Goal: Task Accomplishment & Management: Complete application form

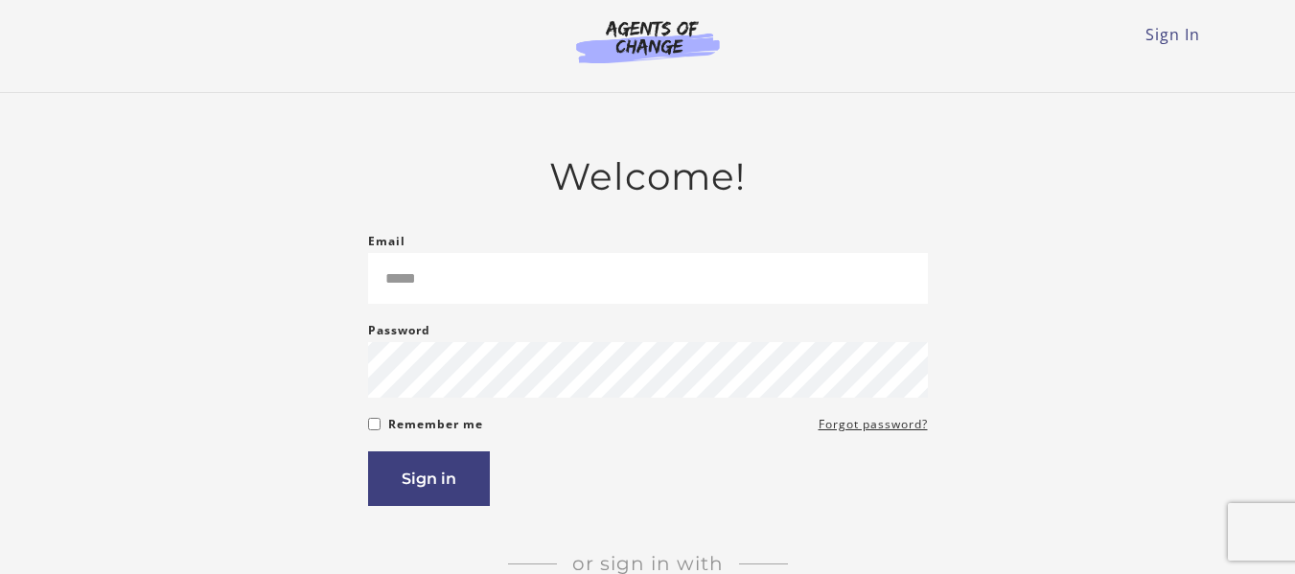
click at [470, 300] on input "Email" at bounding box center [648, 278] width 560 height 51
type input "**********"
click at [437, 493] on button "Sign in" at bounding box center [429, 478] width 122 height 55
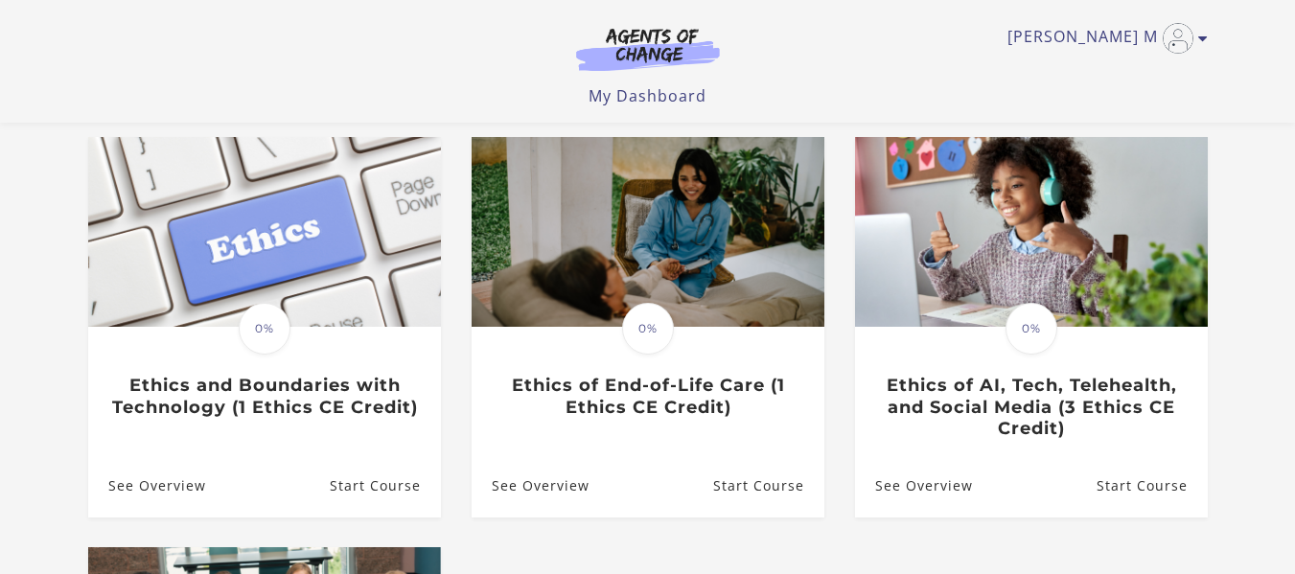
scroll to position [157, 0]
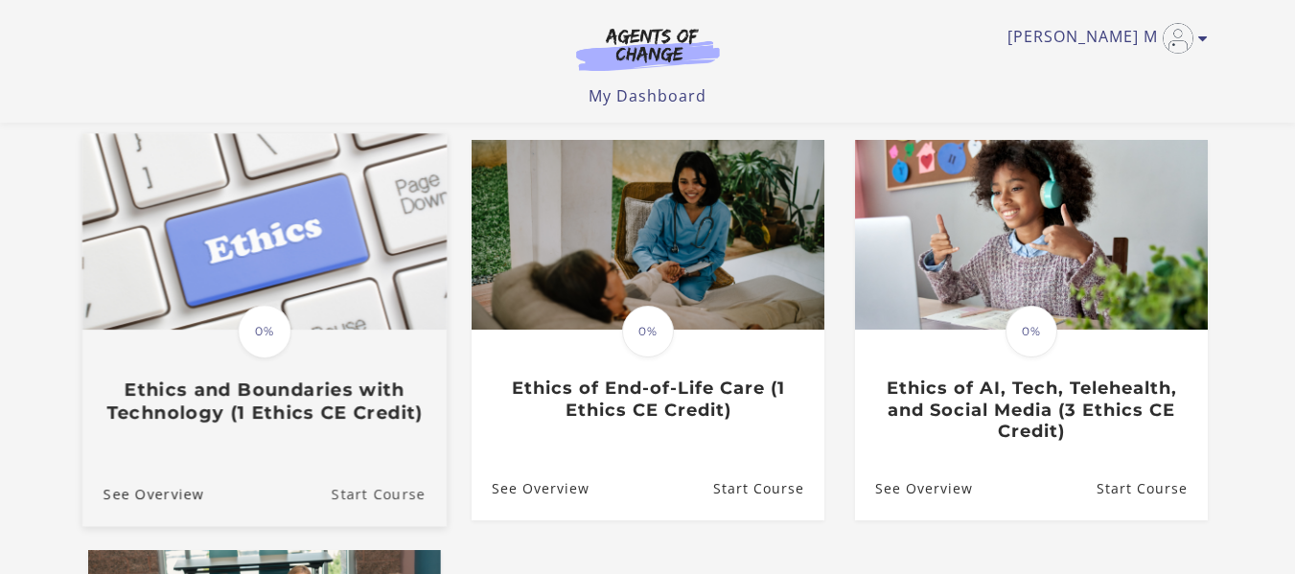
click at [379, 486] on link "Start Course" at bounding box center [388, 493] width 115 height 64
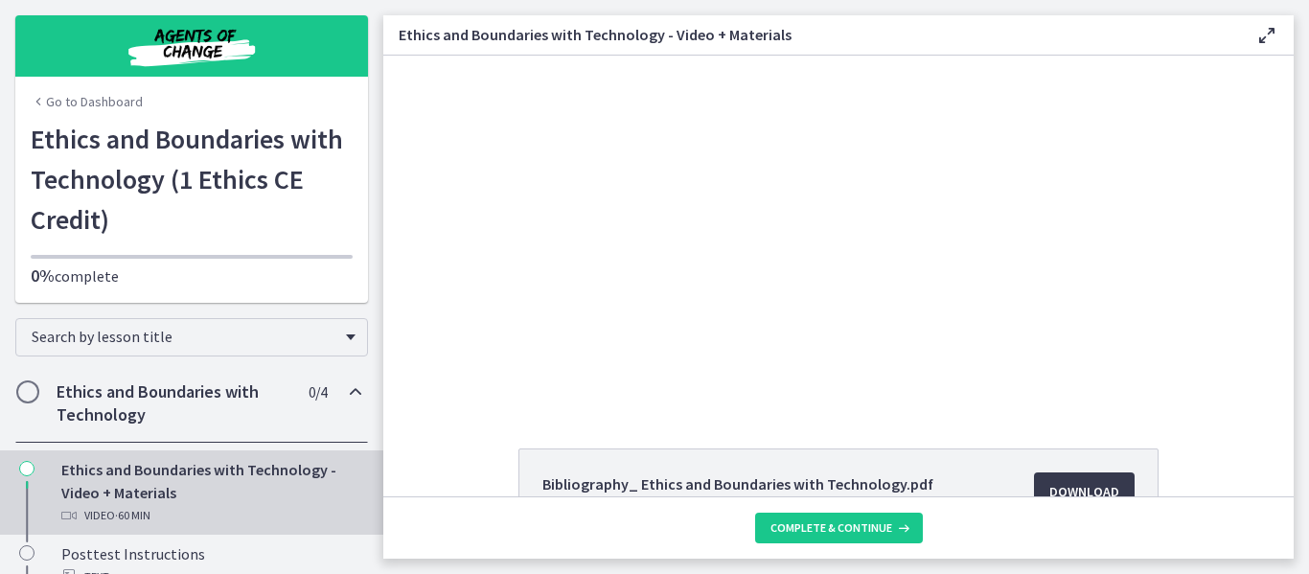
click at [869, 434] on div "Bibliography_ Ethics and Boundaries with Technology.pdf 29.9 KB Download Opens …" at bounding box center [838, 276] width 910 height 441
drag, startPoint x: 1294, startPoint y: 153, endPoint x: 1305, endPoint y: 227, distance: 74.7
click at [1305, 227] on main "Ethics and Boundaries with Technology - Video + Materials Enable fullscreen Bib…" at bounding box center [846, 287] width 926 height 574
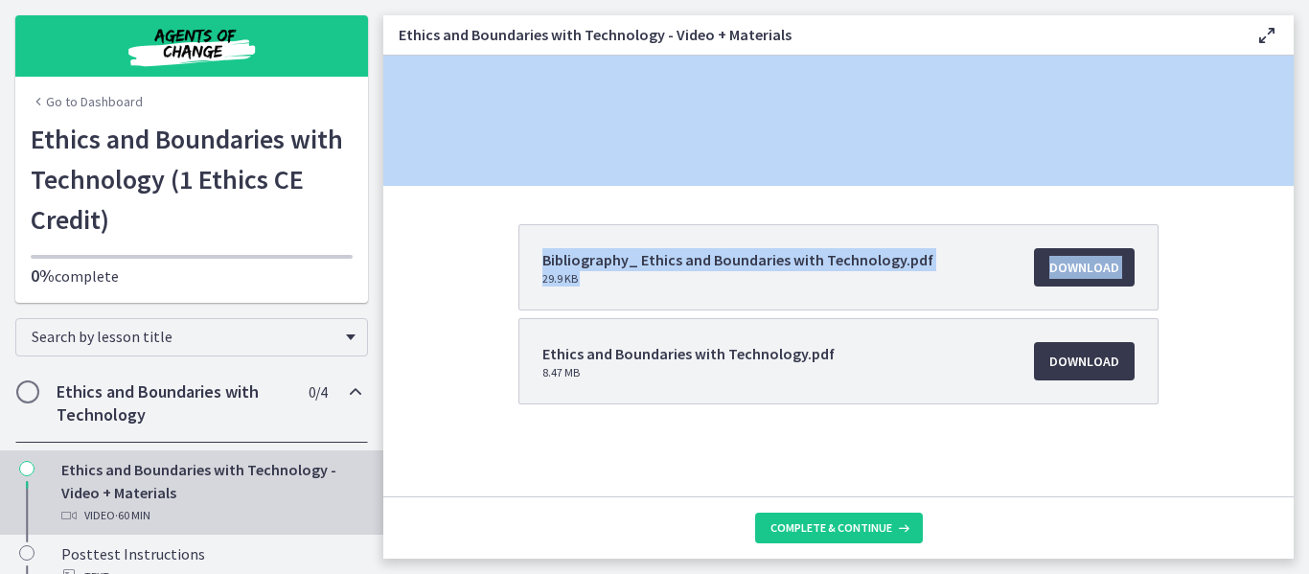
drag, startPoint x: 1294, startPoint y: 297, endPoint x: 1272, endPoint y: 289, distance: 23.3
click at [1272, 289] on main "Ethics and Boundaries with Technology - Video + Materials Enable fullscreen Bib…" at bounding box center [846, 287] width 926 height 574
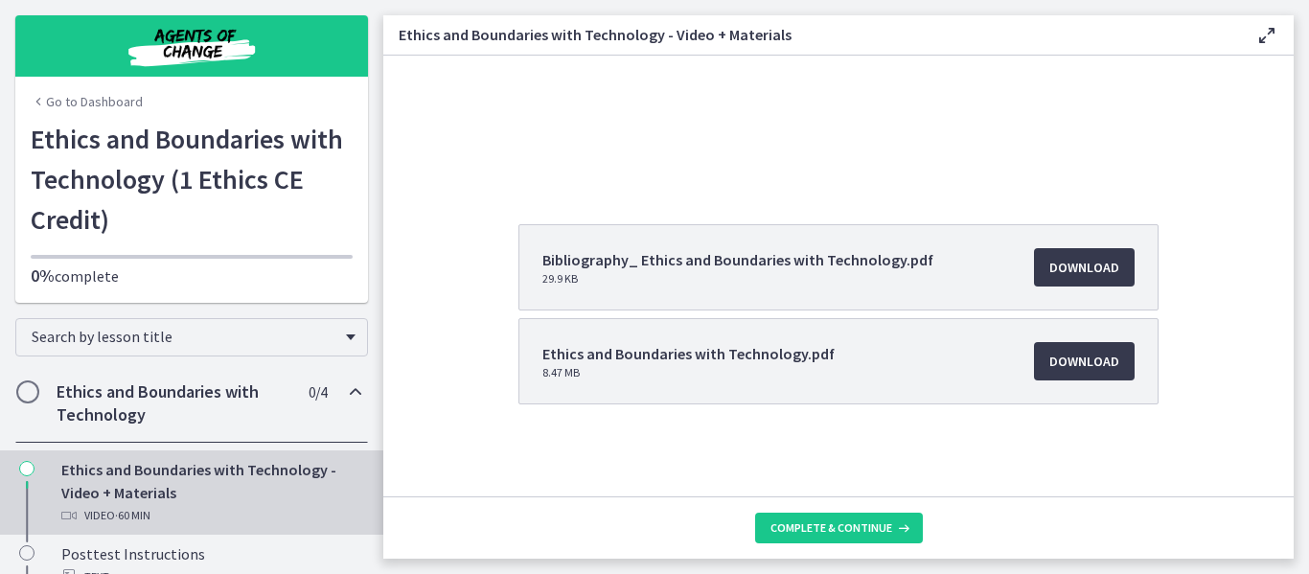
click at [1252, 286] on div "Bibliography_ Ethics and Boundaries with Technology.pdf 29.9 KB Download Opens …" at bounding box center [838, 360] width 910 height 272
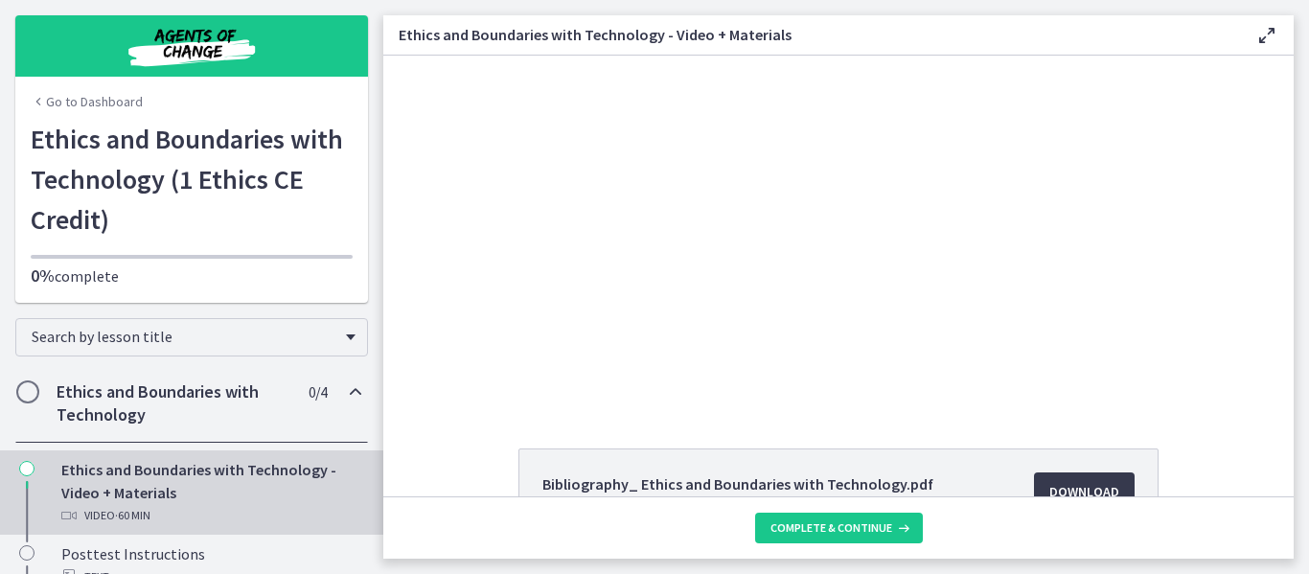
drag, startPoint x: 1285, startPoint y: 131, endPoint x: 893, endPoint y: 48, distance: 400.7
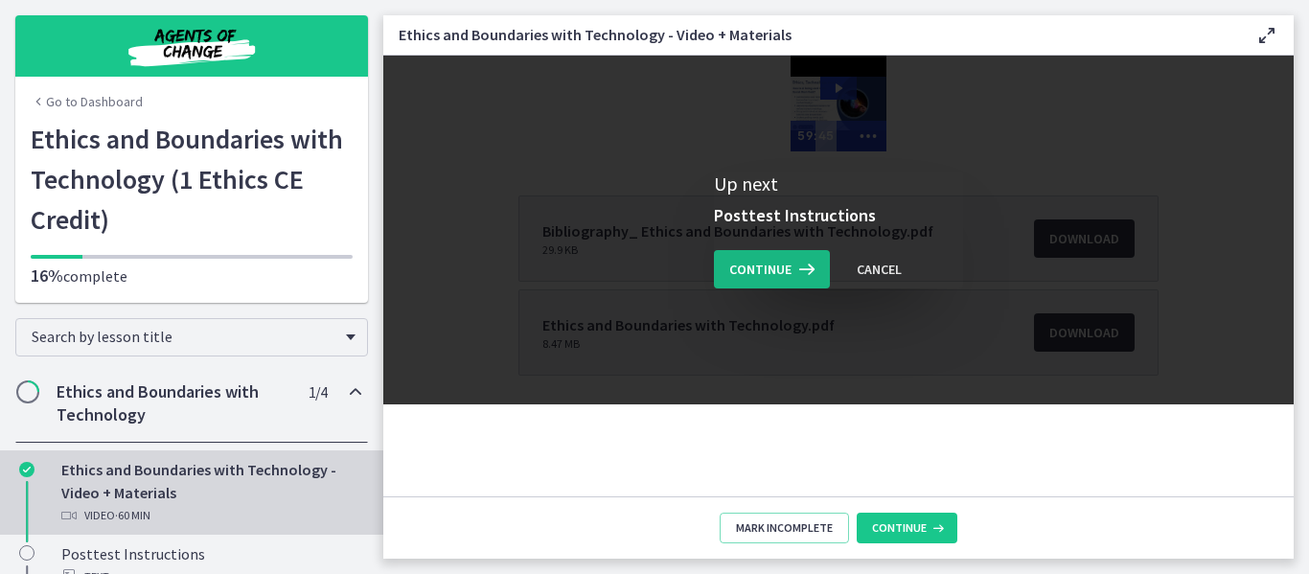
click at [769, 268] on span "Continue" at bounding box center [760, 269] width 62 height 23
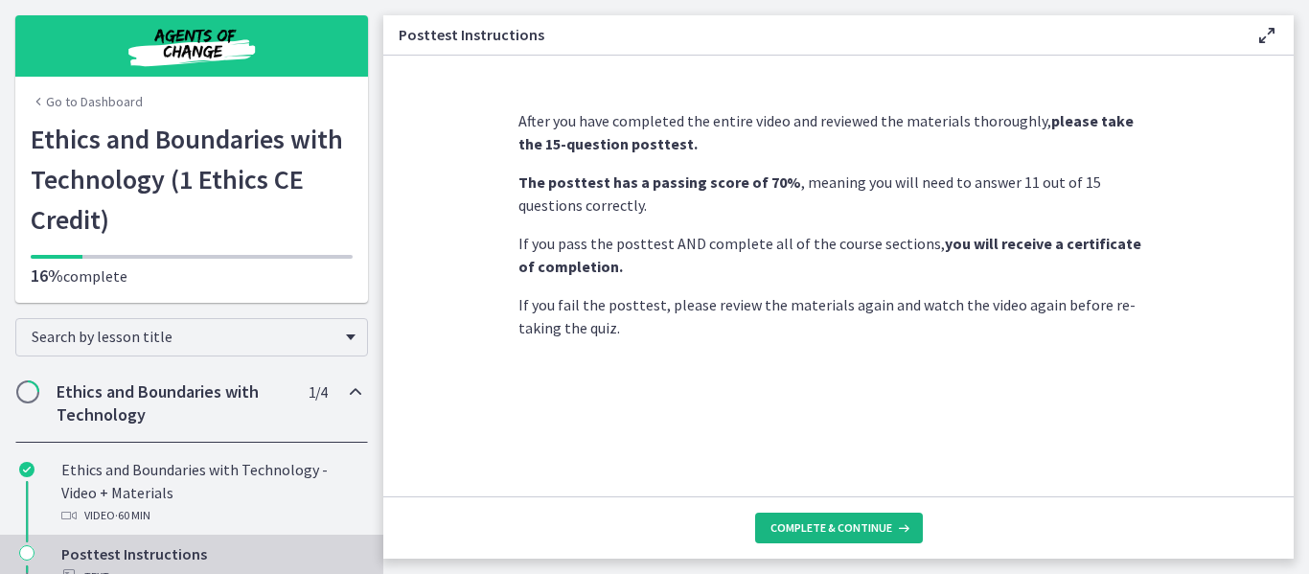
click at [819, 523] on span "Complete & continue" at bounding box center [831, 527] width 122 height 15
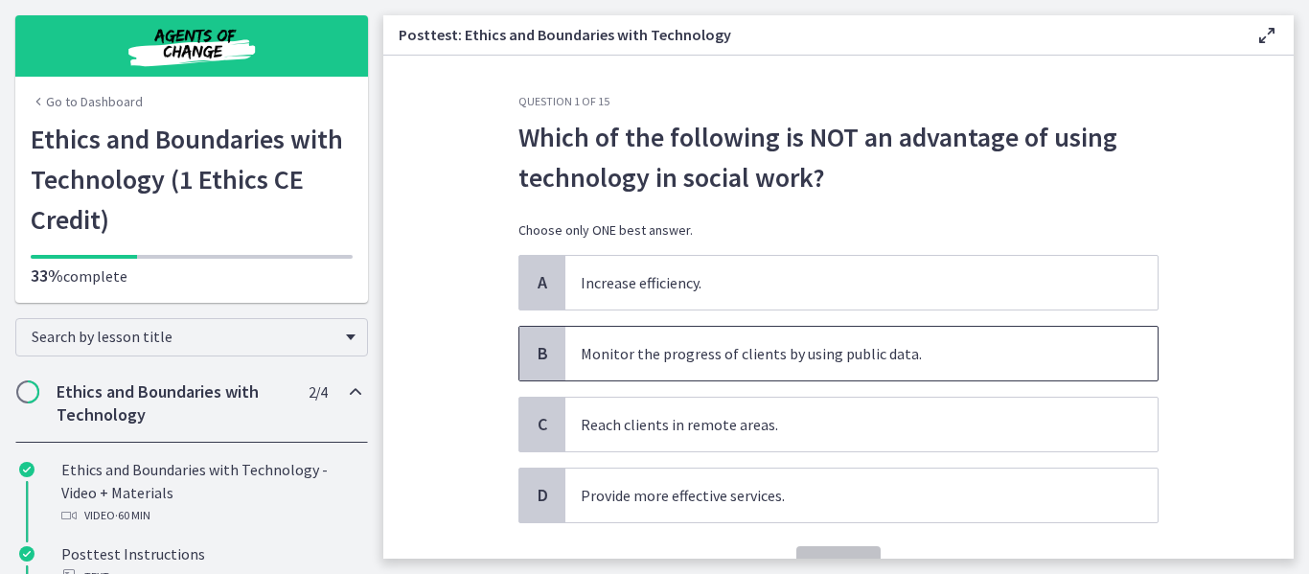
click at [845, 357] on p "Monitor the progress of clients by using public data." at bounding box center [842, 353] width 523 height 23
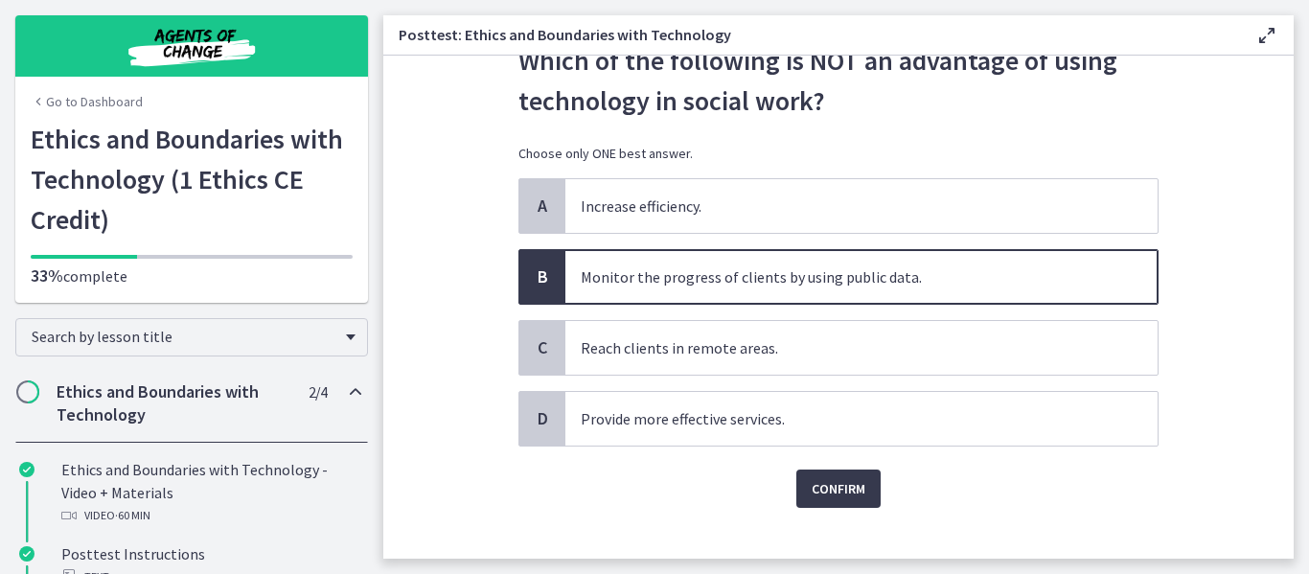
scroll to position [103, 0]
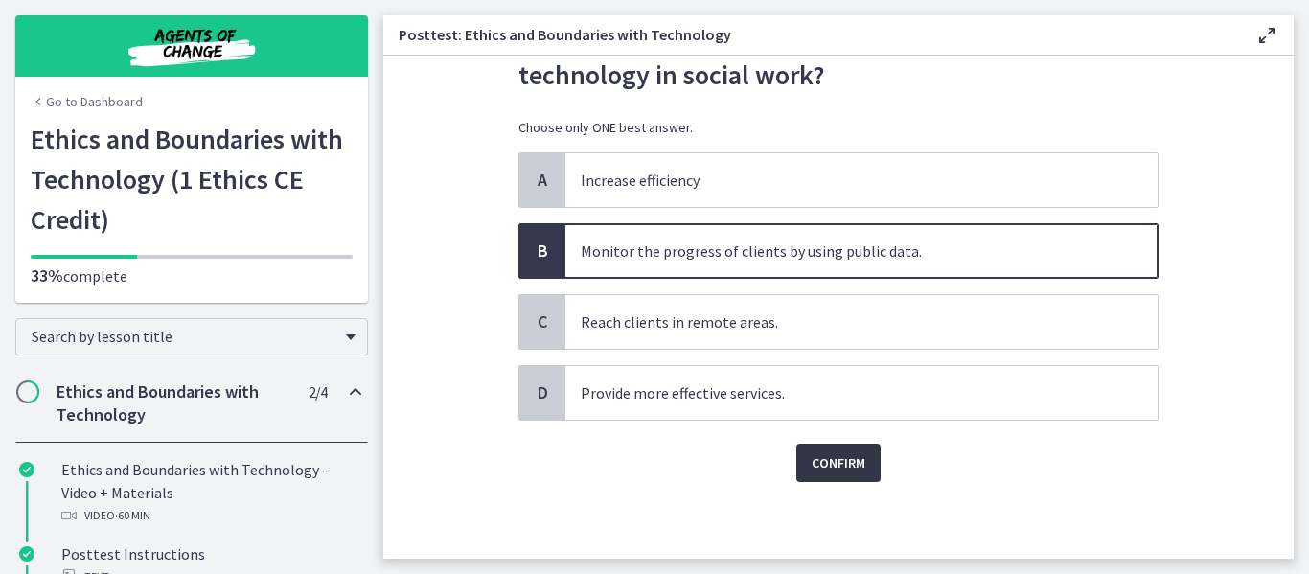
click at [844, 468] on span "Confirm" at bounding box center [839, 462] width 54 height 23
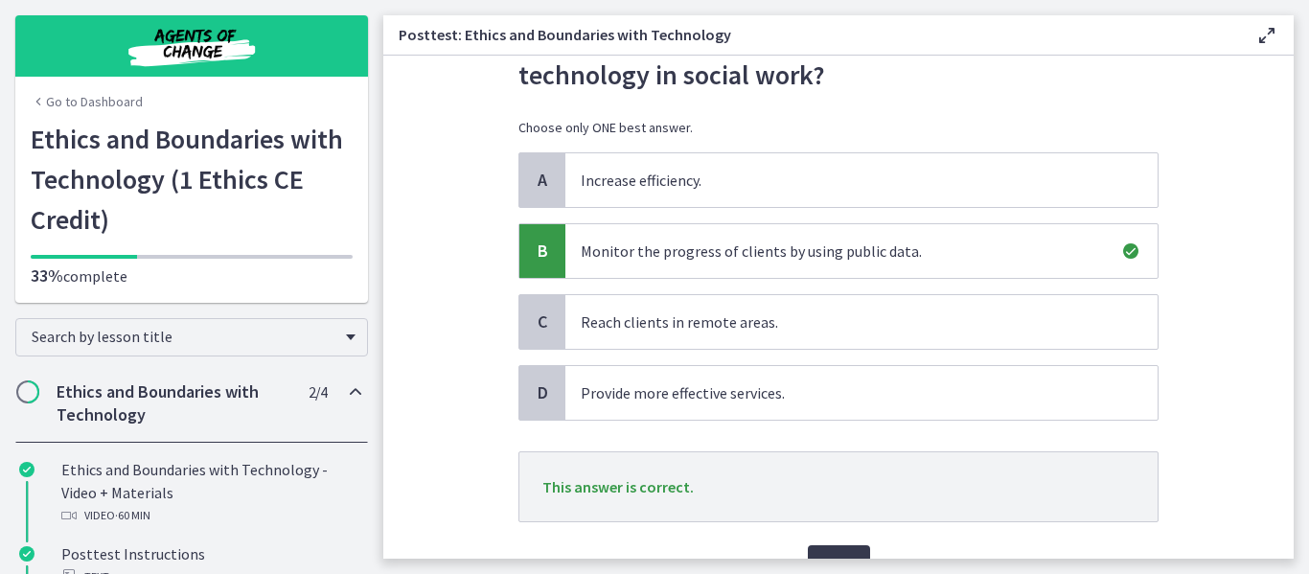
scroll to position [204, 0]
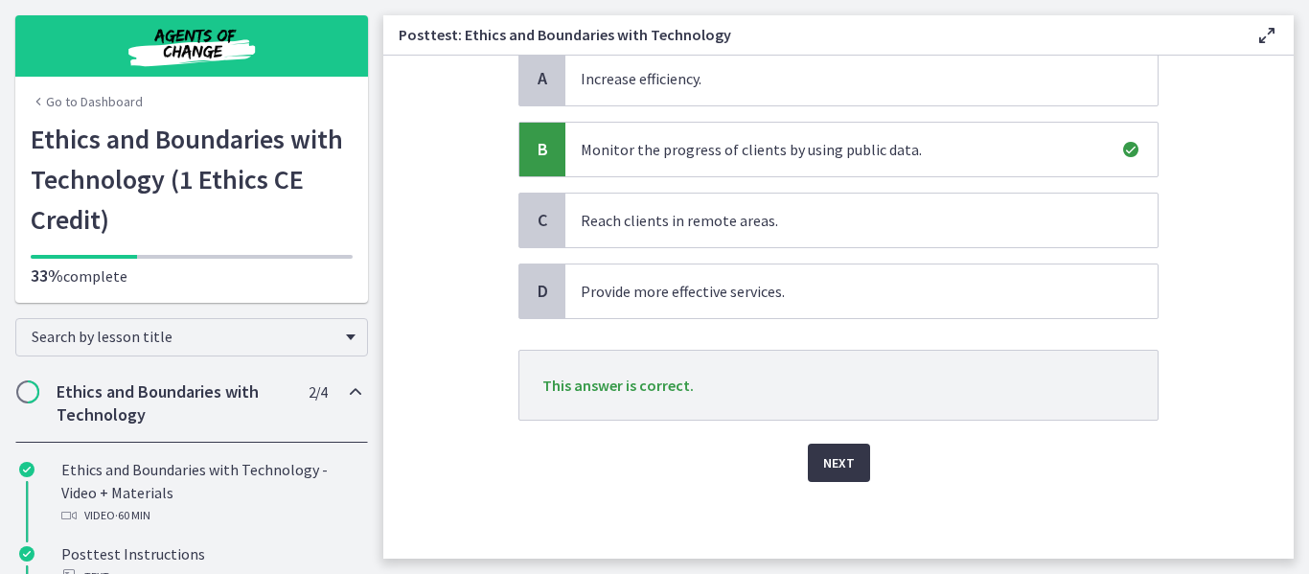
click at [810, 450] on button "Next" at bounding box center [839, 463] width 62 height 38
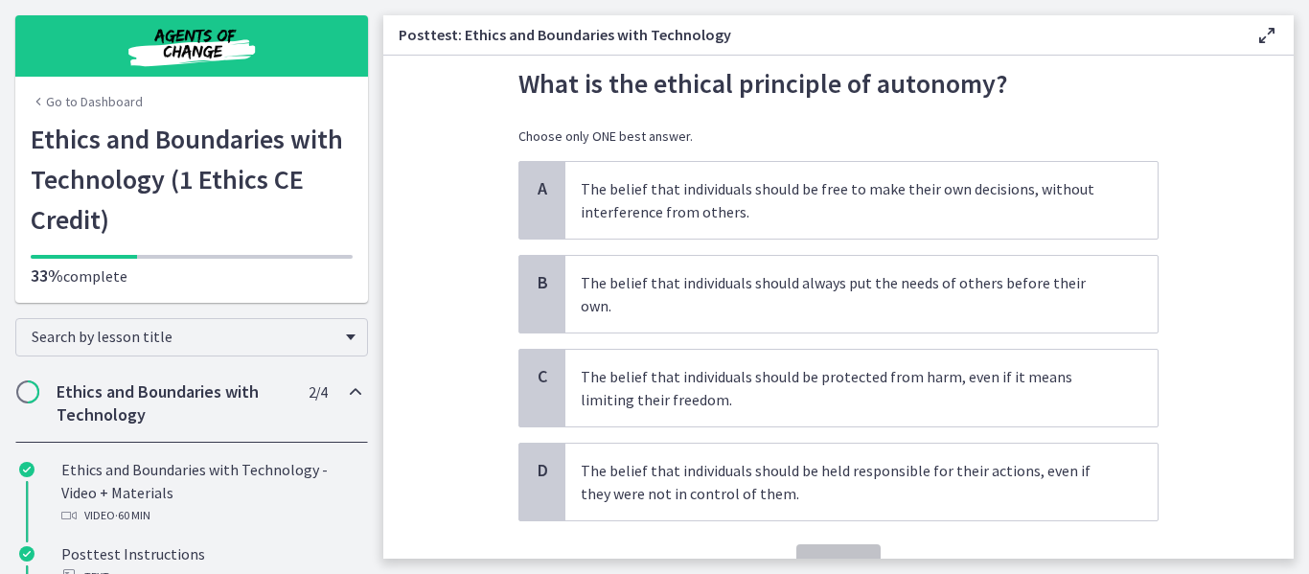
scroll to position [65, 0]
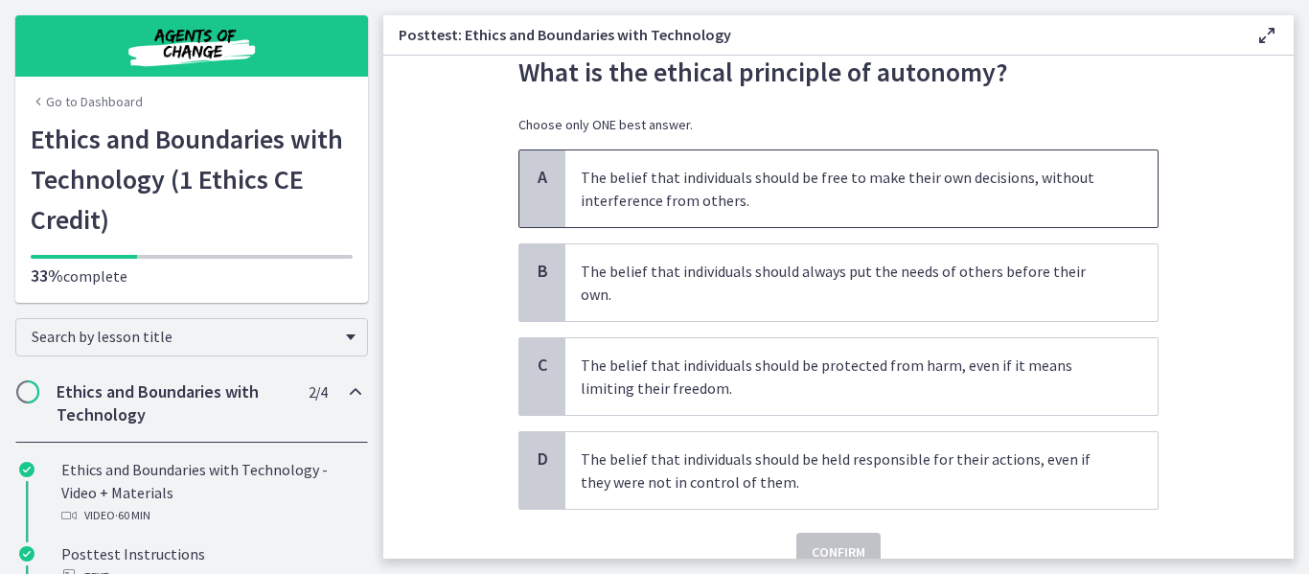
click at [897, 201] on p "The belief that individuals should be free to make their own decisions, without…" at bounding box center [842, 189] width 523 height 46
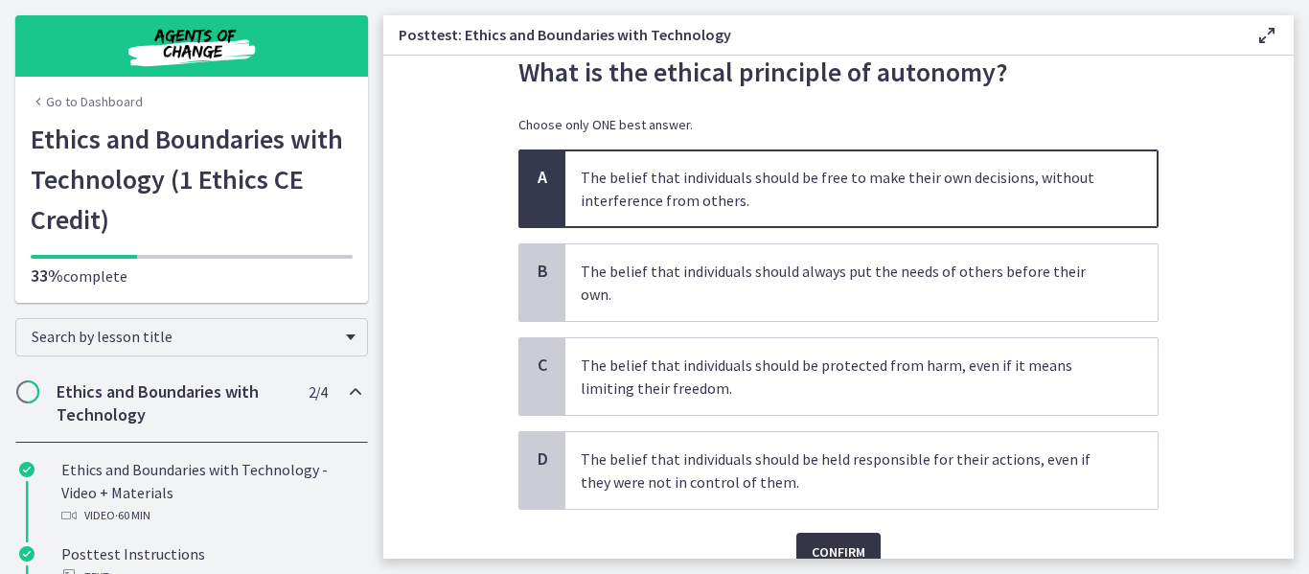
click at [846, 543] on button "Confirm" at bounding box center [838, 552] width 84 height 38
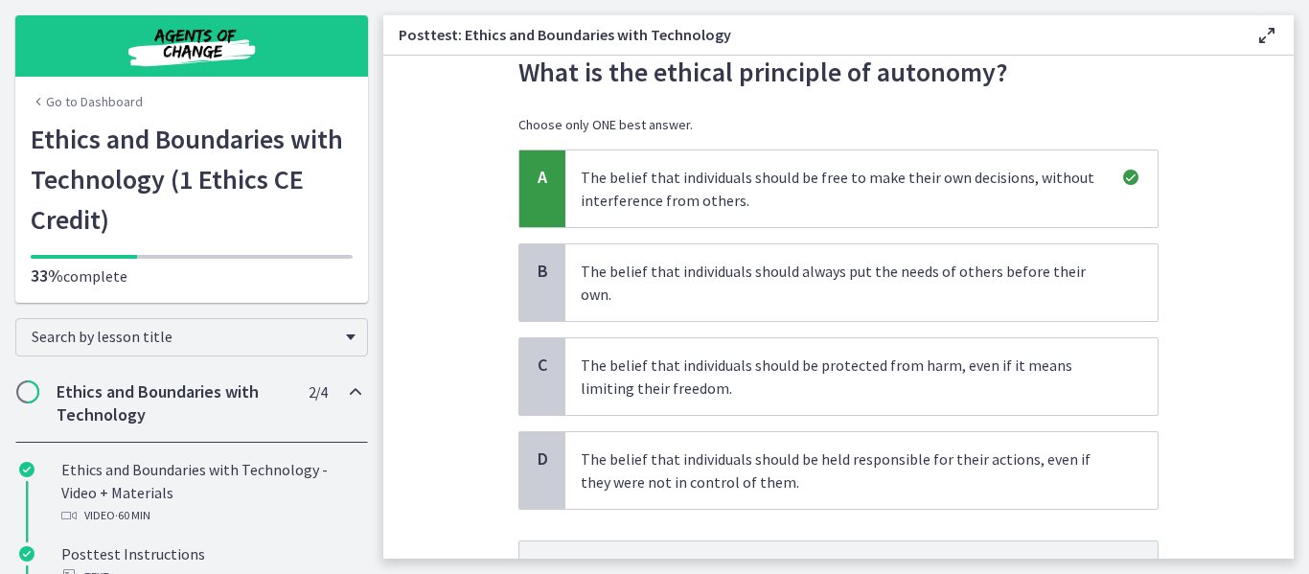
scroll to position [233, 0]
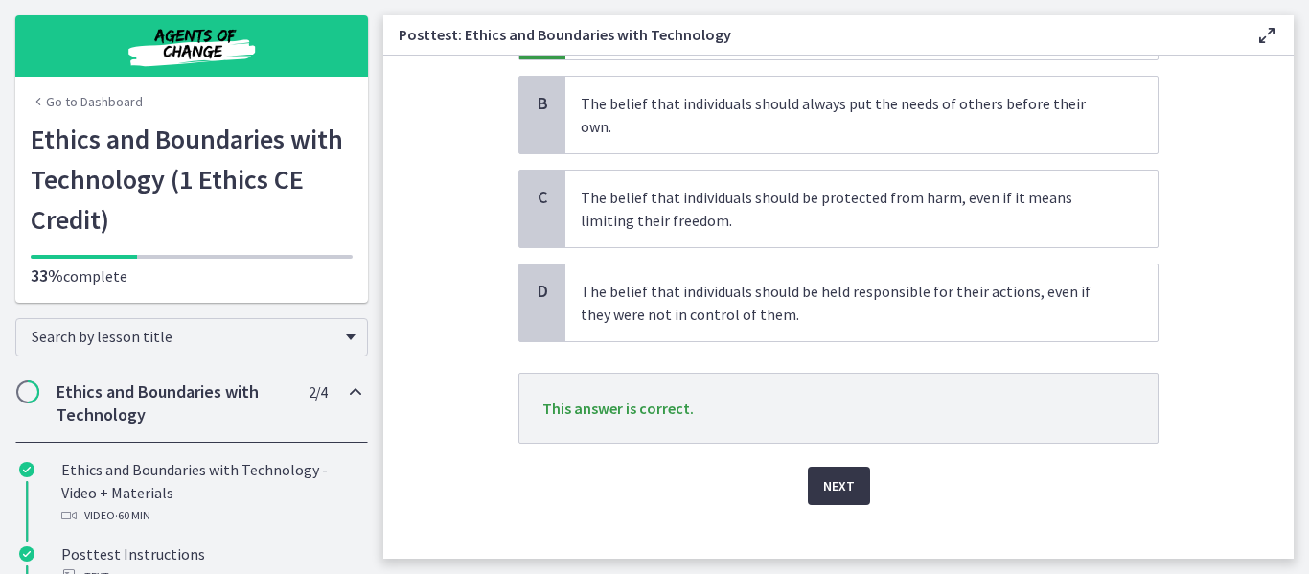
click at [823, 474] on span "Next" at bounding box center [839, 485] width 32 height 23
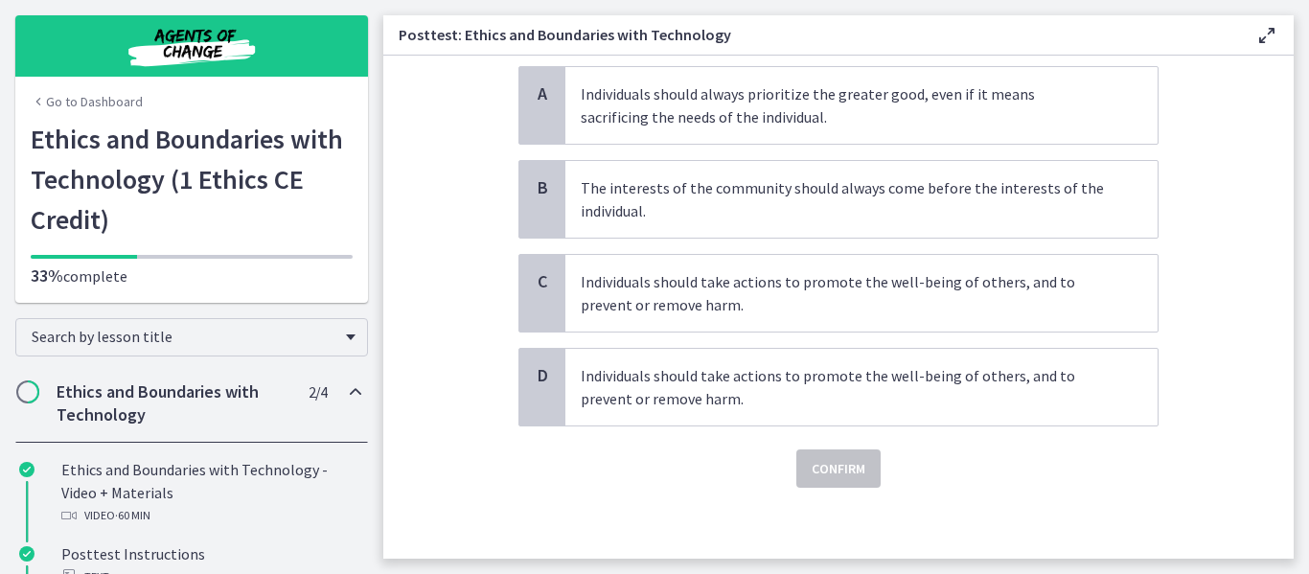
scroll to position [195, 0]
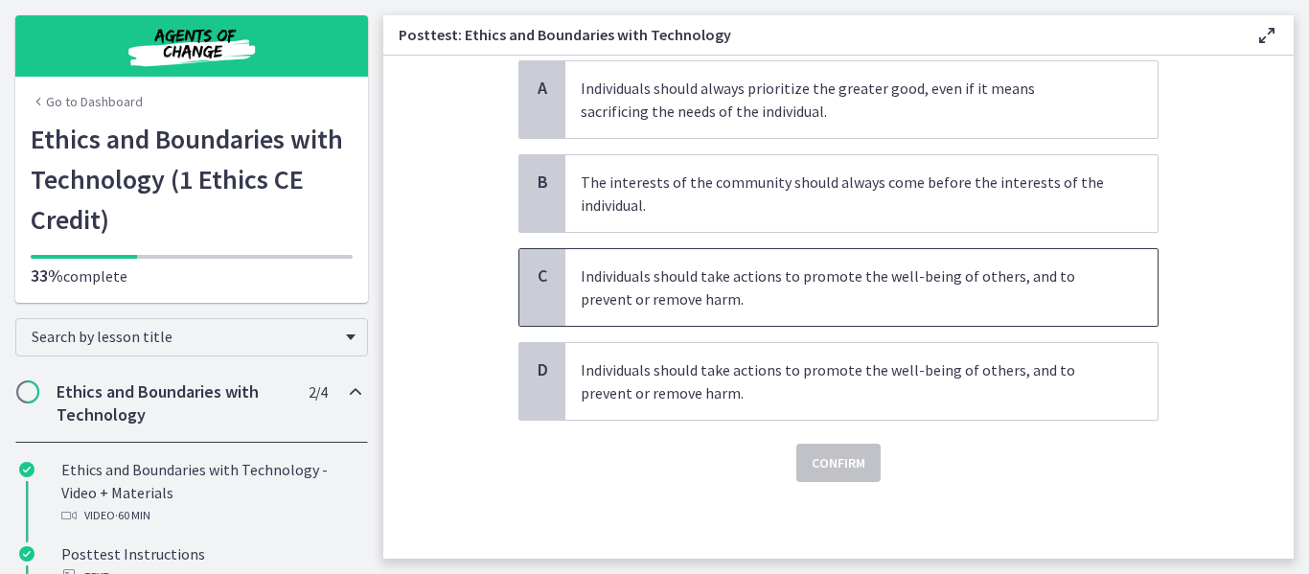
click at [890, 313] on span "Individuals should take actions to promote the well-being of others, and to pre…" at bounding box center [861, 287] width 592 height 77
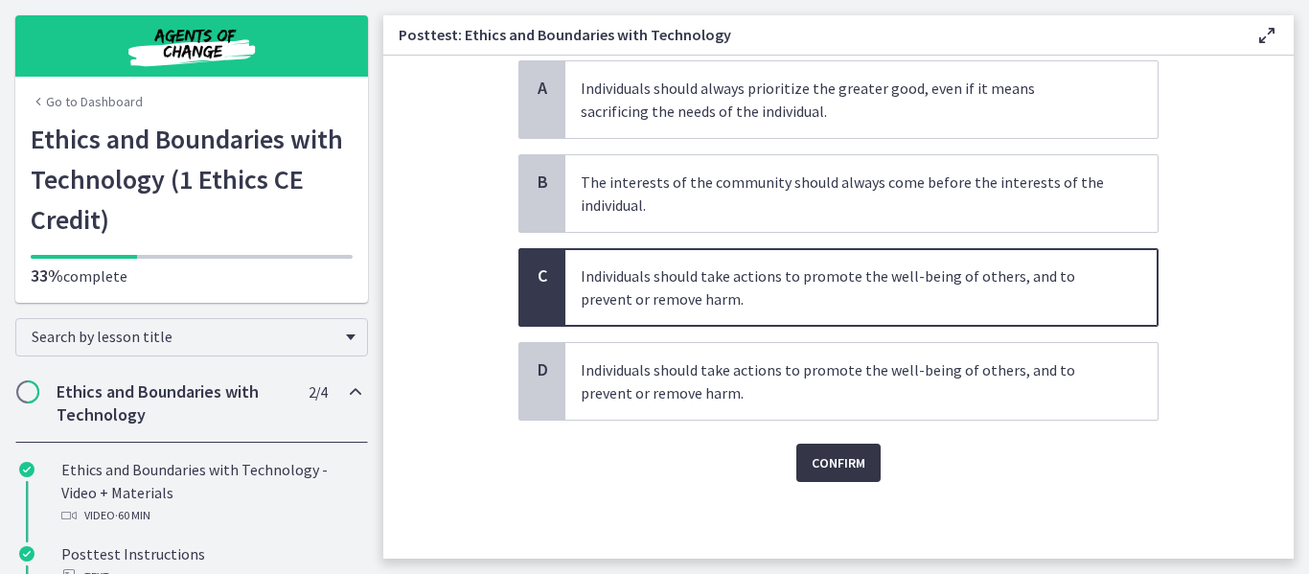
click at [814, 462] on span "Confirm" at bounding box center [839, 462] width 54 height 23
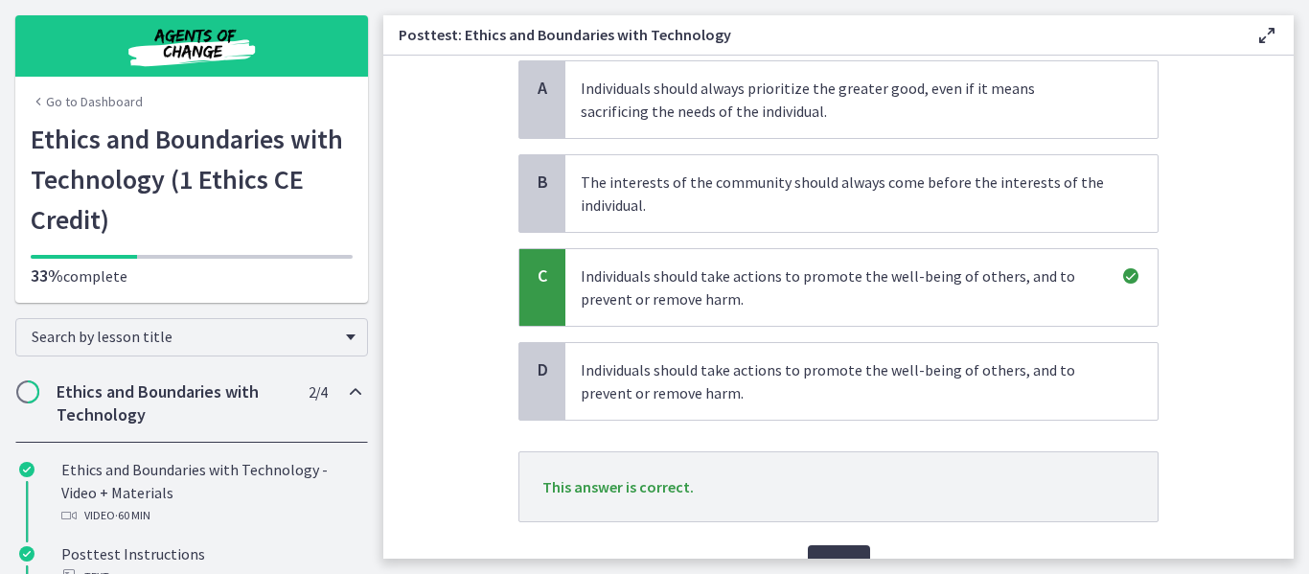
scroll to position [296, 0]
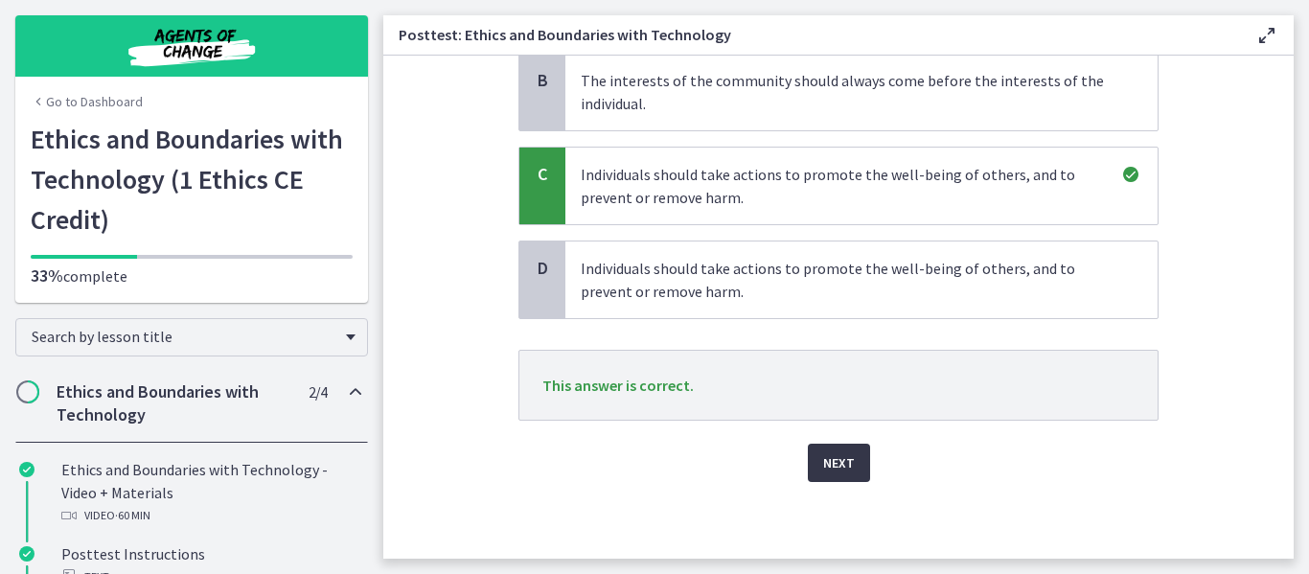
click at [826, 455] on span "Next" at bounding box center [839, 462] width 32 height 23
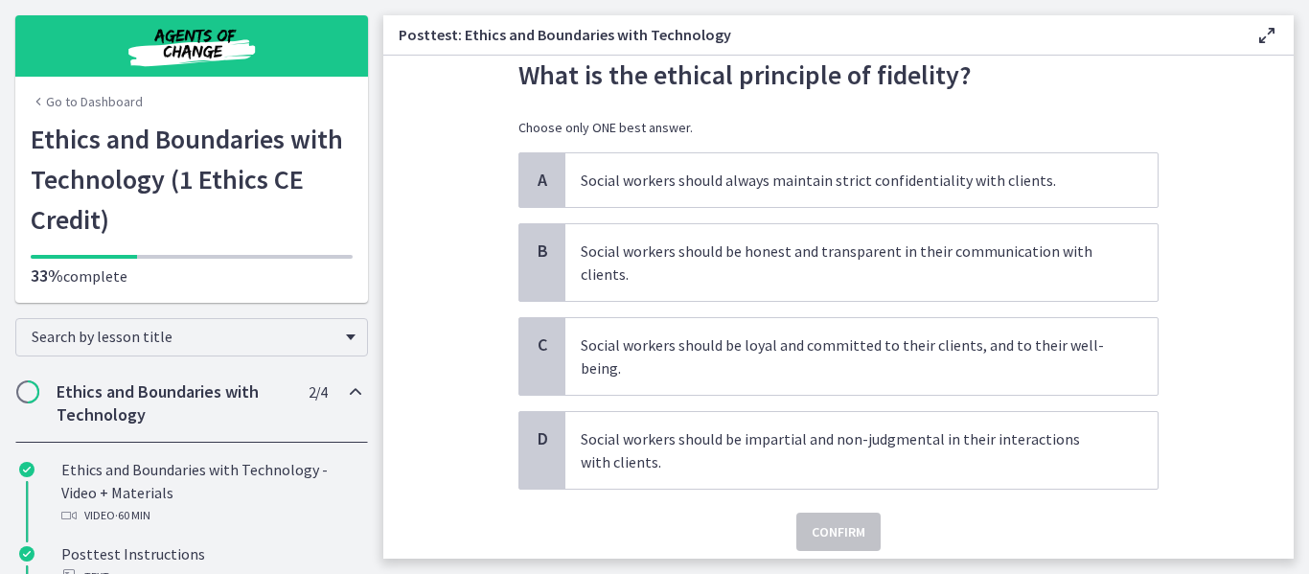
scroll to position [76, 0]
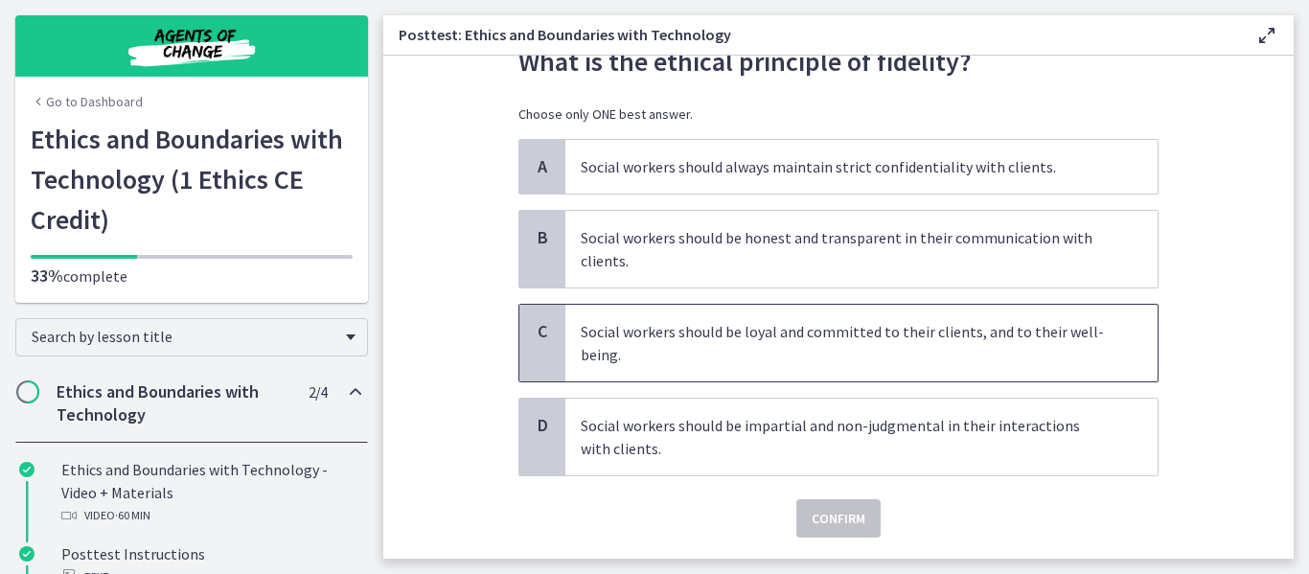
click at [999, 325] on p "Social workers should be loyal and committed to their clients, and to their wel…" at bounding box center [842, 343] width 523 height 46
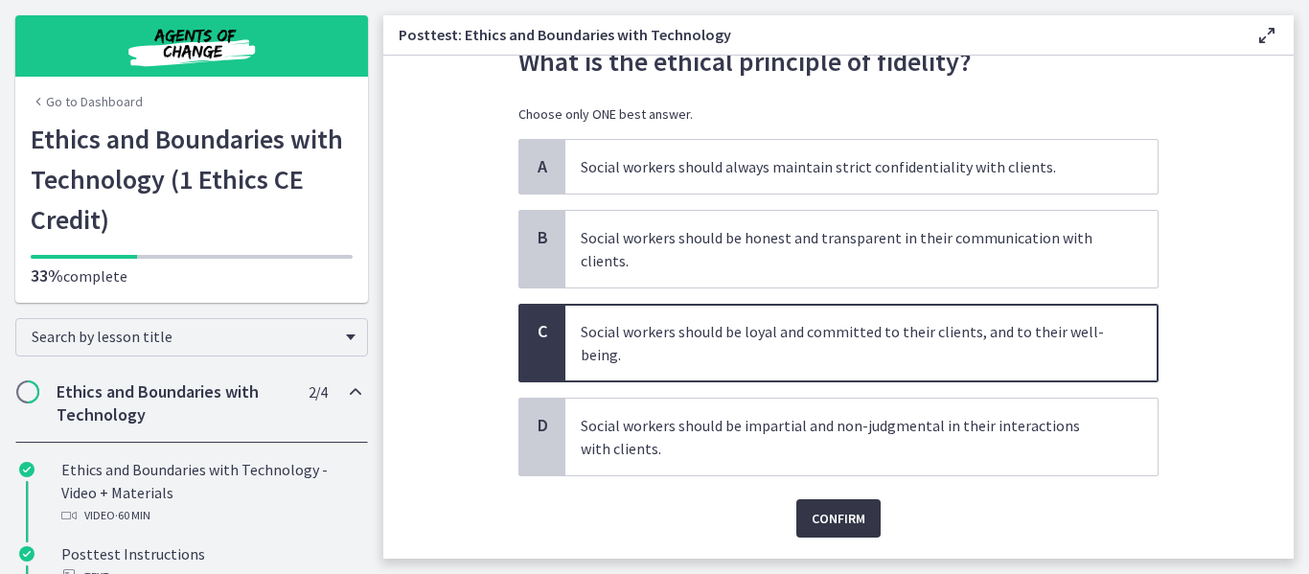
click at [834, 513] on span "Confirm" at bounding box center [839, 518] width 54 height 23
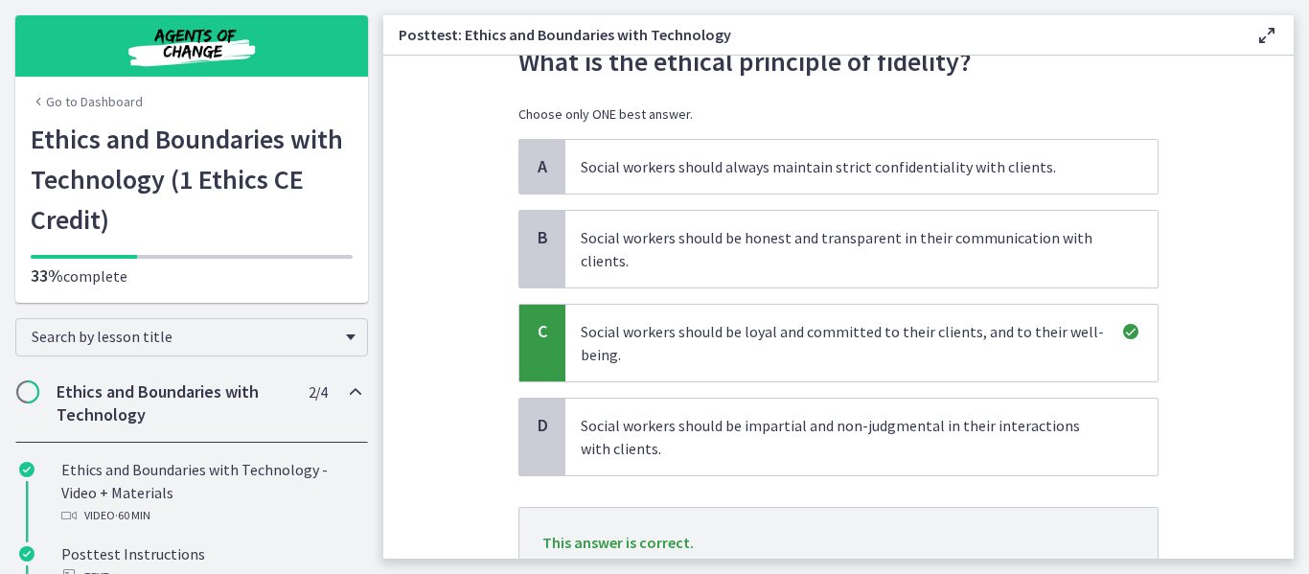
scroll to position [233, 0]
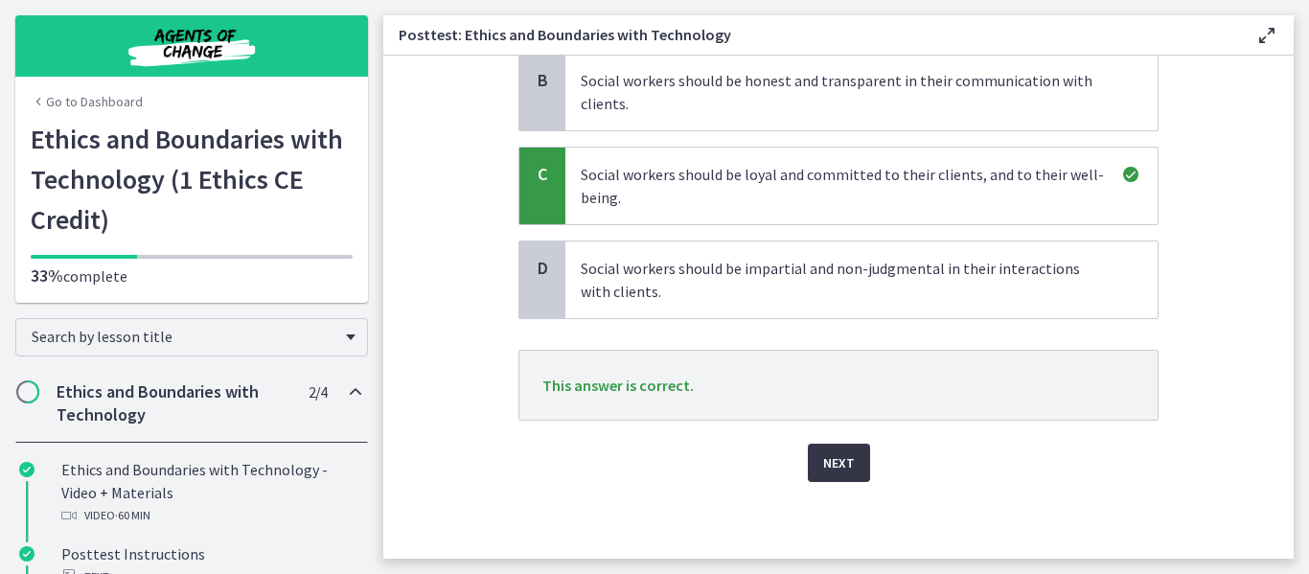
click at [808, 461] on button "Next" at bounding box center [839, 463] width 62 height 38
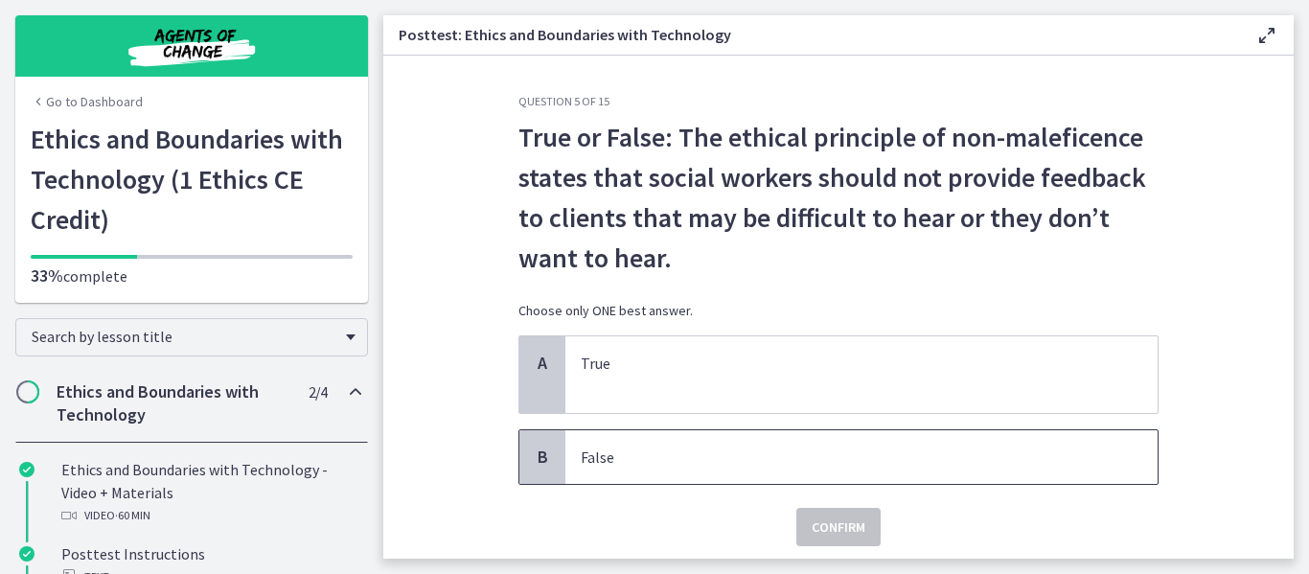
click at [742, 456] on p "False" at bounding box center [842, 457] width 523 height 23
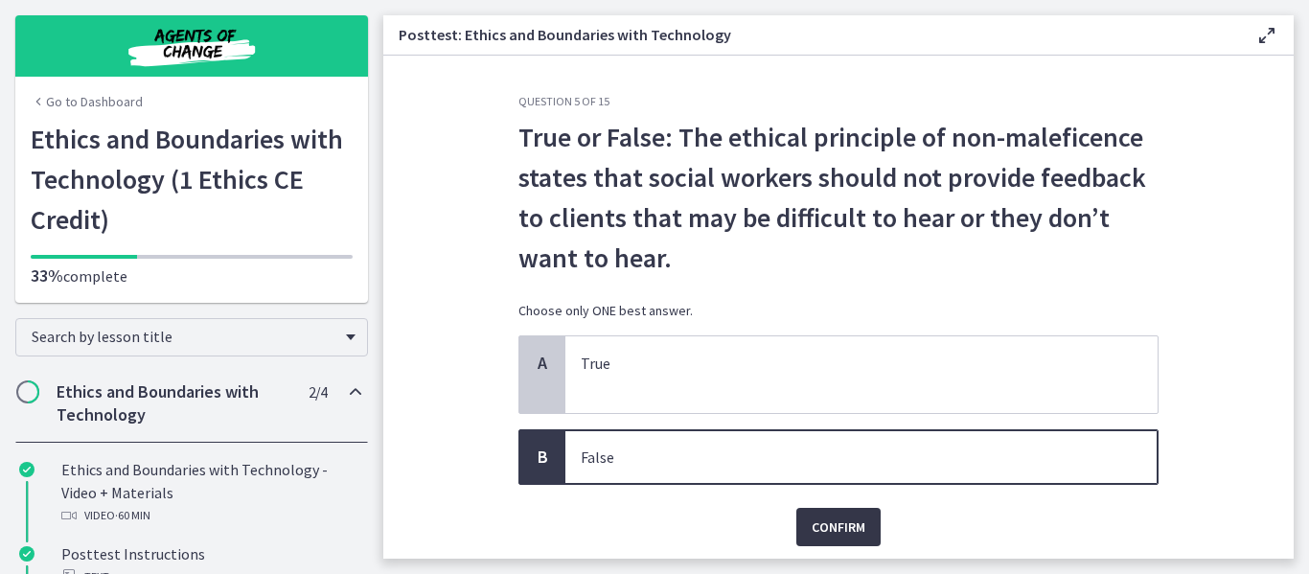
click at [842, 517] on span "Confirm" at bounding box center [839, 527] width 54 height 23
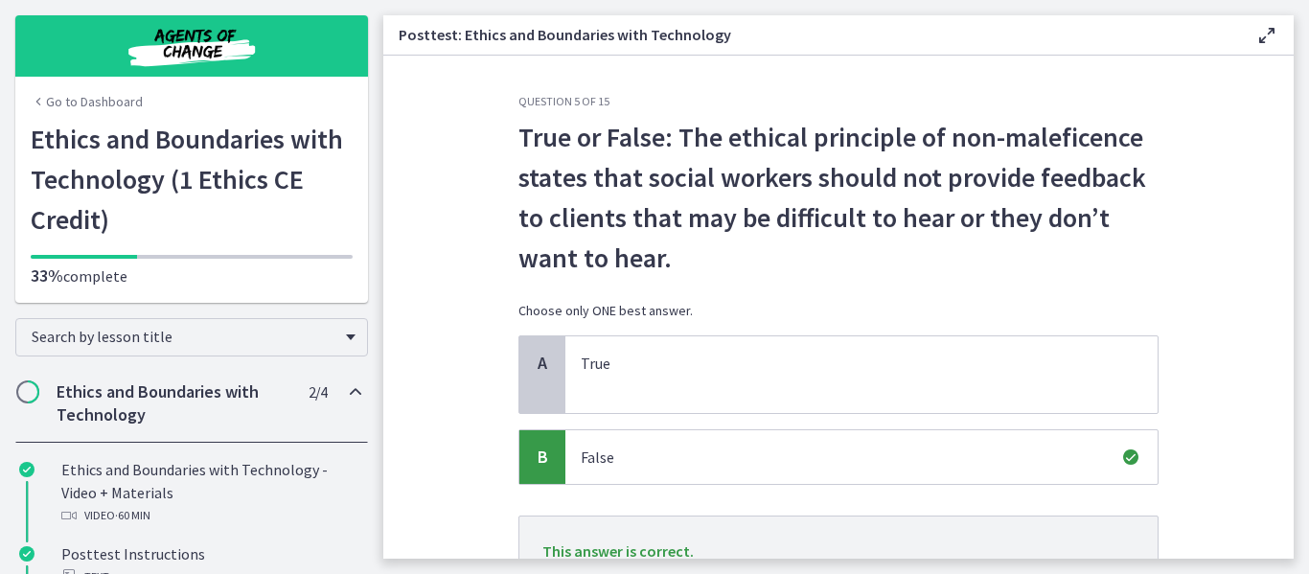
scroll to position [166, 0]
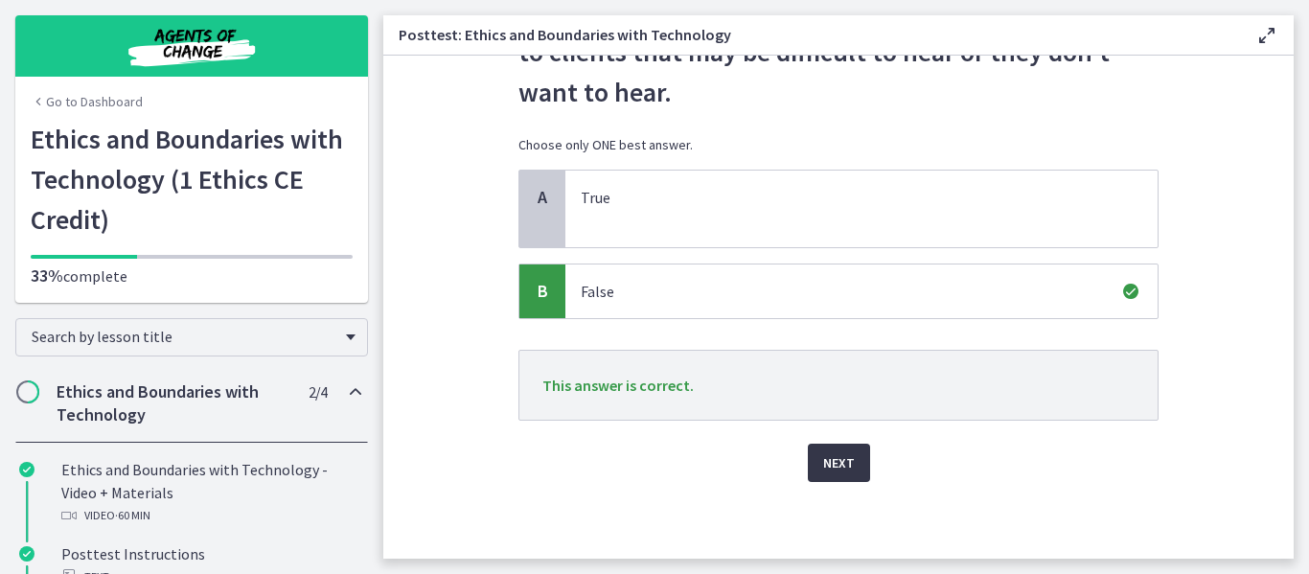
click at [829, 465] on span "Next" at bounding box center [839, 462] width 32 height 23
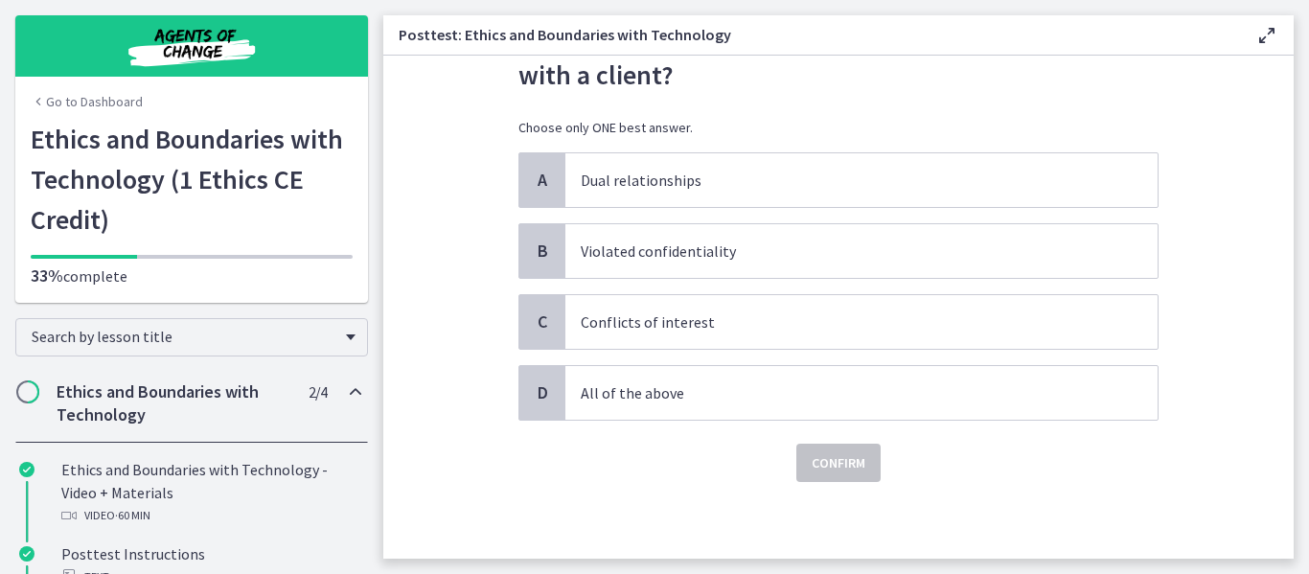
scroll to position [0, 0]
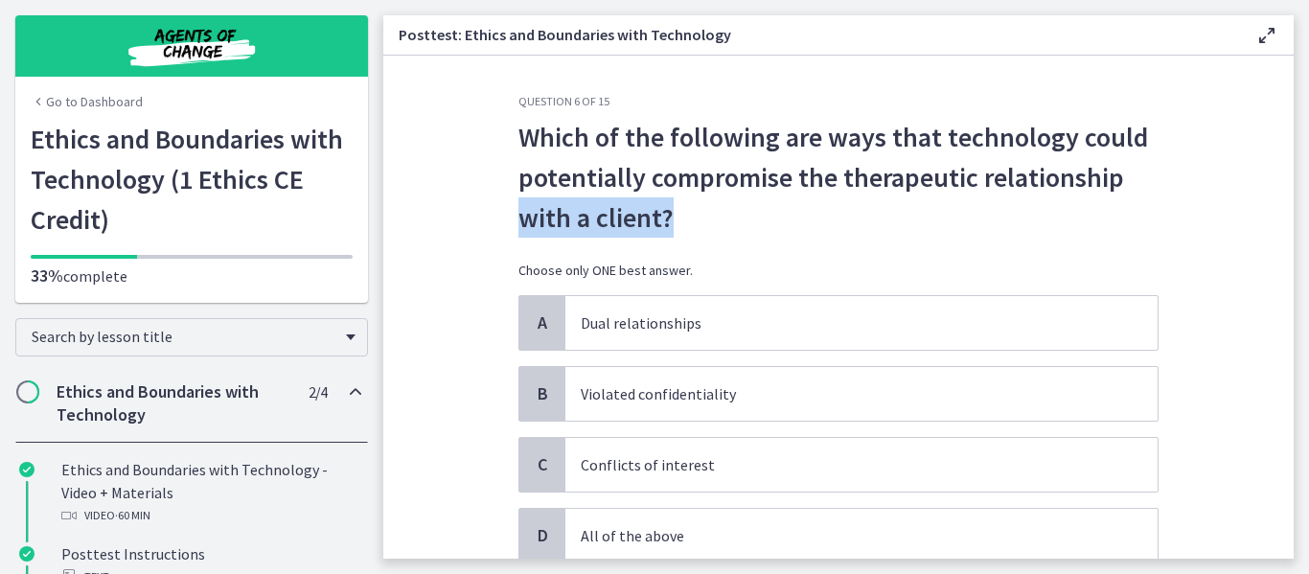
drag, startPoint x: 1277, startPoint y: 182, endPoint x: 1277, endPoint y: 232, distance: 49.8
click at [1277, 232] on section "Question 6 of 15 Which of the following are ways that technology could potentia…" at bounding box center [838, 307] width 910 height 503
click at [1142, 178] on p "Which of the following are ways that technology could potentially compromise th…" at bounding box center [838, 177] width 640 height 121
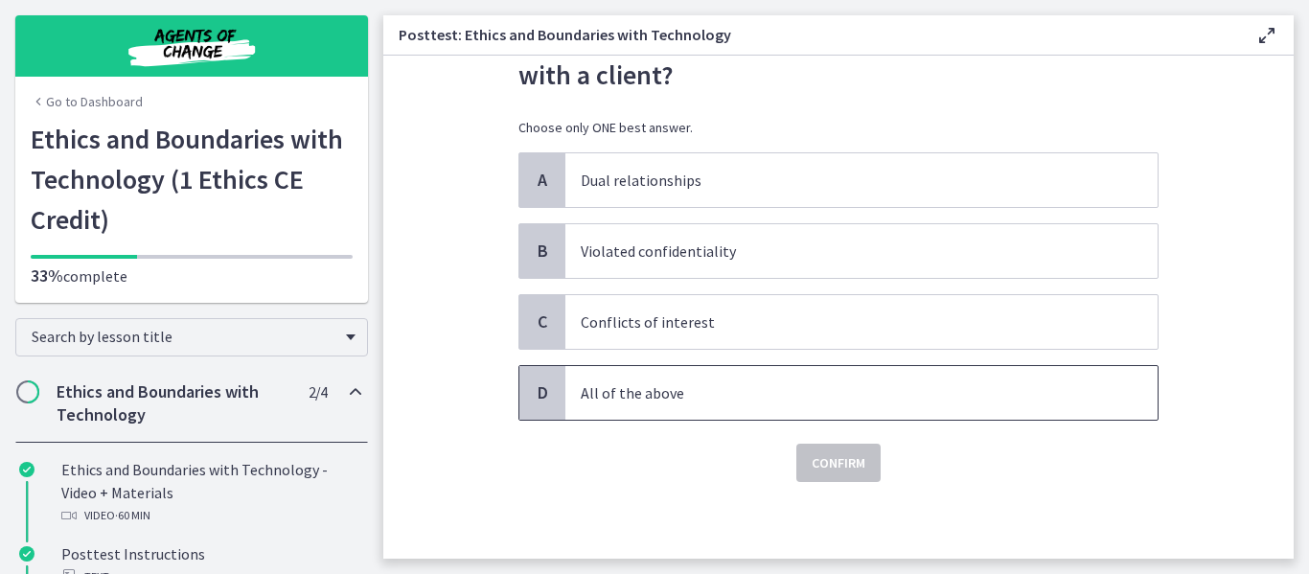
click at [810, 383] on p "All of the above" at bounding box center [842, 392] width 523 height 23
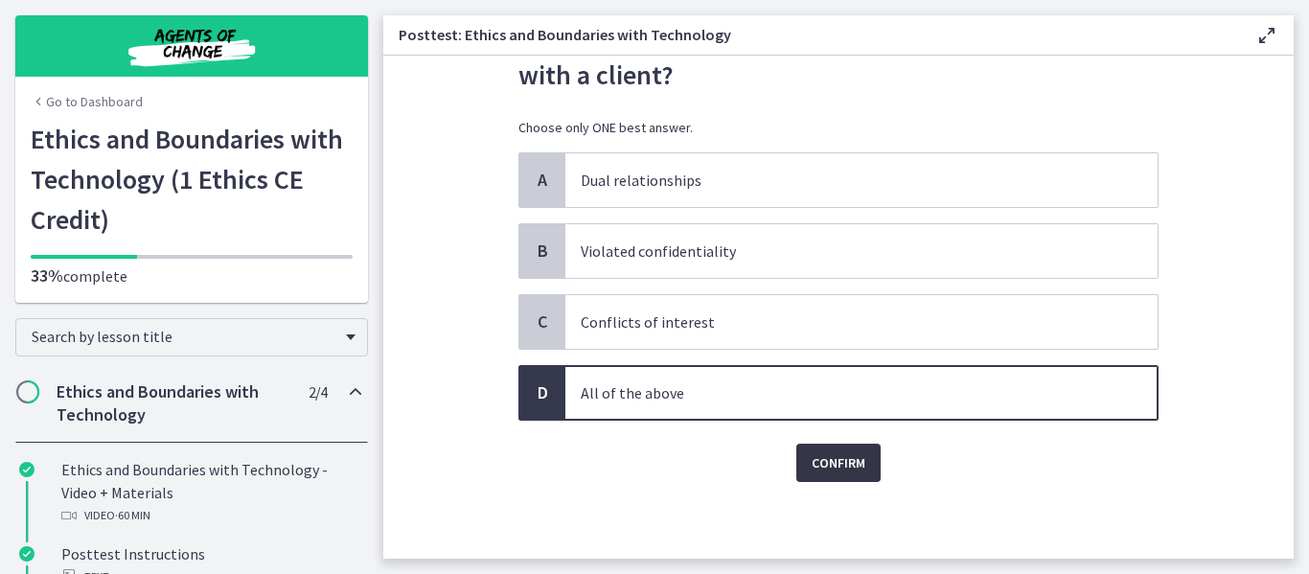
click at [846, 472] on span "Confirm" at bounding box center [839, 462] width 54 height 23
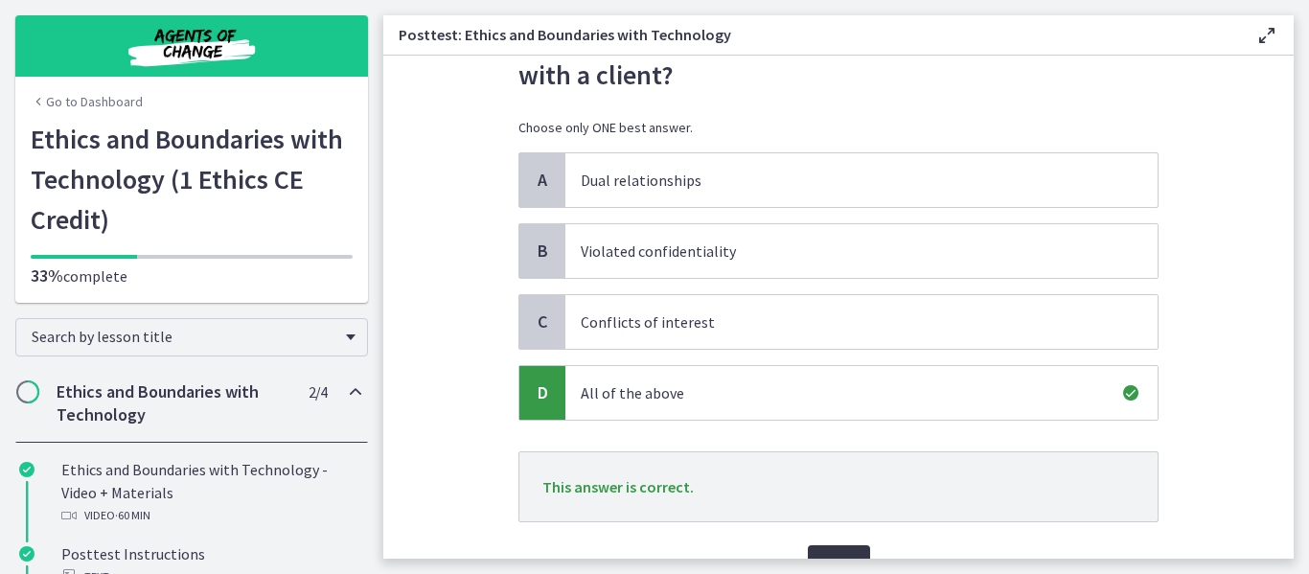
click at [836, 549] on button "Next" at bounding box center [839, 564] width 62 height 38
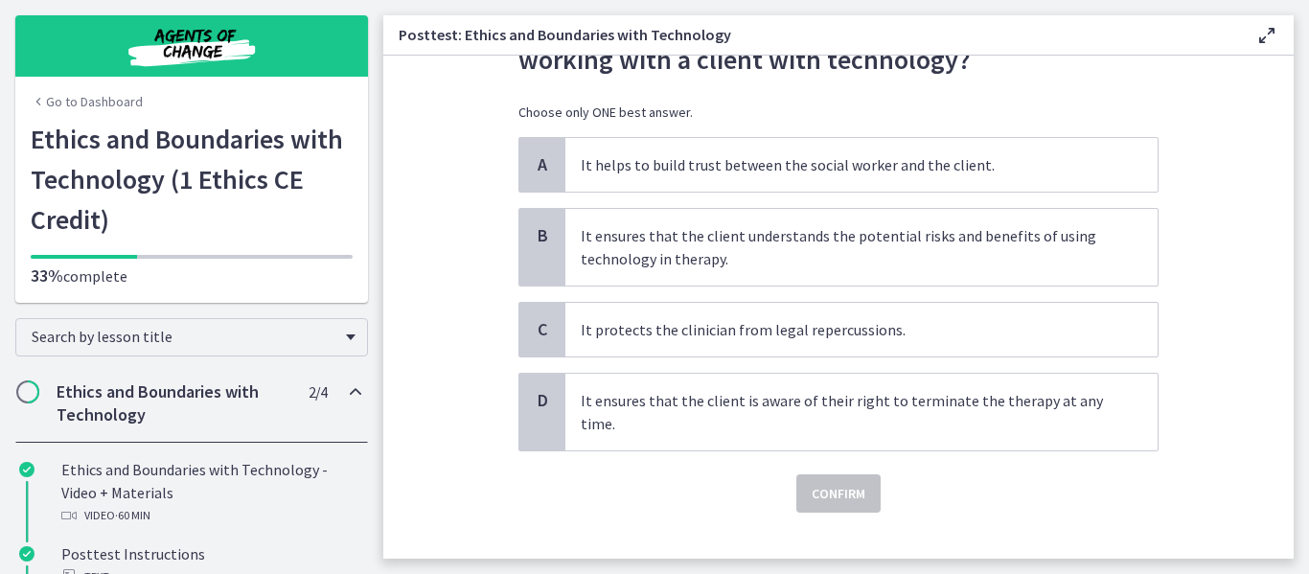
scroll to position [121, 0]
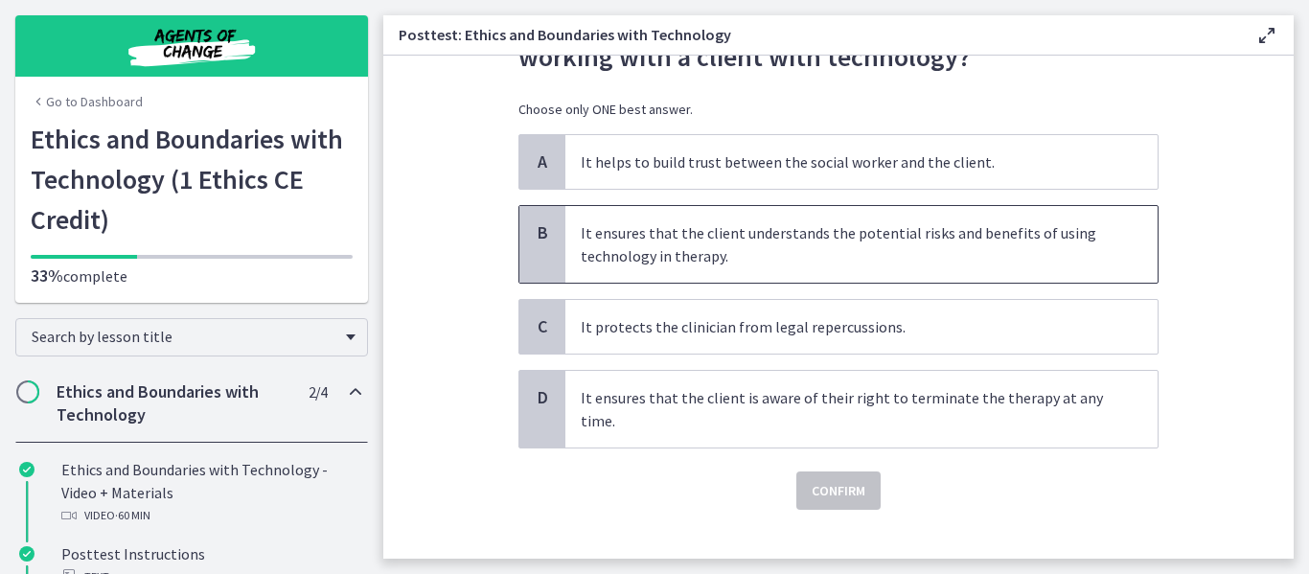
click at [960, 247] on p "It ensures that the client understands the potential risks and benefits of usin…" at bounding box center [842, 244] width 523 height 46
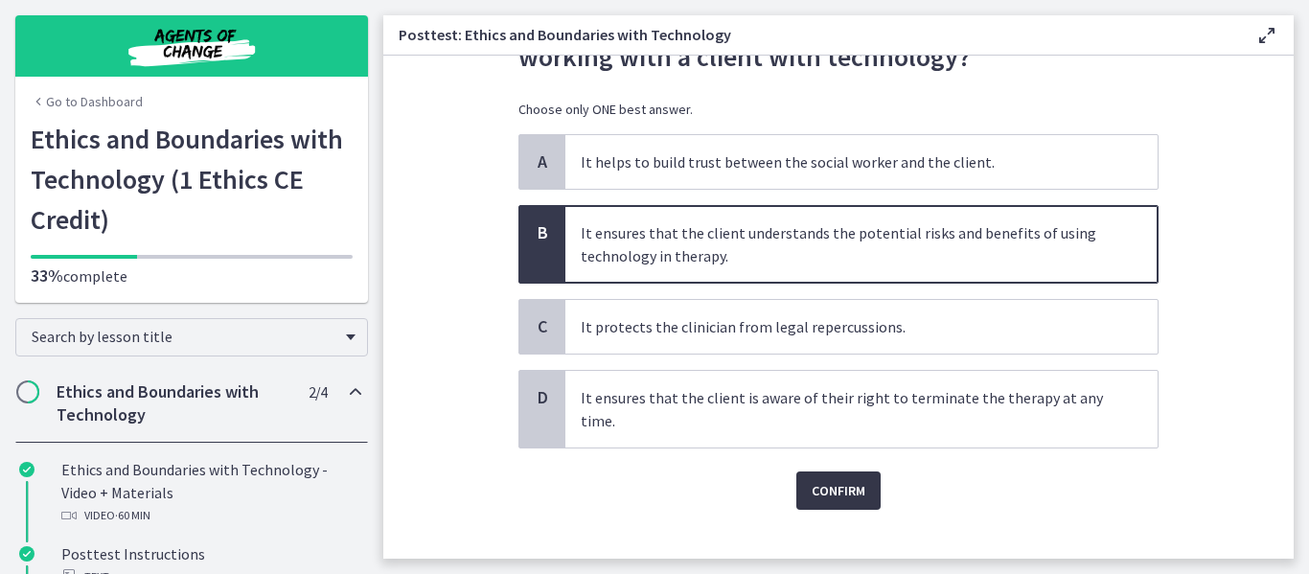
click at [849, 478] on button "Confirm" at bounding box center [838, 490] width 84 height 38
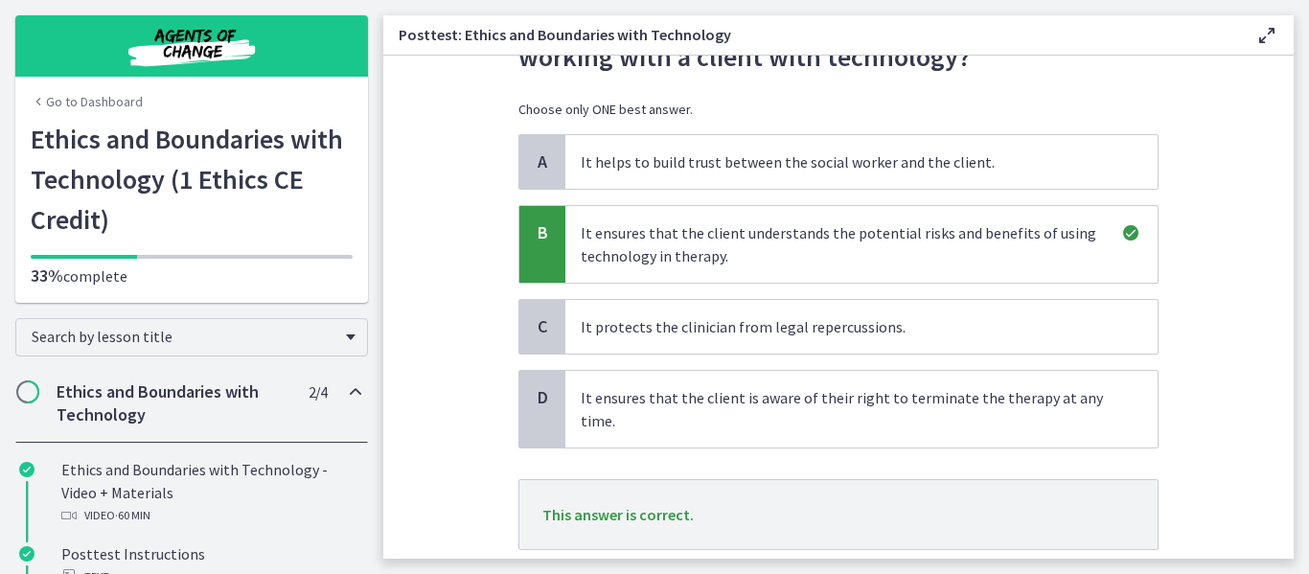
scroll to position [250, 0]
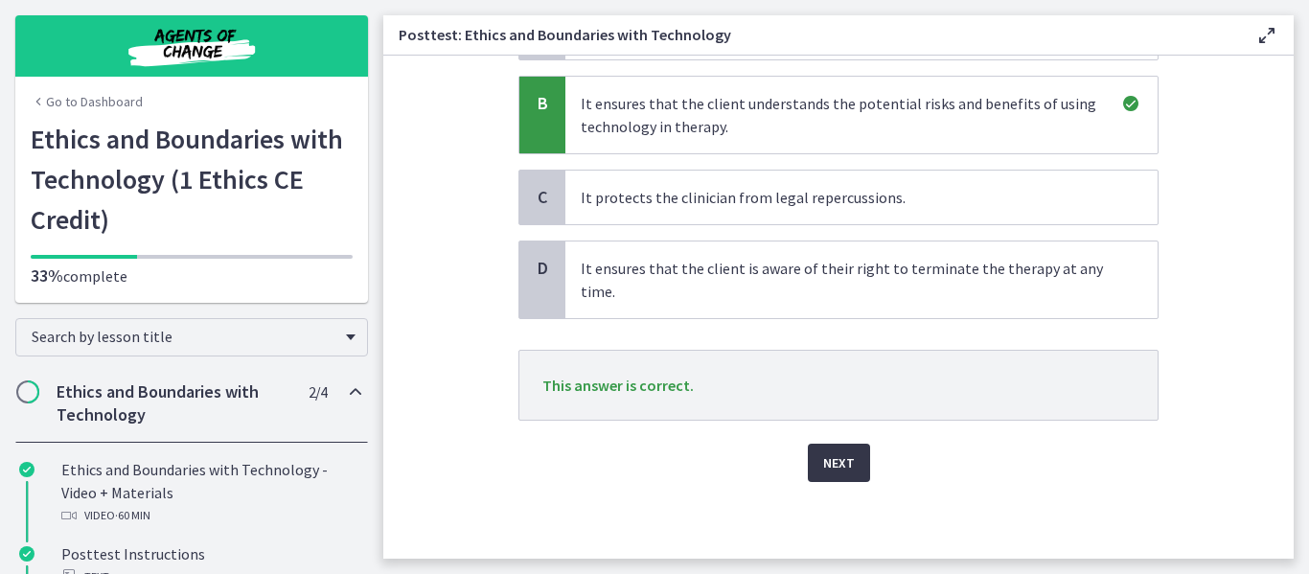
click at [853, 457] on button "Next" at bounding box center [839, 463] width 62 height 38
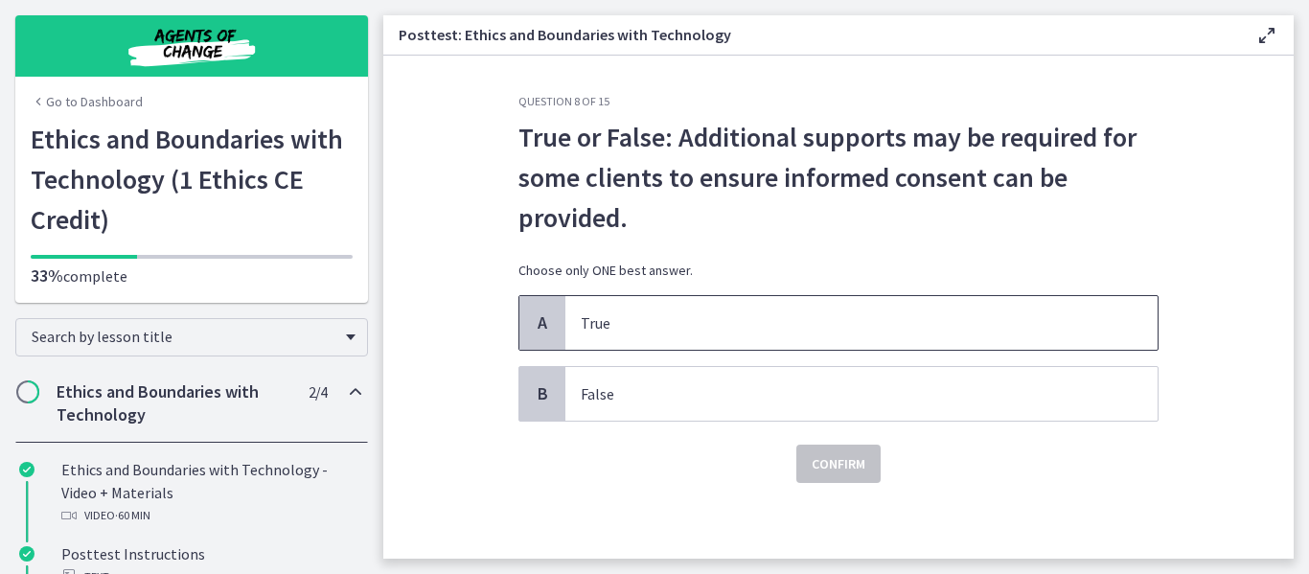
click at [839, 333] on p "True" at bounding box center [842, 322] width 523 height 23
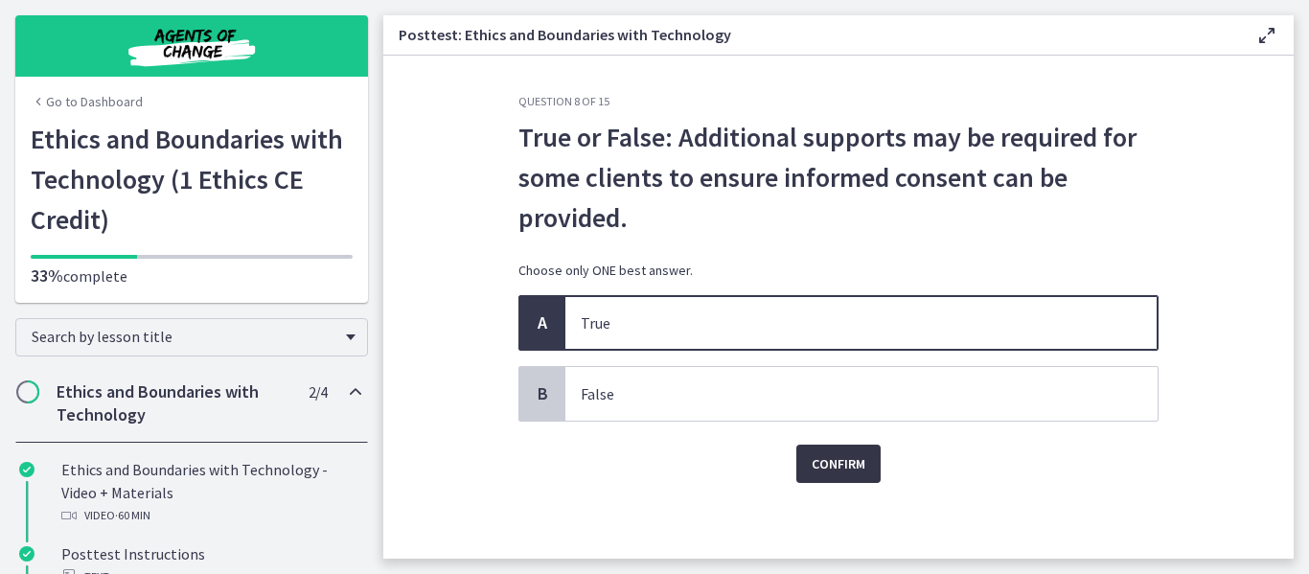
drag, startPoint x: 826, startPoint y: 484, endPoint x: 832, endPoint y: 460, distance: 24.6
click at [832, 460] on div "Question 8 of 15 True or False: Additional supports may be required for some cl…" at bounding box center [838, 326] width 671 height 465
click at [832, 460] on span "Confirm" at bounding box center [839, 463] width 54 height 23
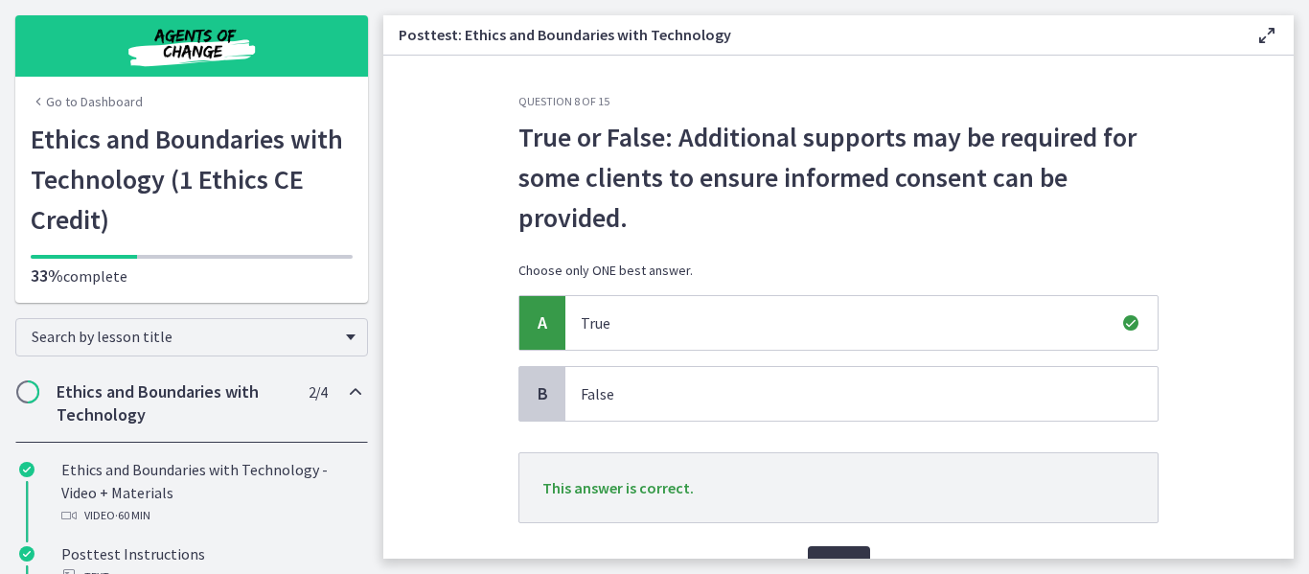
click at [831, 555] on span "Next" at bounding box center [839, 565] width 32 height 23
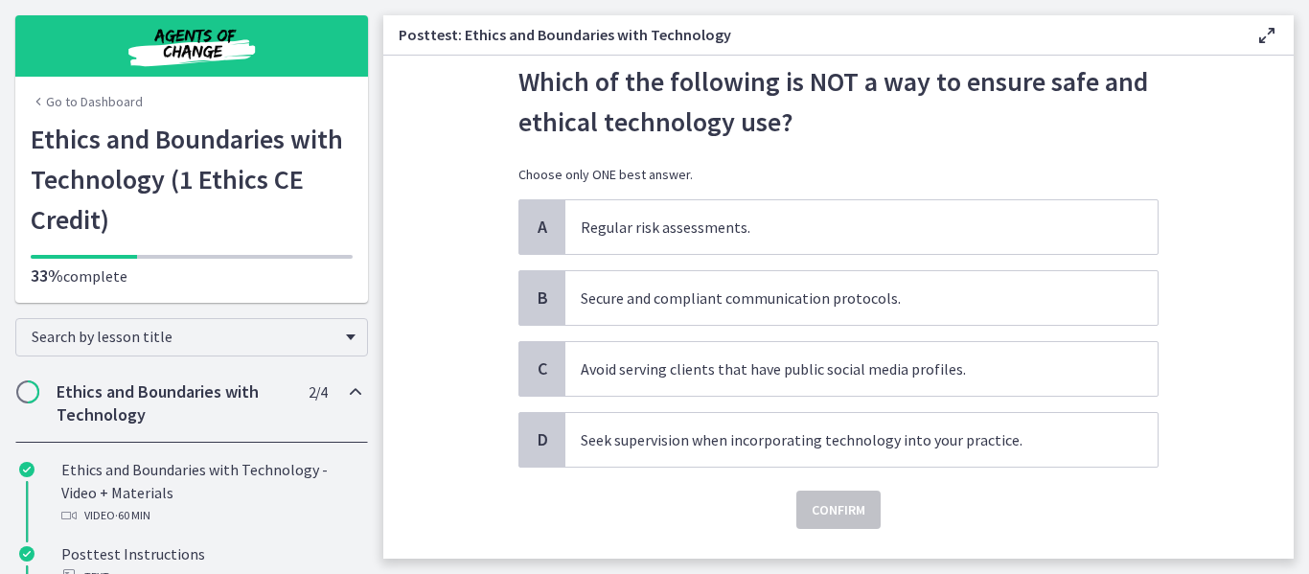
scroll to position [52, 0]
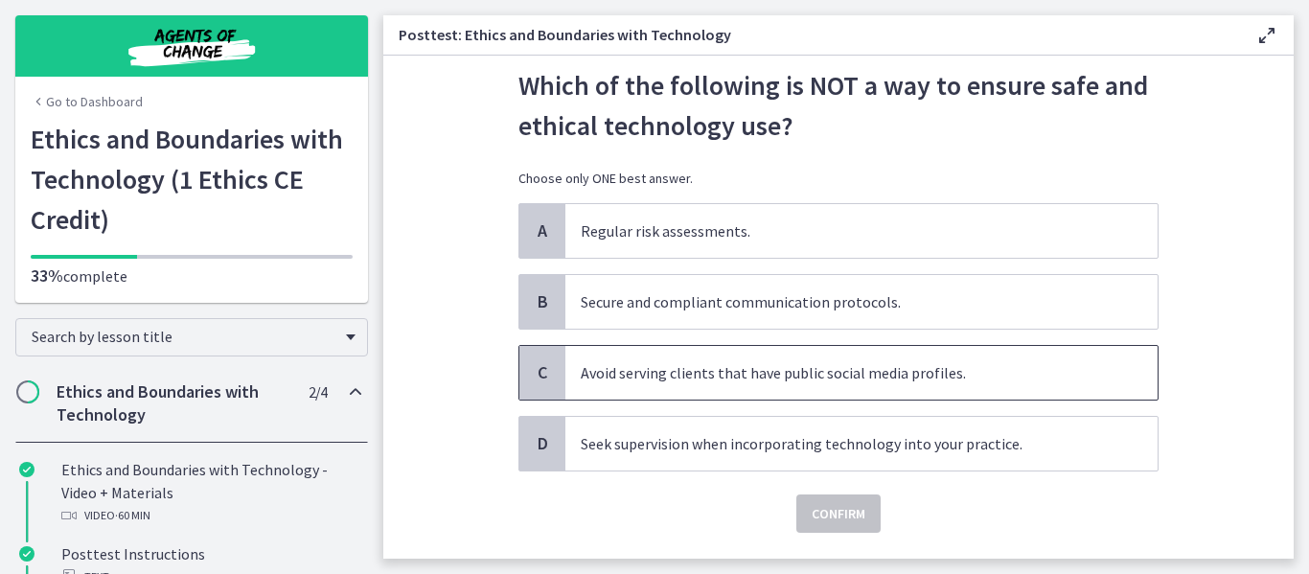
click at [819, 386] on span "Avoid serving clients that have public social media profiles." at bounding box center [861, 373] width 592 height 54
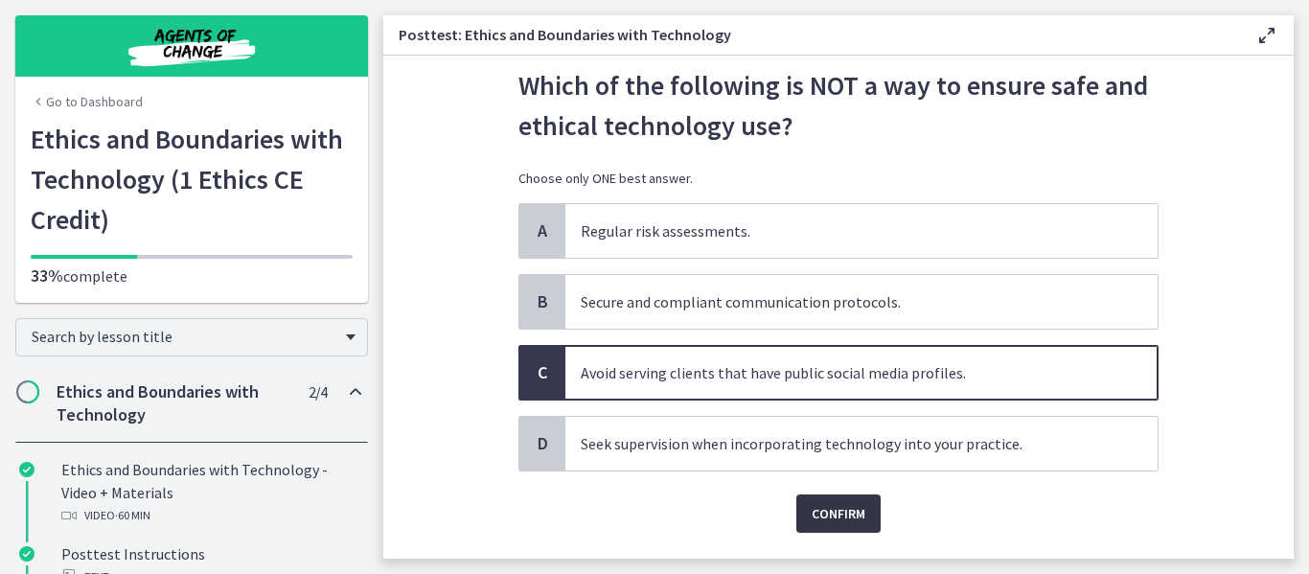
click at [833, 503] on span "Confirm" at bounding box center [839, 513] width 54 height 23
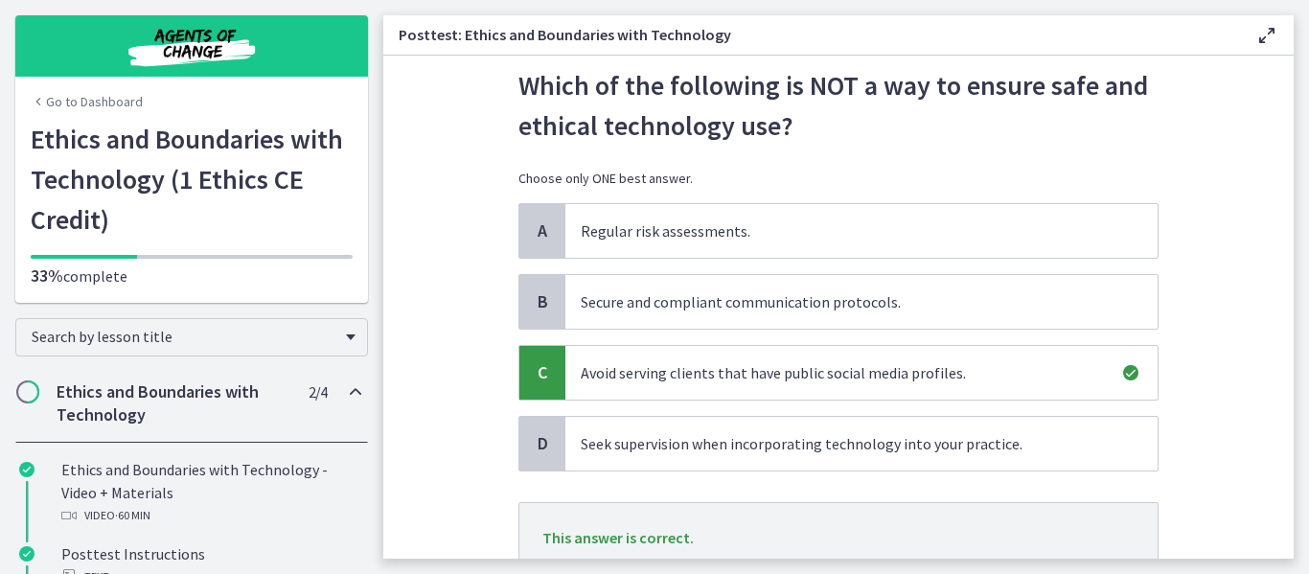
scroll to position [204, 0]
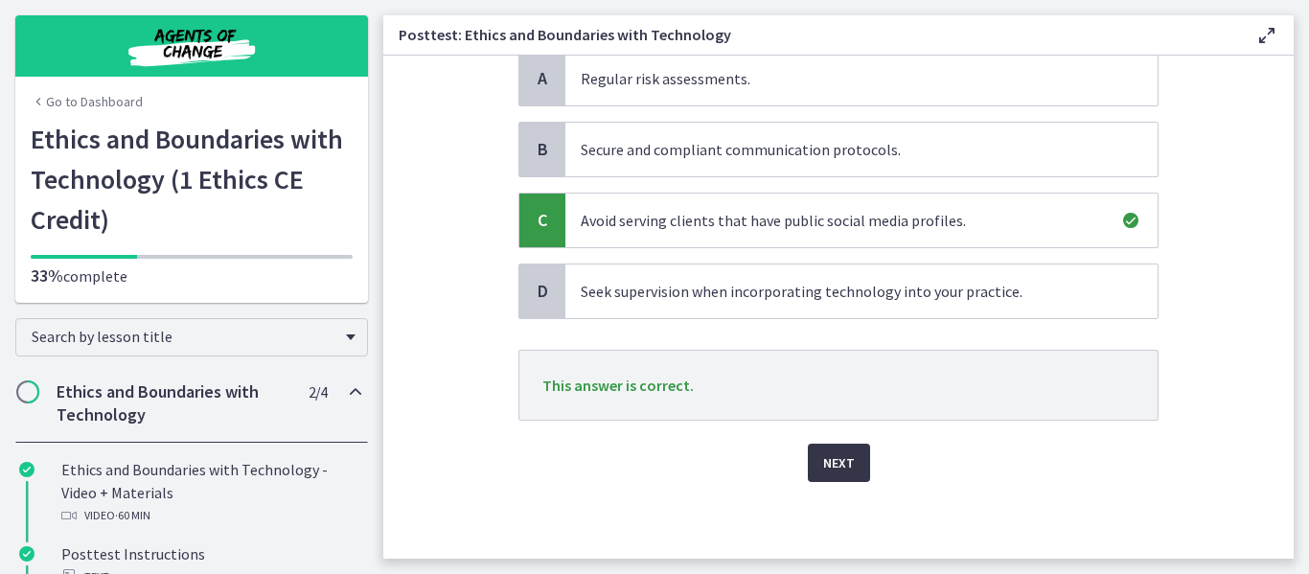
click at [823, 463] on span "Next" at bounding box center [839, 462] width 32 height 23
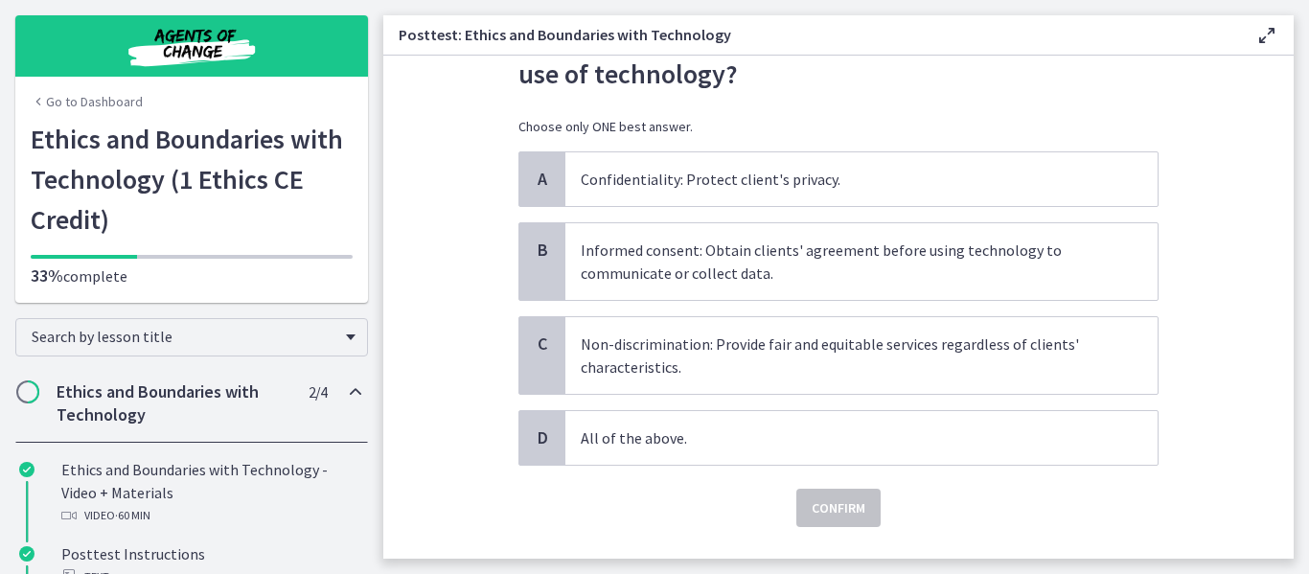
scroll to position [104, 0]
click at [763, 409] on div "D All of the above." at bounding box center [838, 437] width 640 height 56
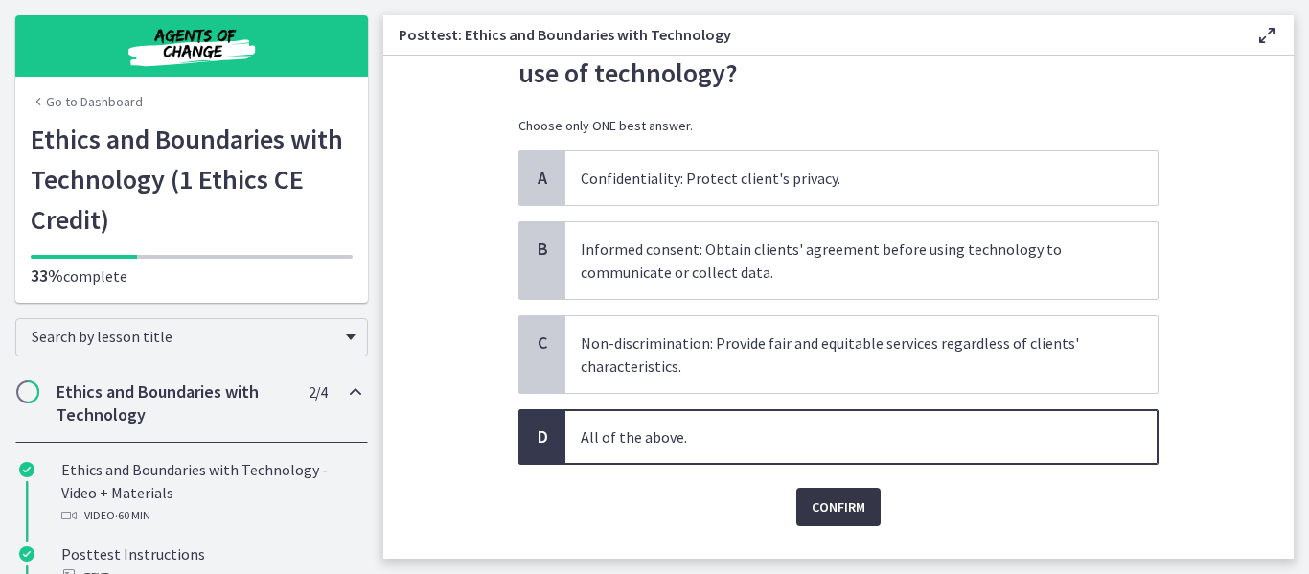
click at [847, 491] on button "Confirm" at bounding box center [838, 507] width 84 height 38
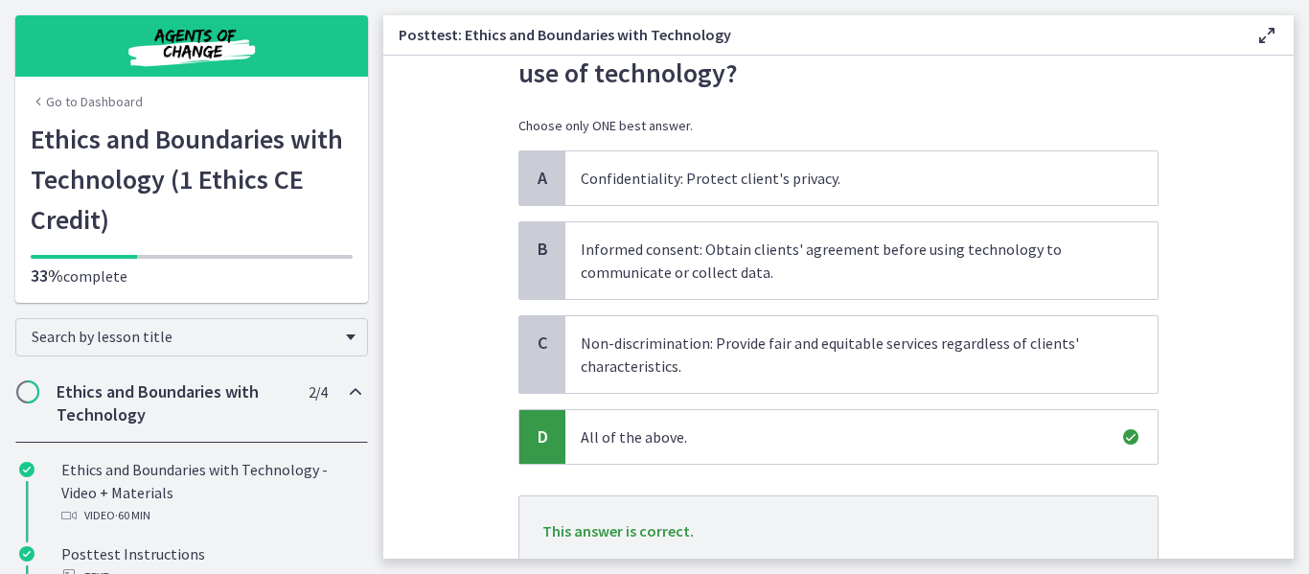
scroll to position [250, 0]
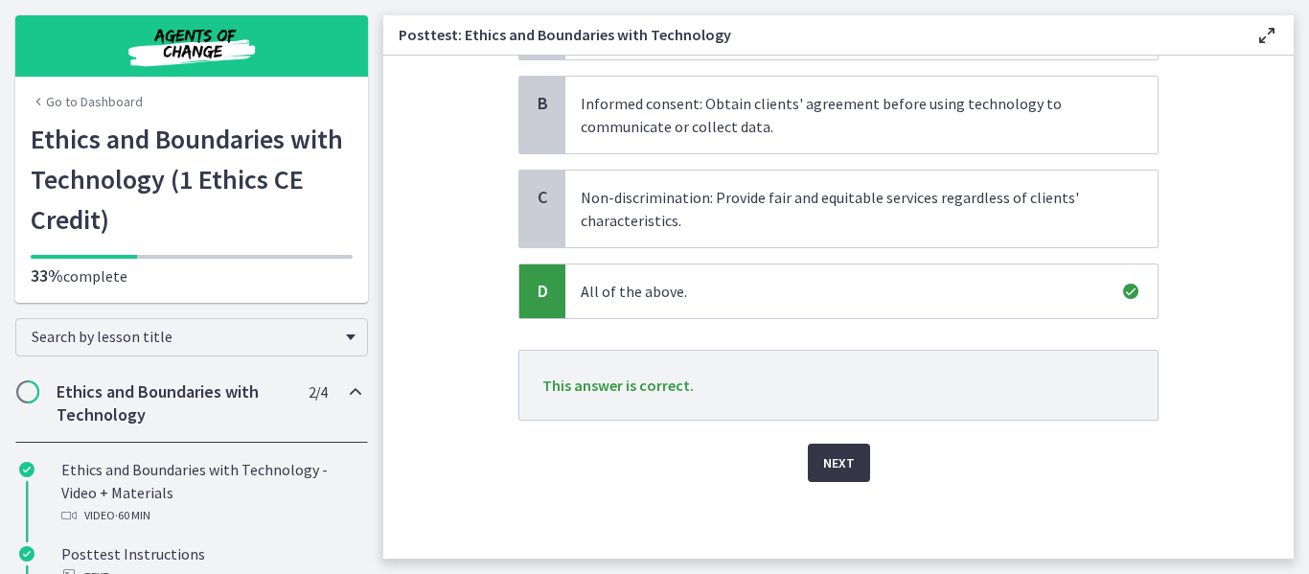
click at [823, 452] on span "Next" at bounding box center [839, 462] width 32 height 23
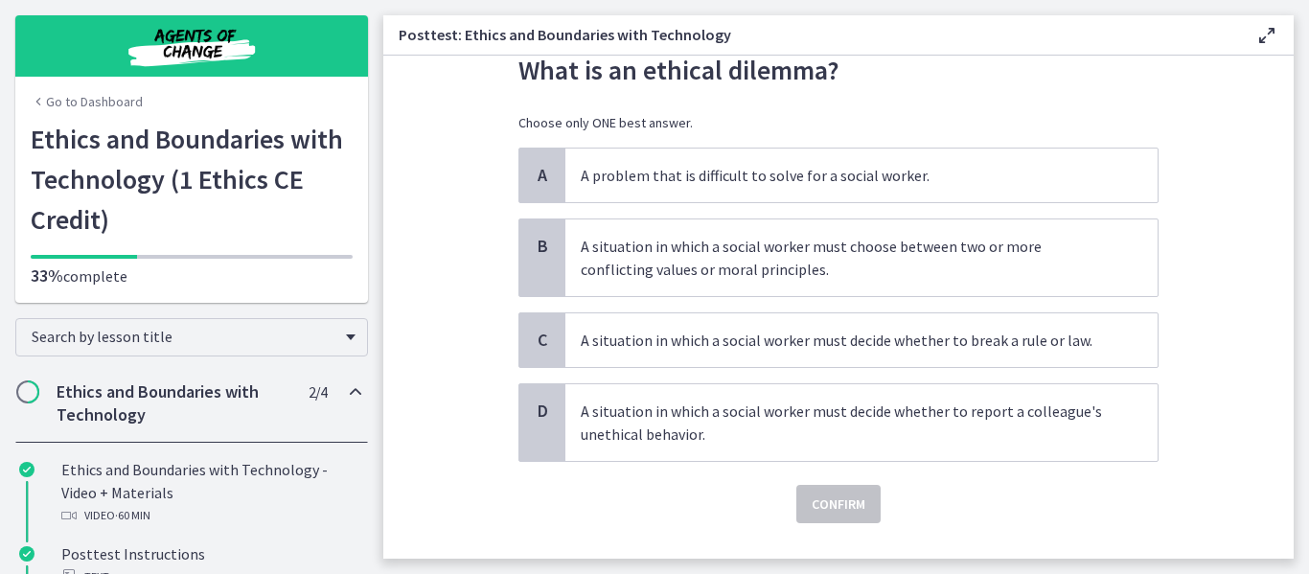
scroll to position [74, 0]
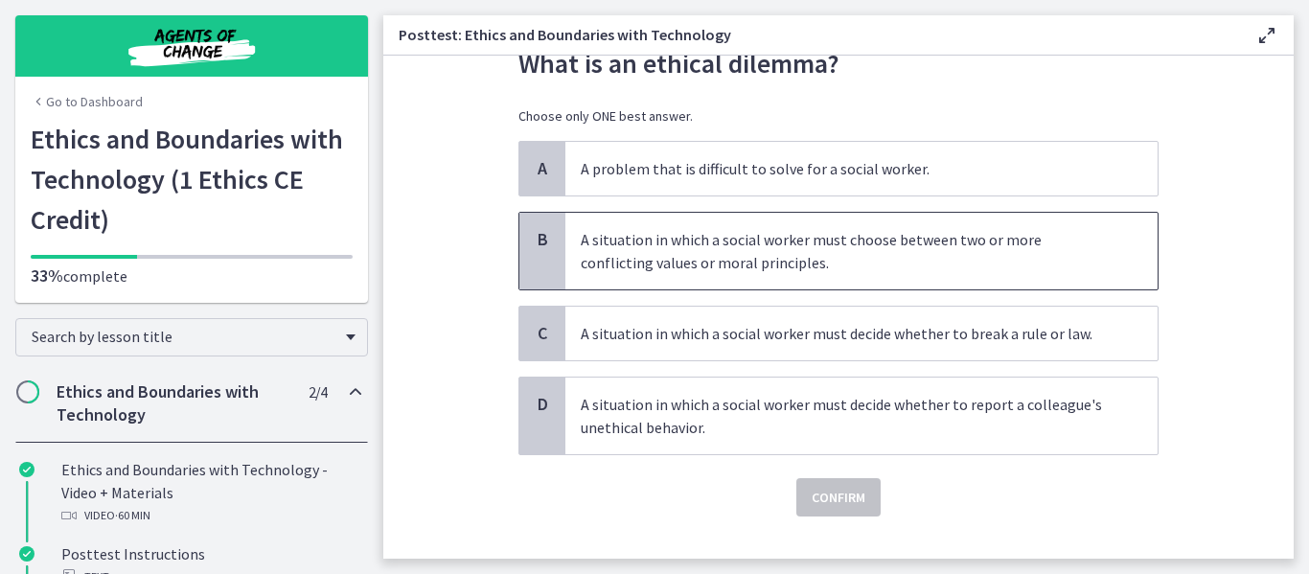
click at [1001, 284] on span "A situation in which a social worker must choose between two or more conflictin…" at bounding box center [861, 251] width 592 height 77
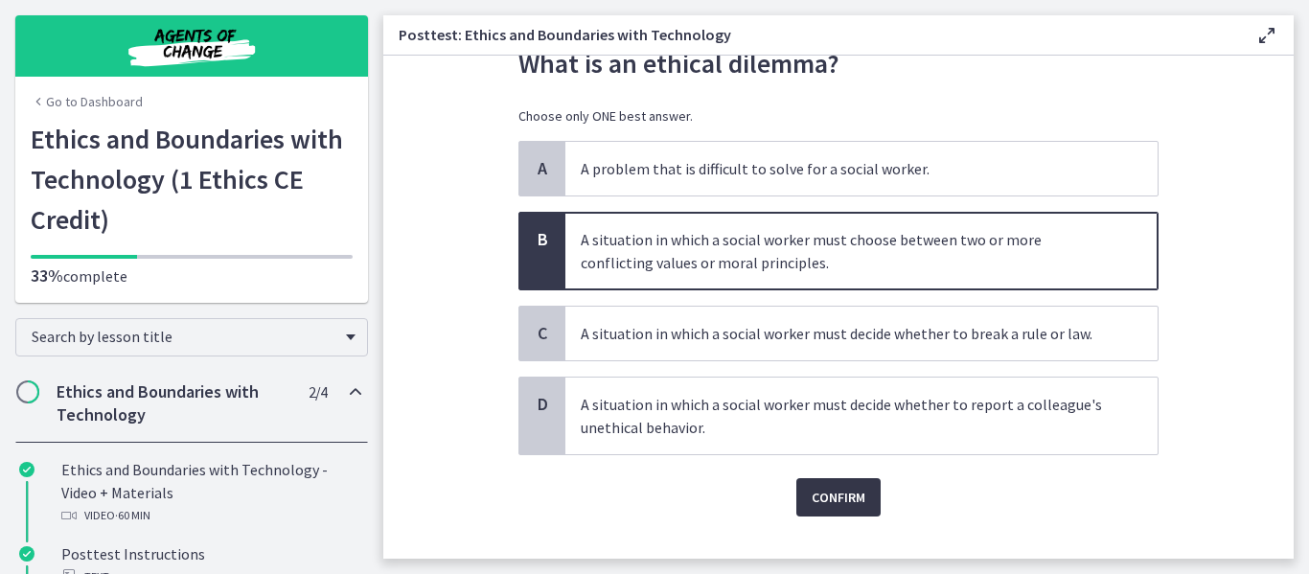
click at [829, 499] on span "Confirm" at bounding box center [839, 497] width 54 height 23
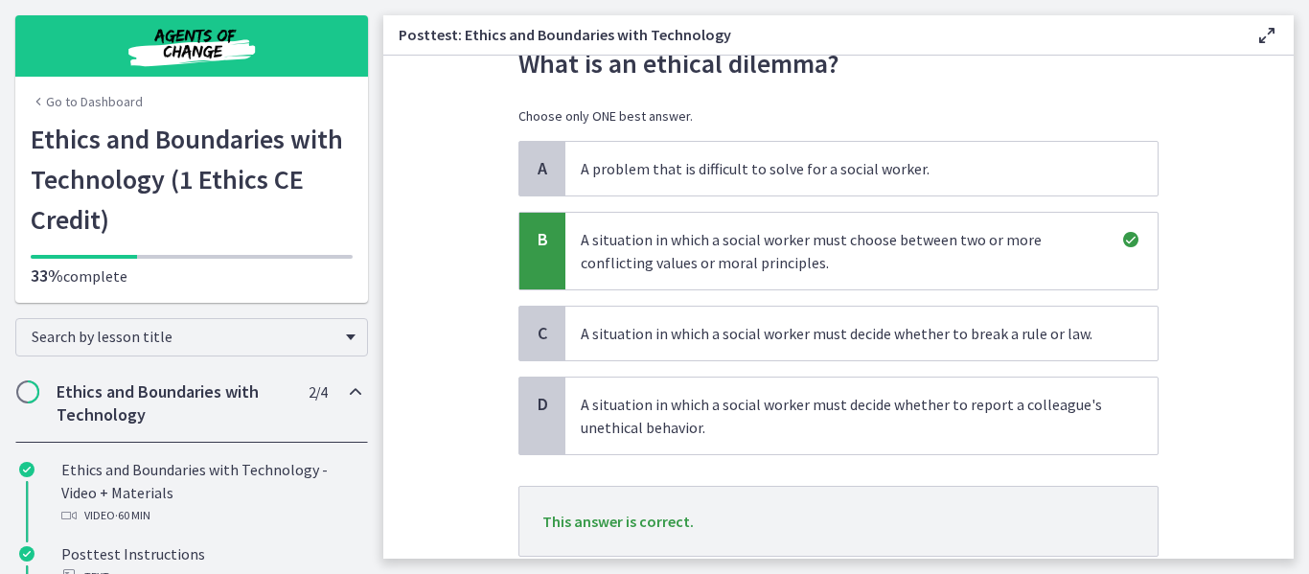
scroll to position [210, 0]
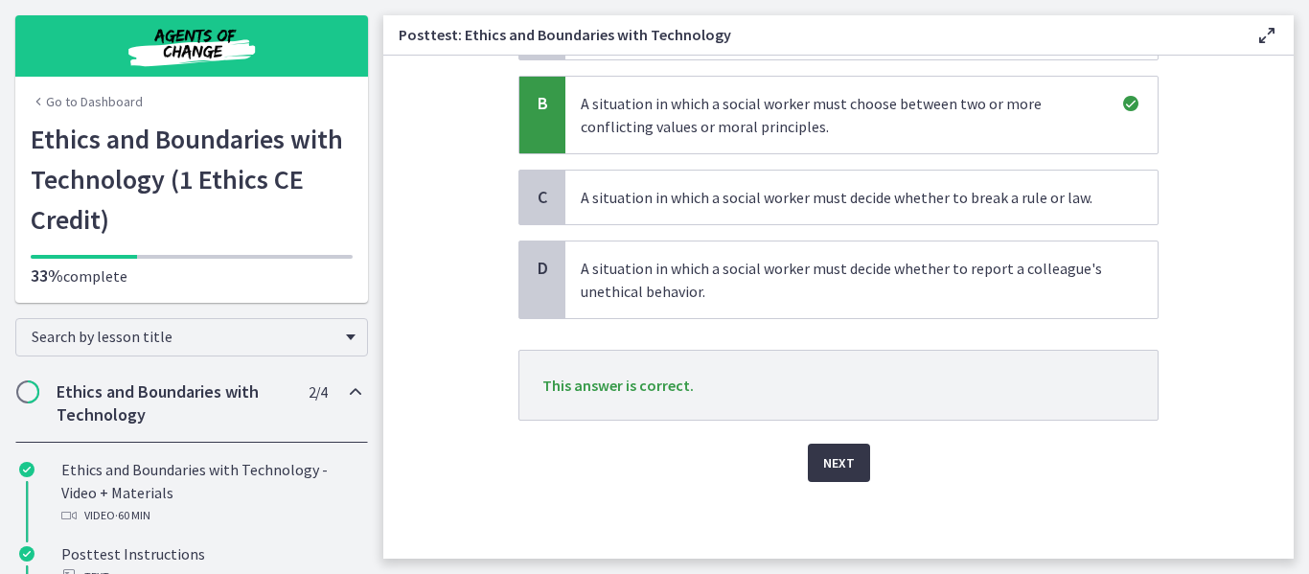
click at [840, 468] on span "Next" at bounding box center [839, 462] width 32 height 23
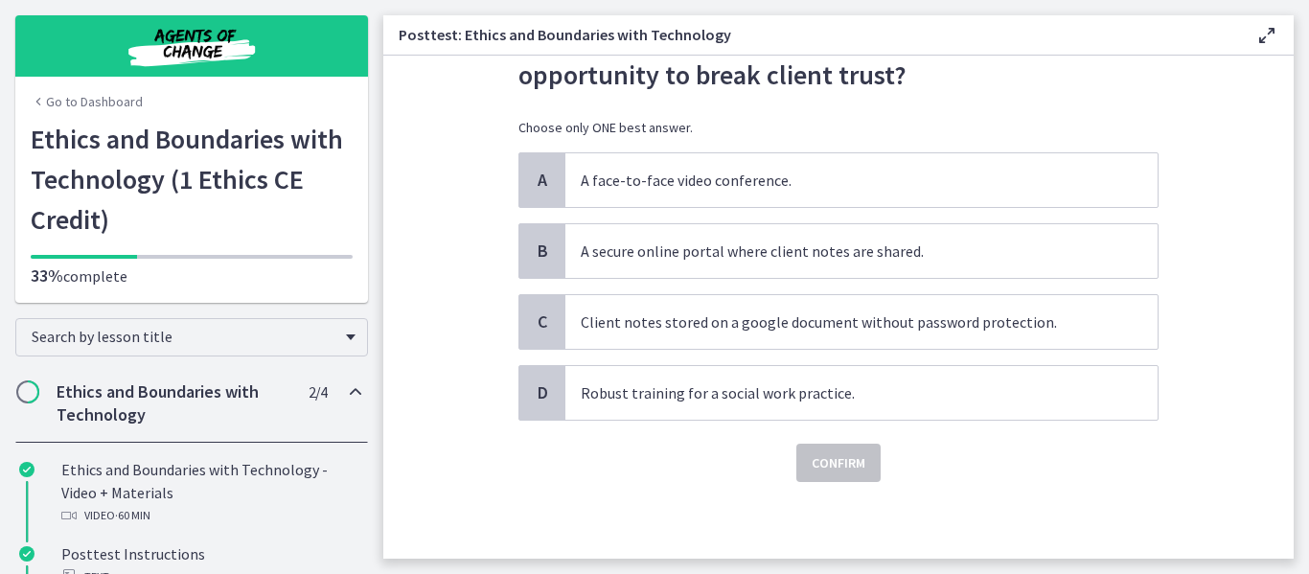
scroll to position [0, 0]
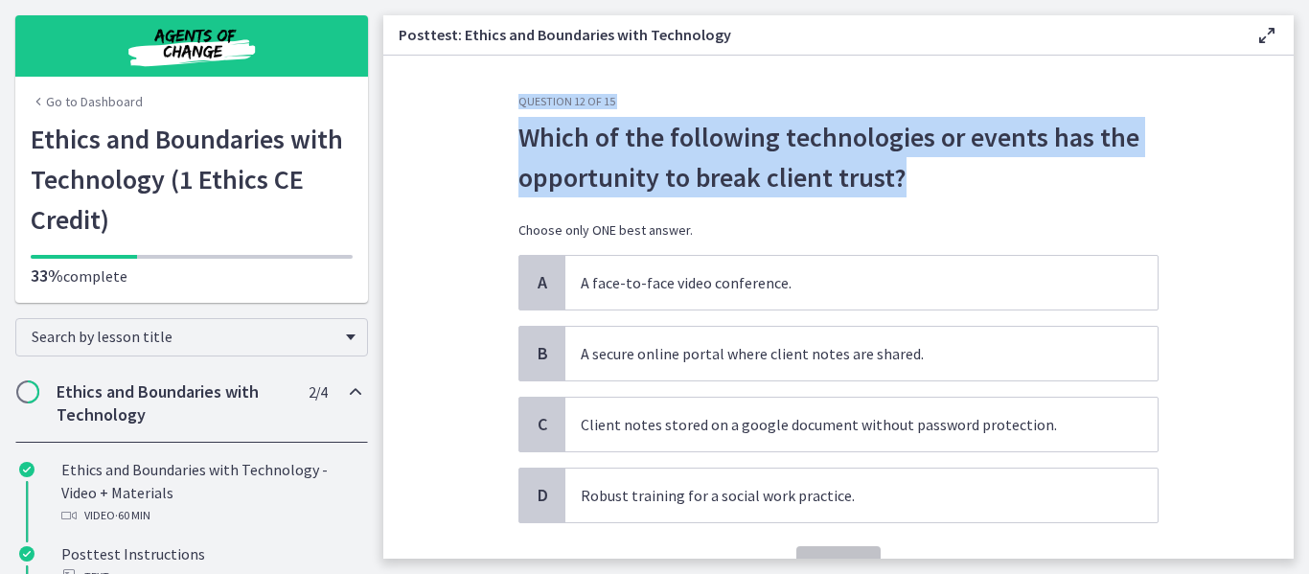
drag, startPoint x: 1294, startPoint y: 147, endPoint x: 1202, endPoint y: 179, distance: 97.6
click at [1202, 179] on main "Posttest: Ethics and Boundaries with Technology Enable fullscreen Question 12 o…" at bounding box center [846, 287] width 926 height 574
click at [1202, 179] on section "Question 12 of 15 Which of the following technologies or events has the opportu…" at bounding box center [838, 307] width 910 height 503
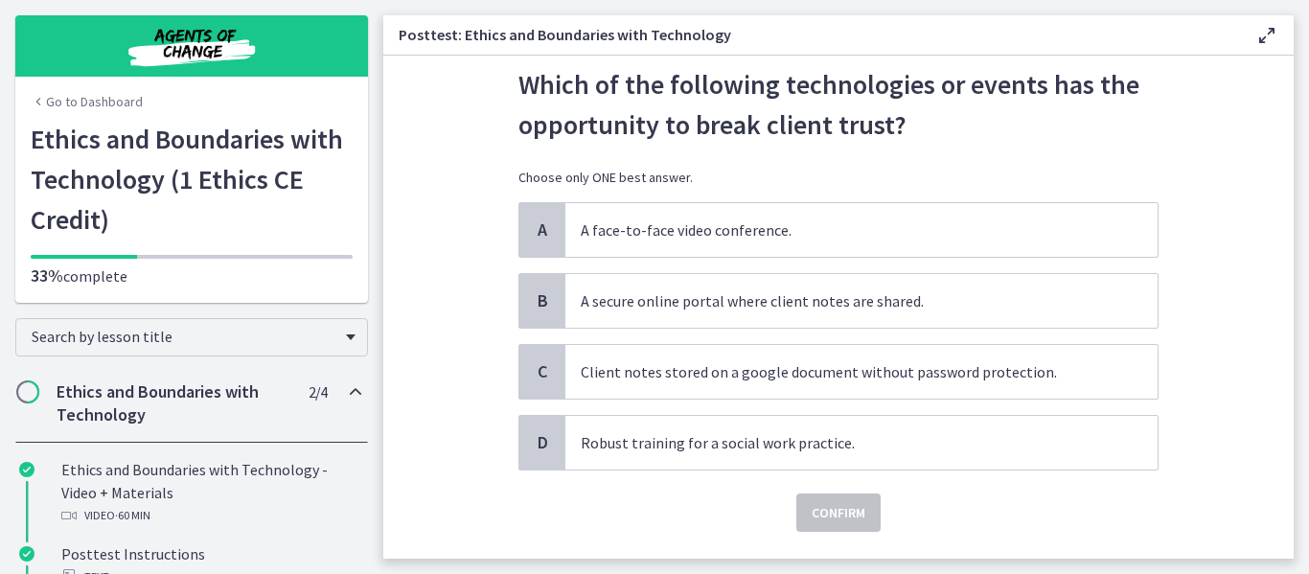
scroll to position [73, 0]
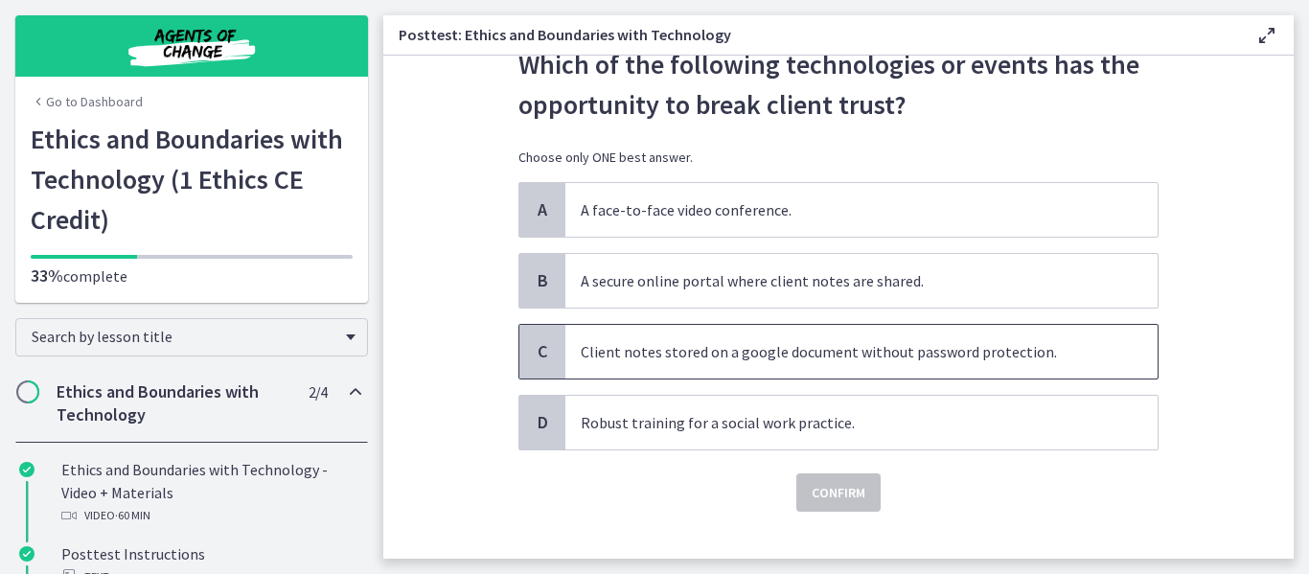
click at [833, 362] on p "Client notes stored on a google document without password protection." at bounding box center [842, 351] width 523 height 23
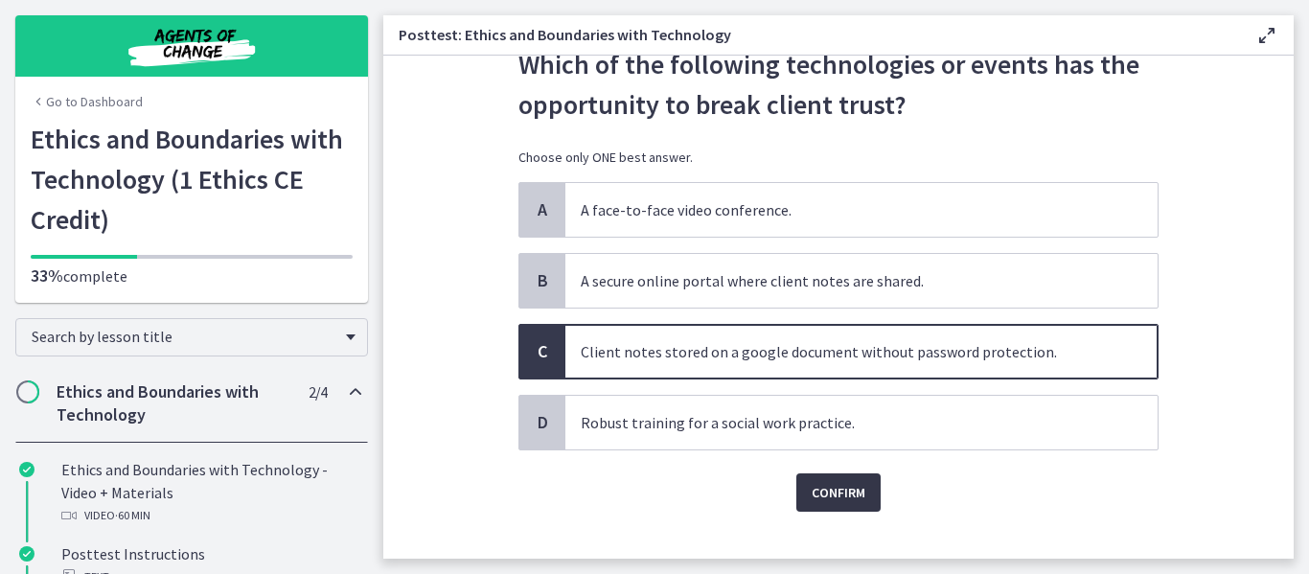
click at [837, 494] on span "Confirm" at bounding box center [839, 492] width 54 height 23
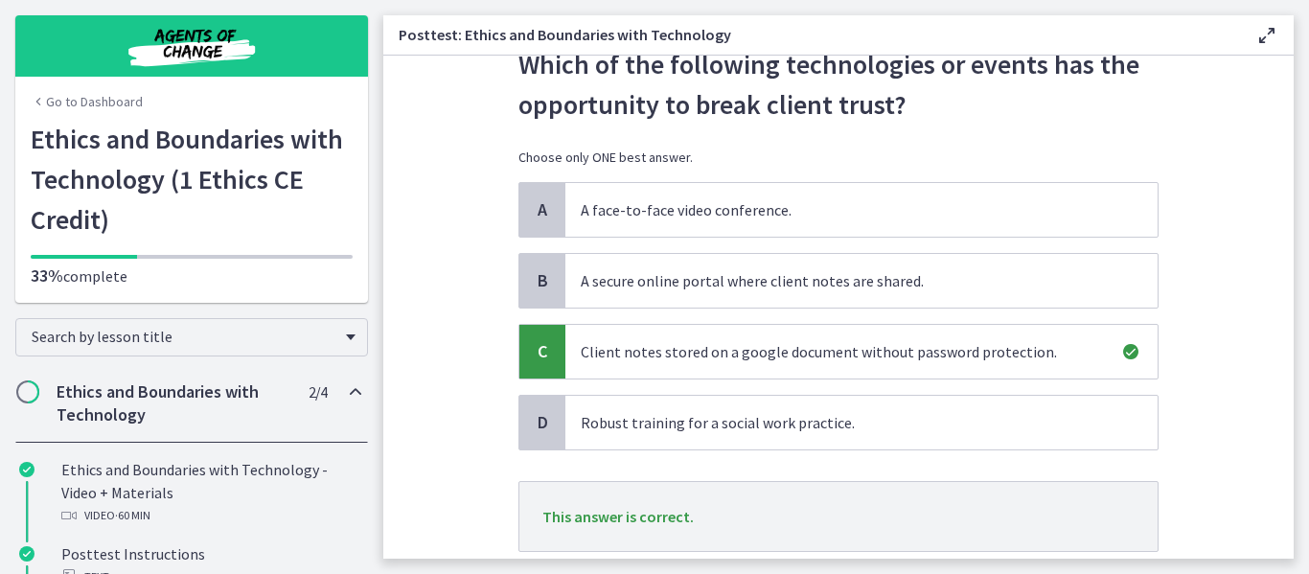
scroll to position [204, 0]
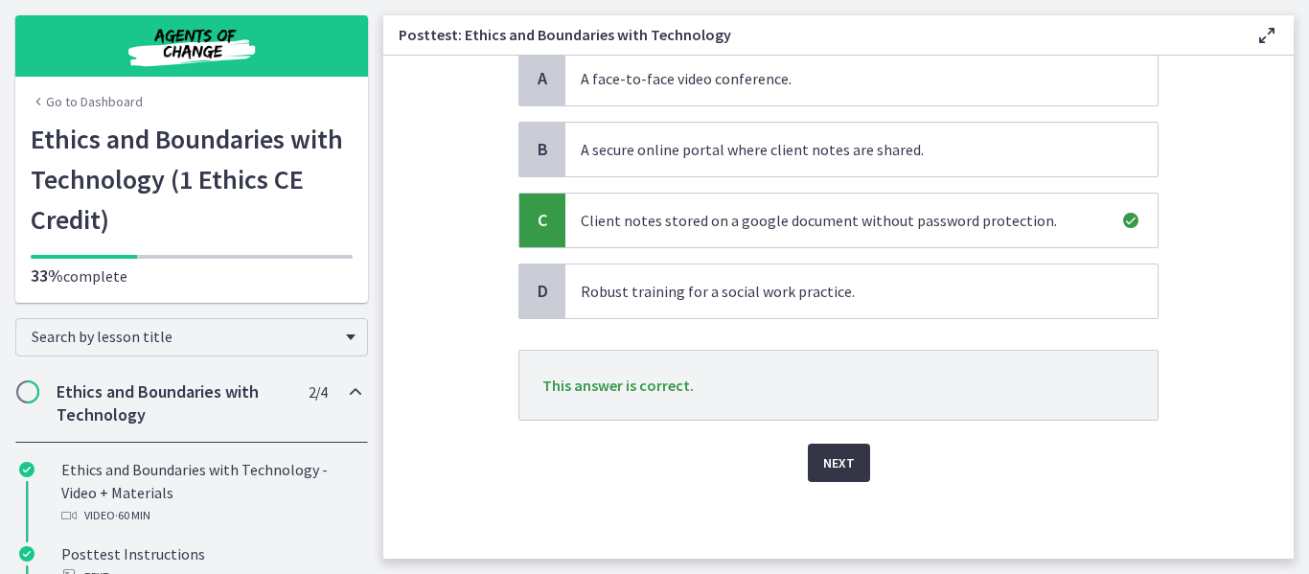
click at [831, 470] on span "Next" at bounding box center [839, 462] width 32 height 23
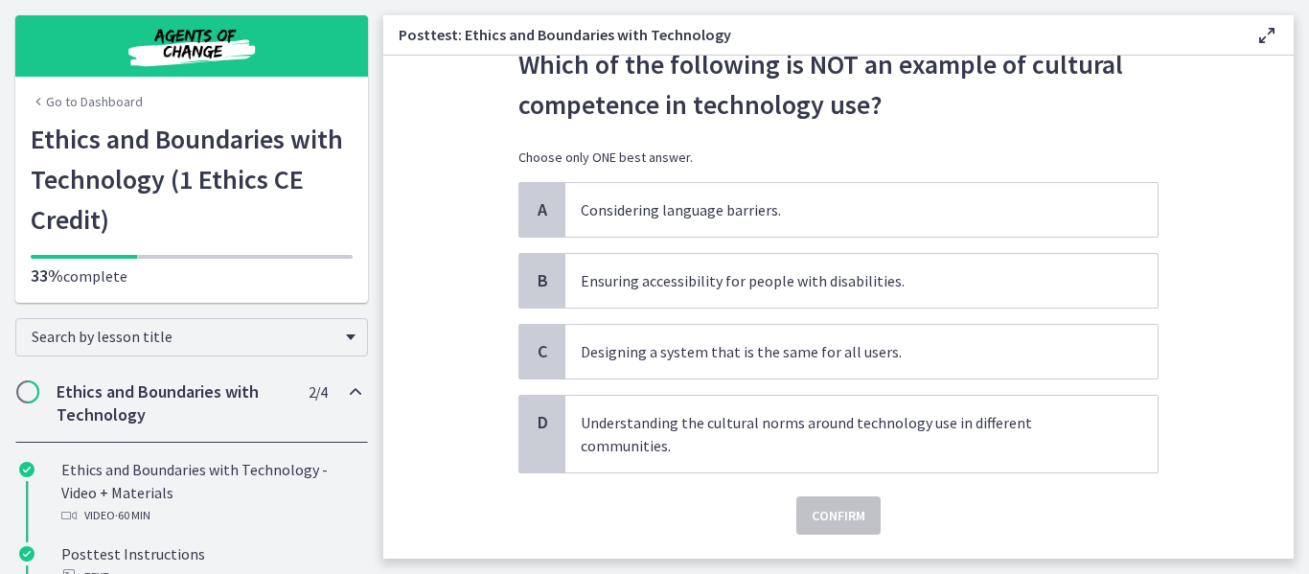
scroll to position [126, 0]
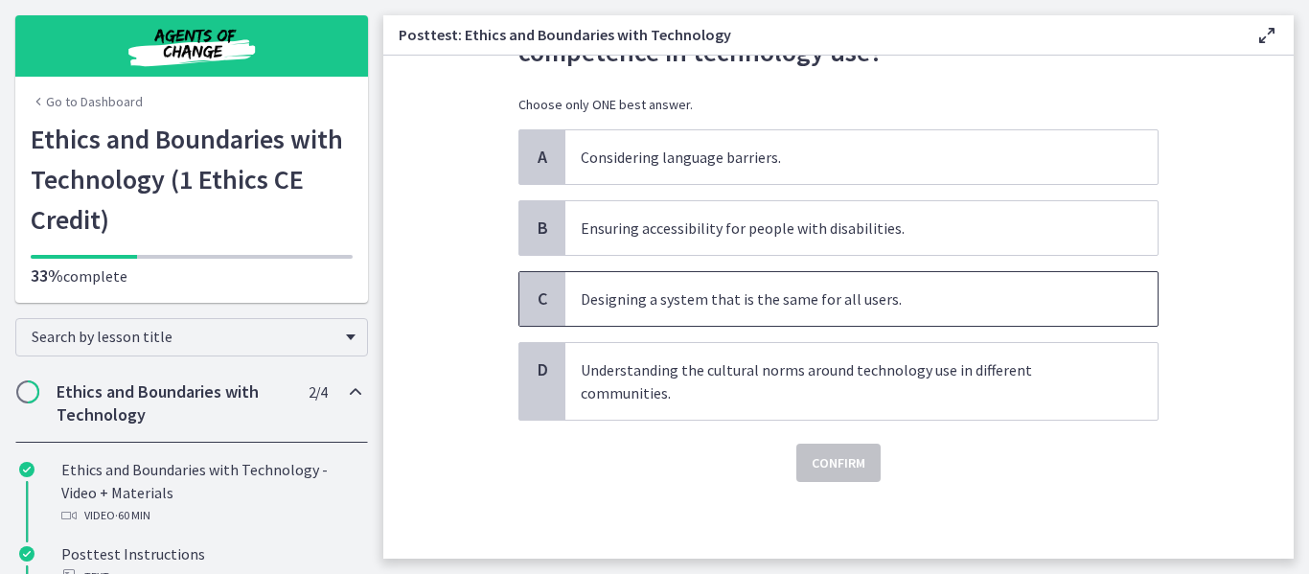
click at [812, 316] on span "Designing a system that is the same for all users." at bounding box center [861, 299] width 592 height 54
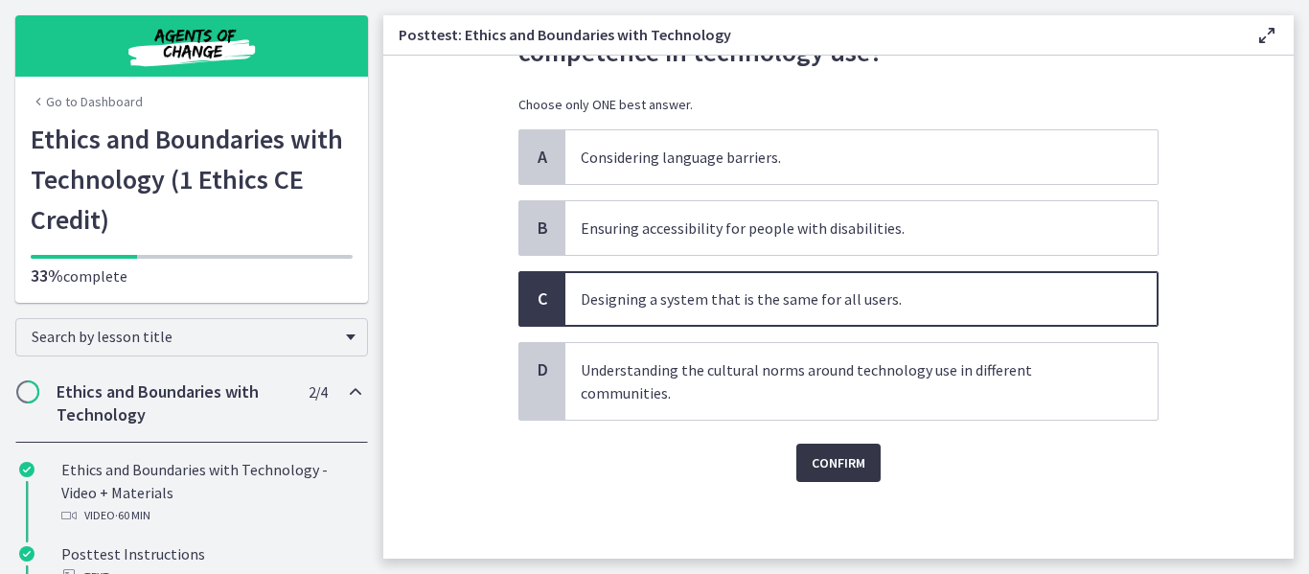
click at [843, 464] on span "Confirm" at bounding box center [839, 462] width 54 height 23
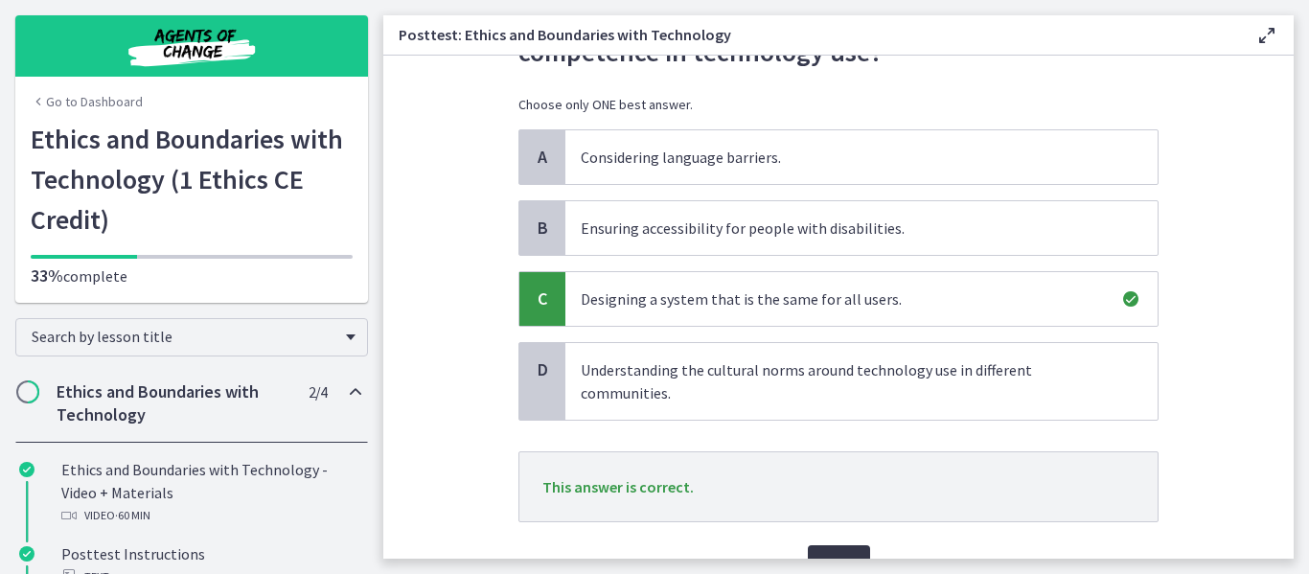
click at [843, 549] on button "Next" at bounding box center [839, 564] width 62 height 38
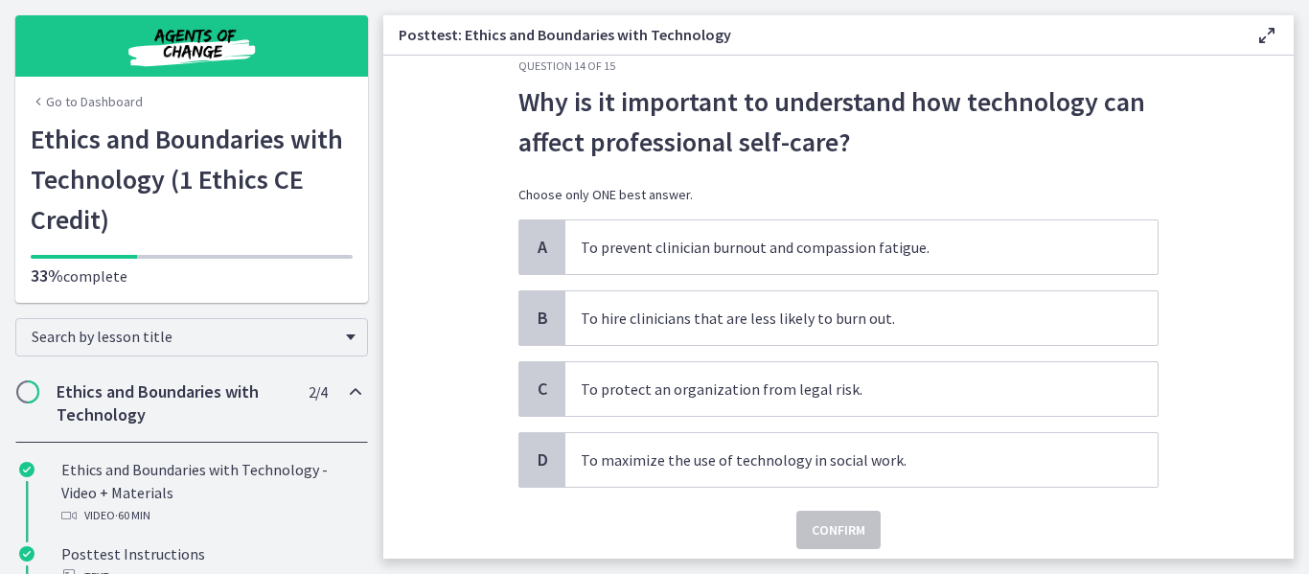
scroll to position [44, 0]
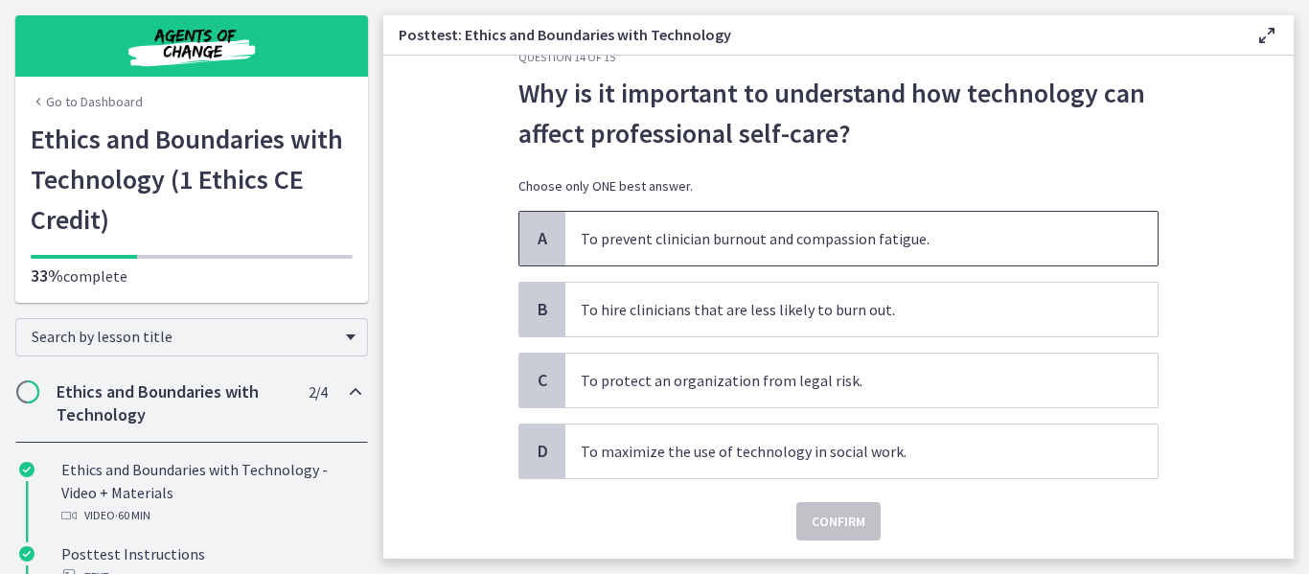
click at [873, 231] on p "To prevent clinician burnout and compassion fatigue." at bounding box center [842, 238] width 523 height 23
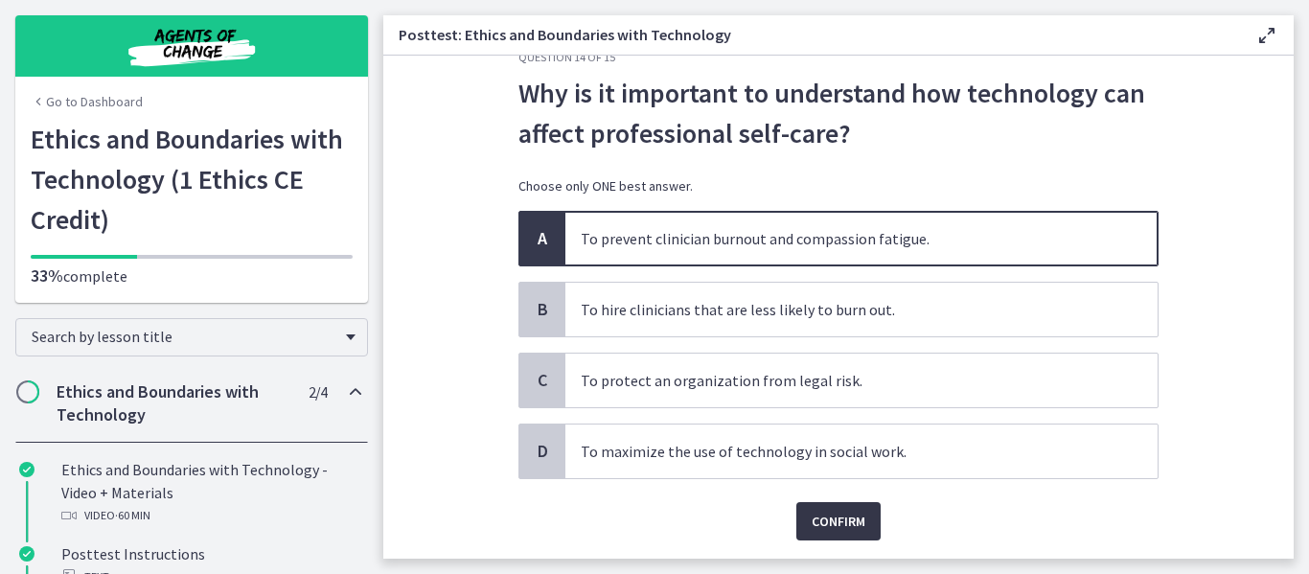
click at [834, 520] on span "Confirm" at bounding box center [839, 521] width 54 height 23
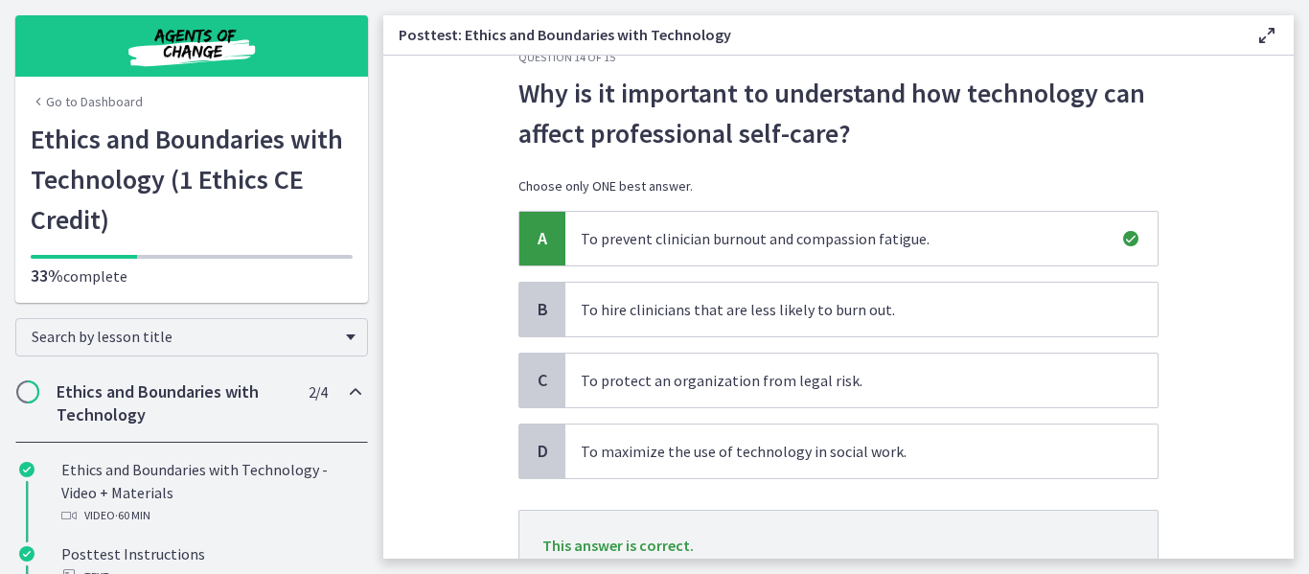
scroll to position [204, 0]
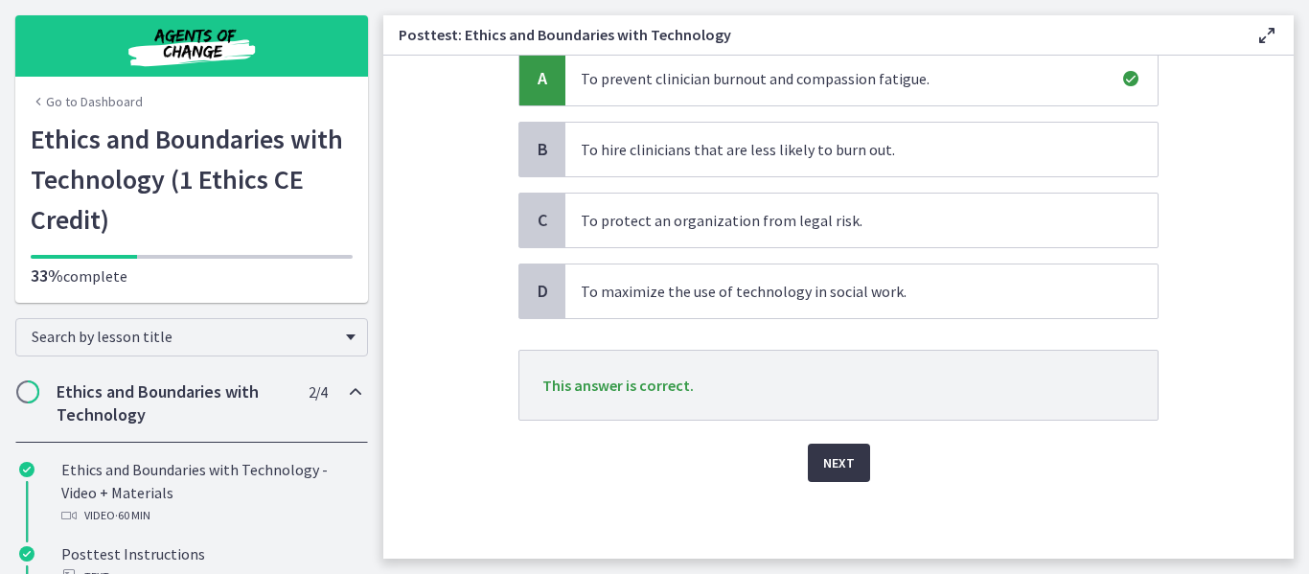
click at [823, 469] on span "Next" at bounding box center [839, 462] width 32 height 23
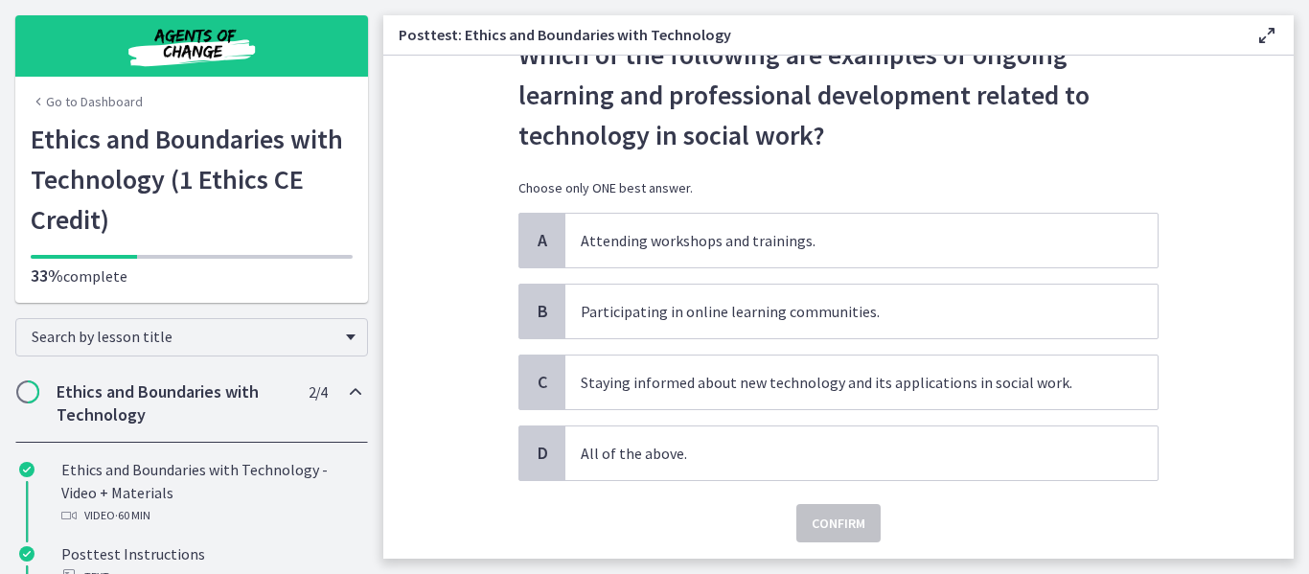
scroll to position [108, 0]
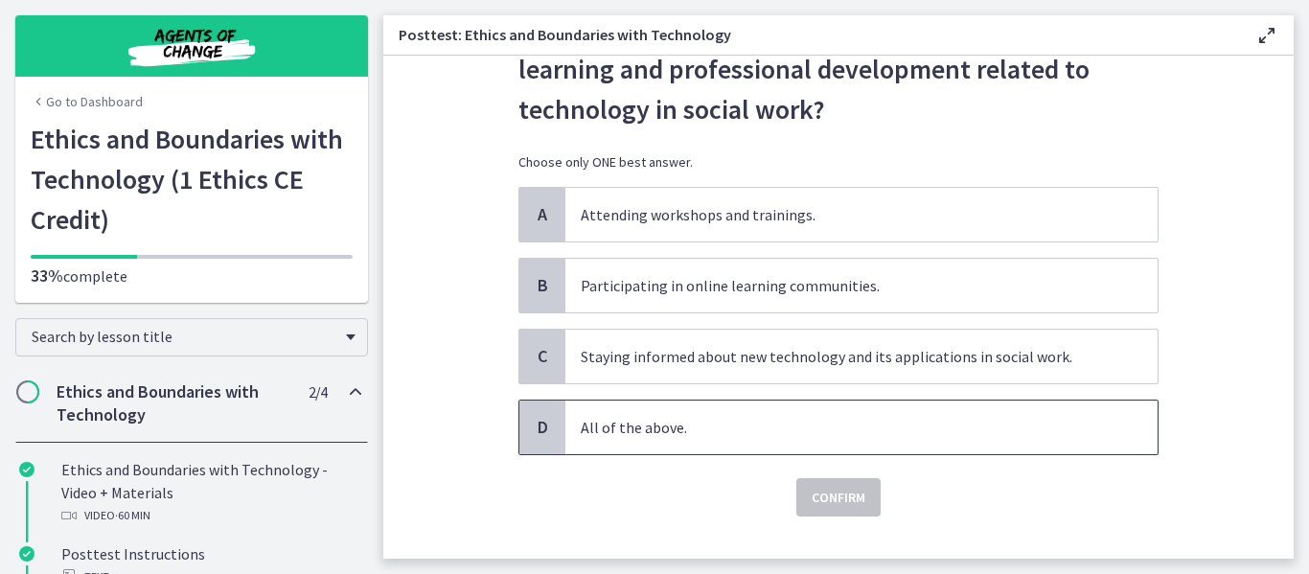
click at [836, 425] on p "All of the above." at bounding box center [842, 427] width 523 height 23
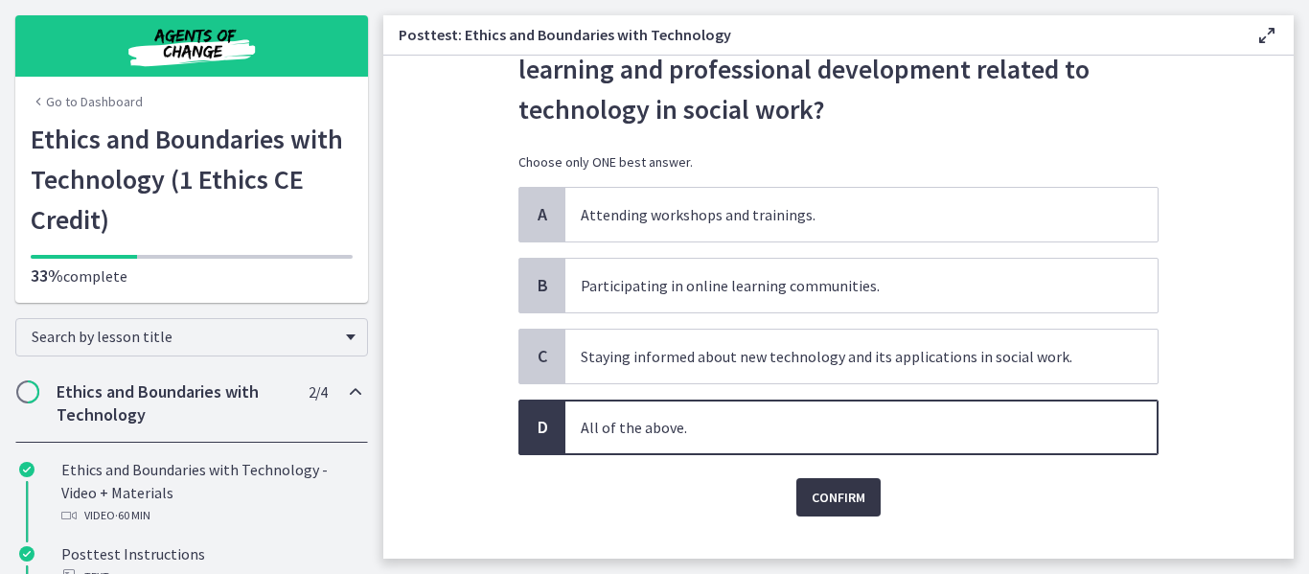
click at [837, 494] on span "Confirm" at bounding box center [839, 497] width 54 height 23
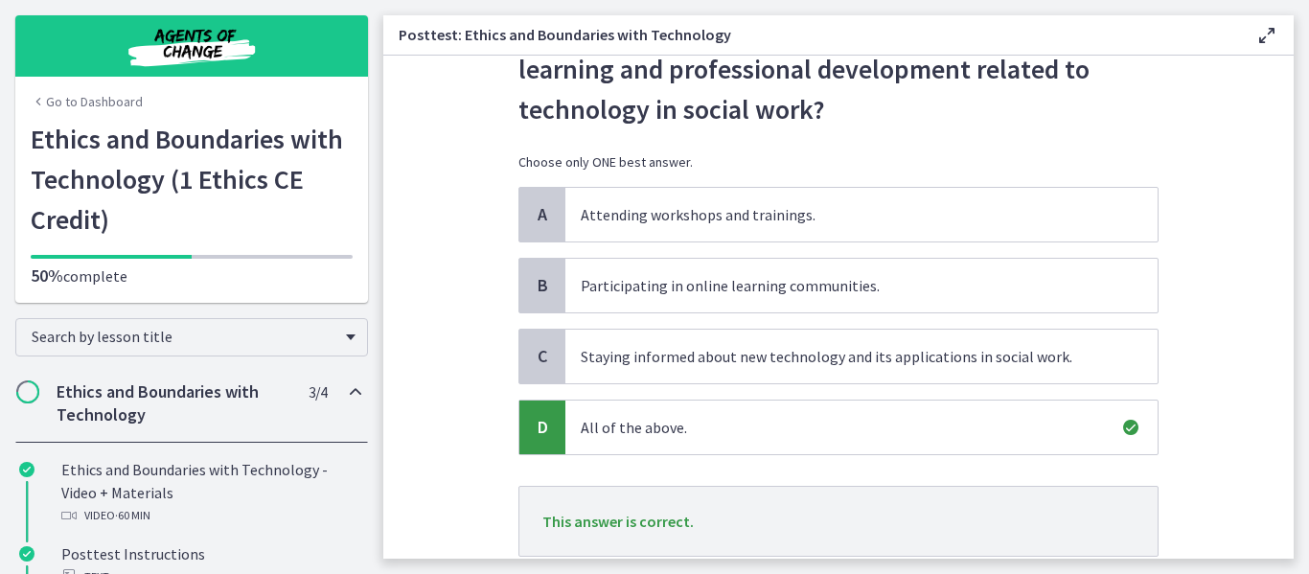
scroll to position [244, 0]
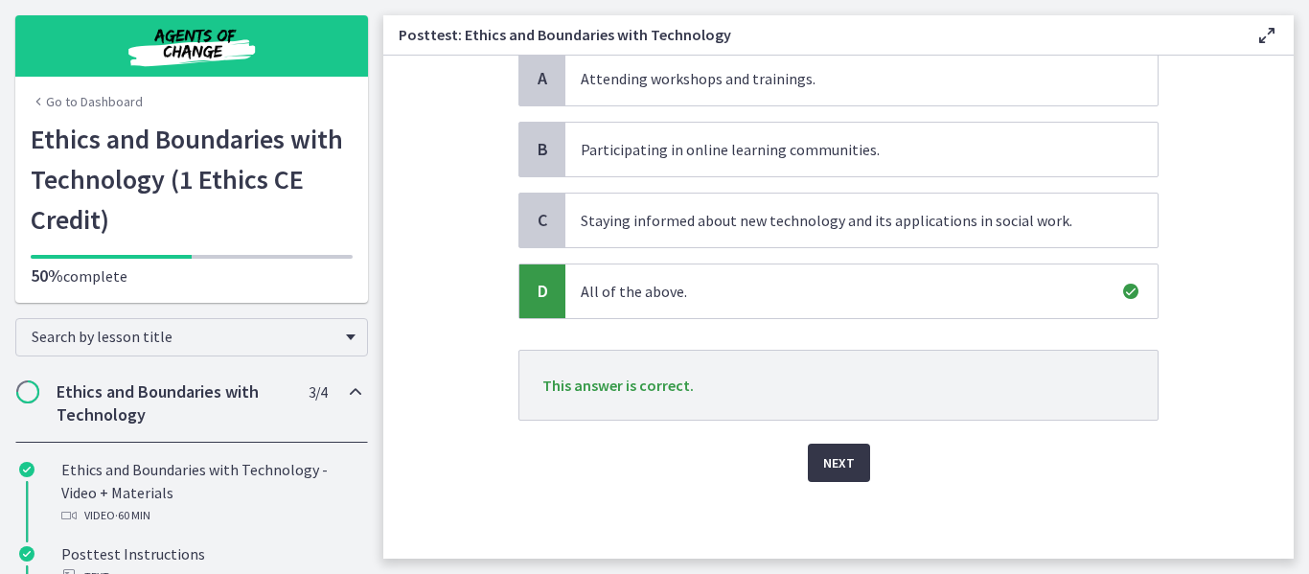
click at [831, 472] on span "Next" at bounding box center [839, 462] width 32 height 23
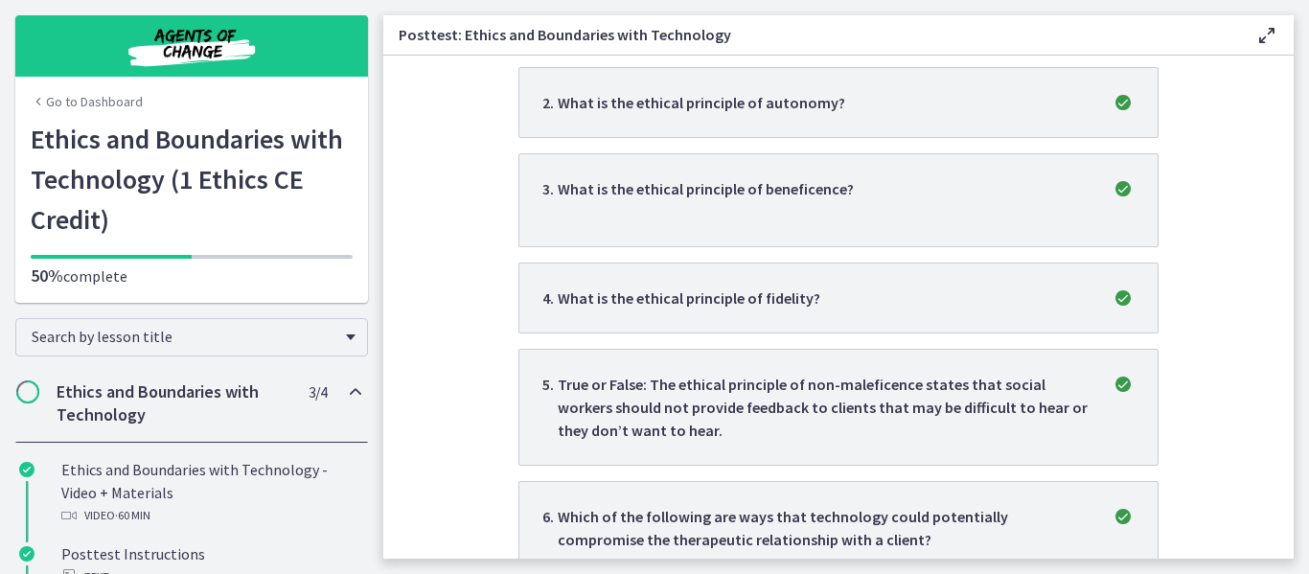
scroll to position [0, 0]
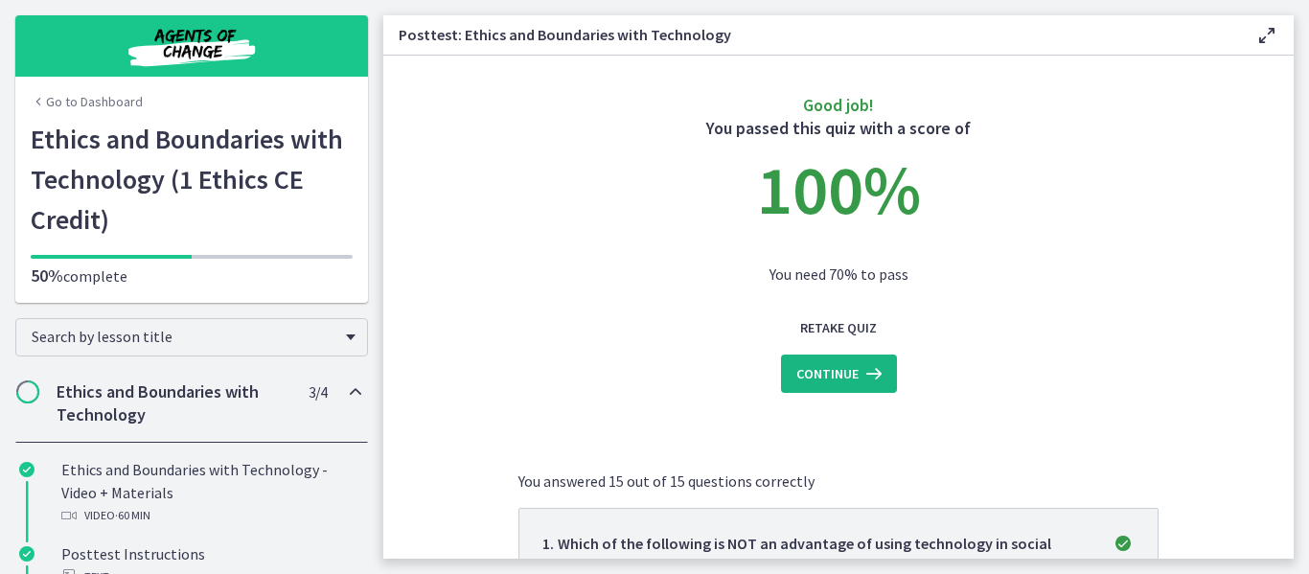
click at [827, 372] on span "Continue" at bounding box center [827, 373] width 62 height 23
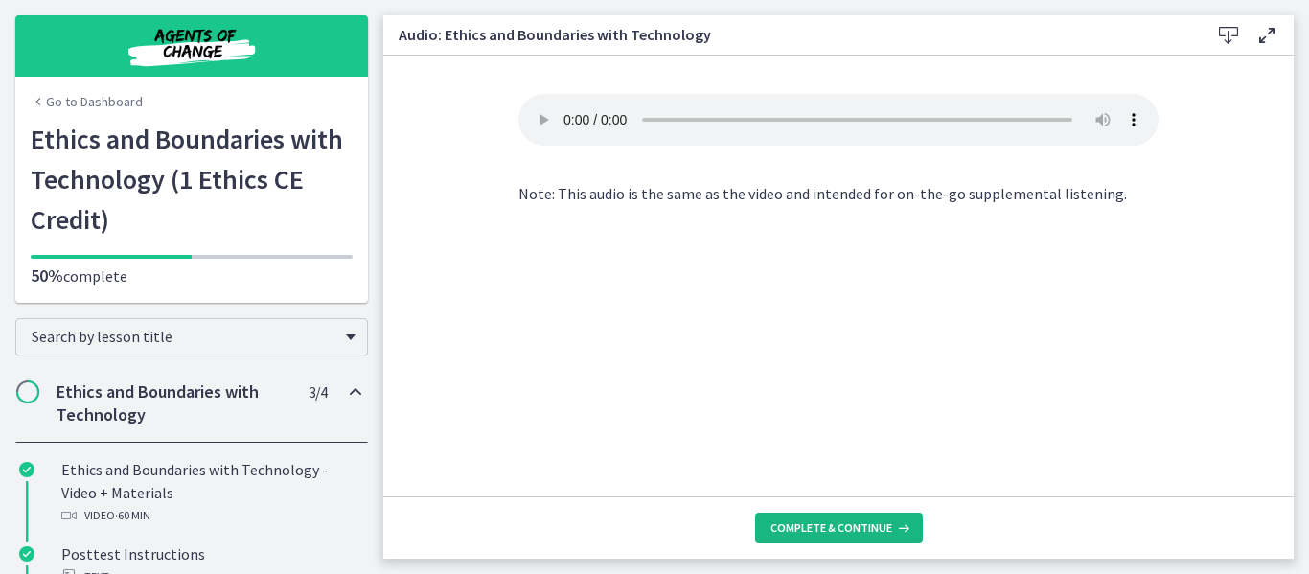
click at [875, 527] on span "Complete & continue" at bounding box center [831, 527] width 122 height 15
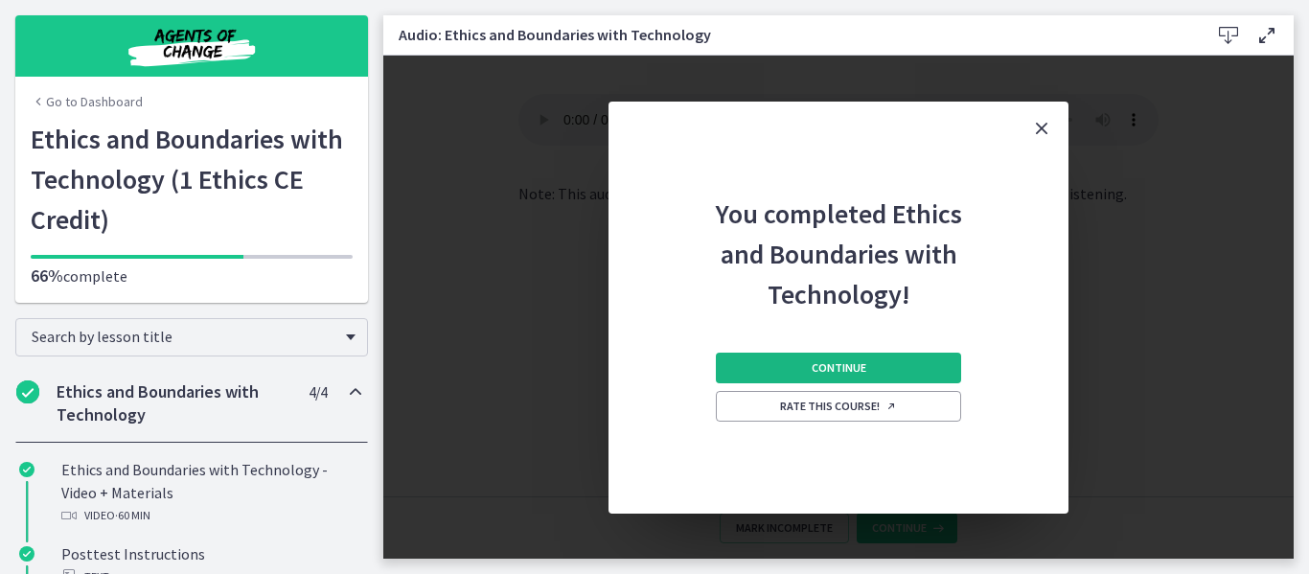
click at [896, 377] on button "Continue" at bounding box center [838, 368] width 245 height 31
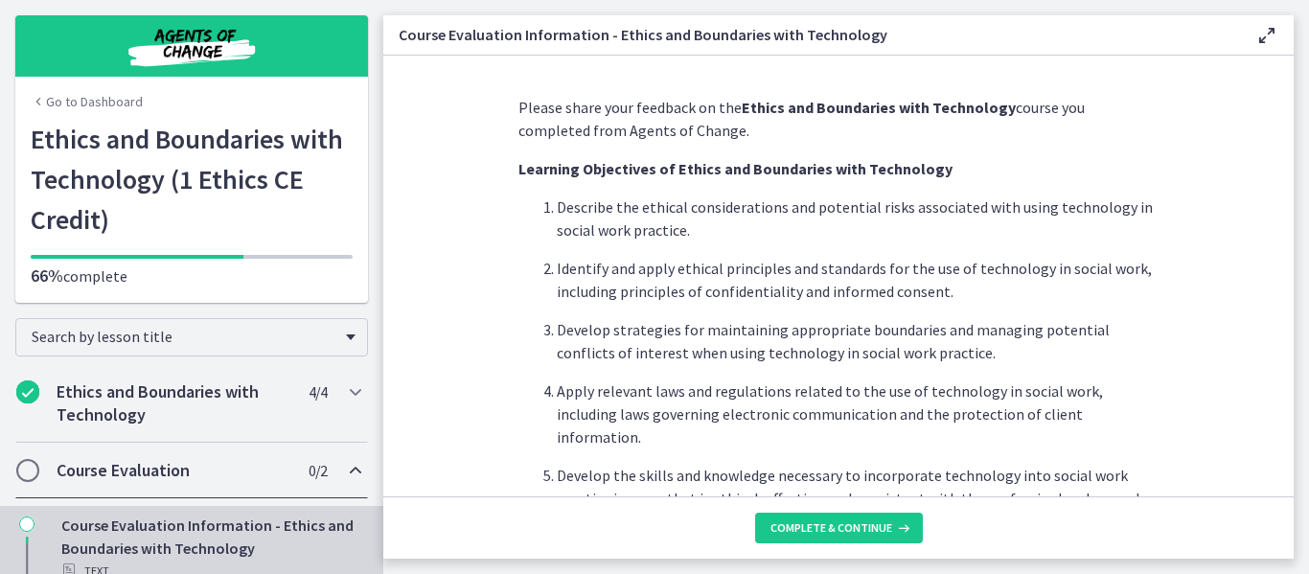
scroll to position [119, 0]
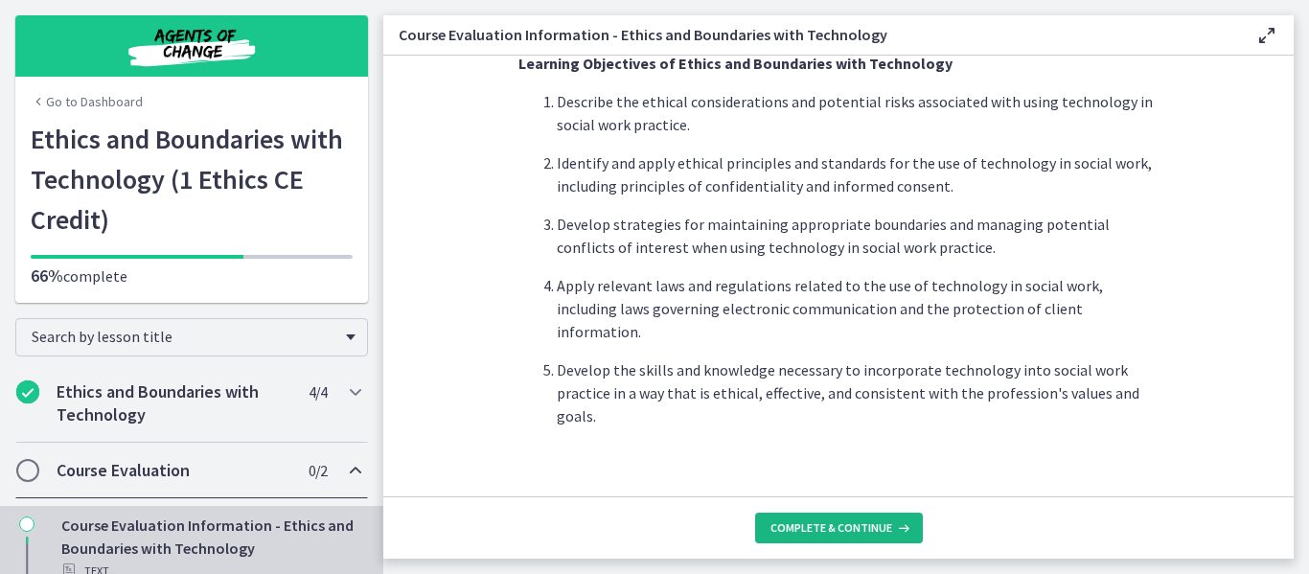
click at [849, 515] on button "Complete & continue" at bounding box center [839, 528] width 168 height 31
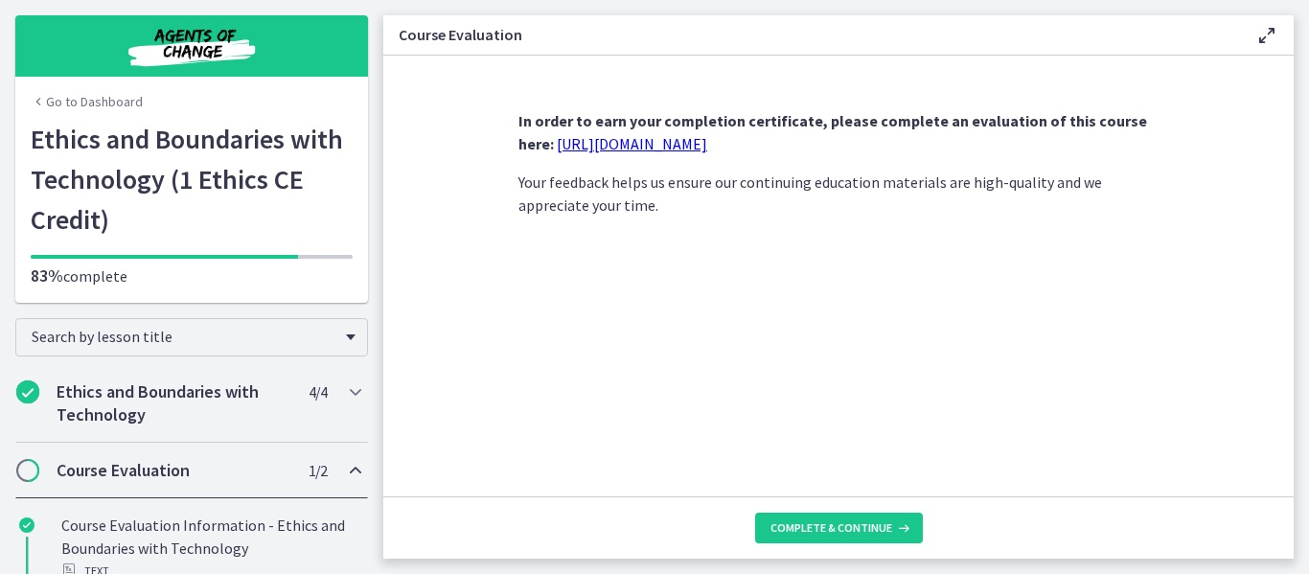
click at [707, 144] on link "https://forms.gle/UxaQBDSPwsdcMket5" at bounding box center [632, 143] width 150 height 19
click at [874, 527] on span "Complete & continue" at bounding box center [831, 527] width 122 height 15
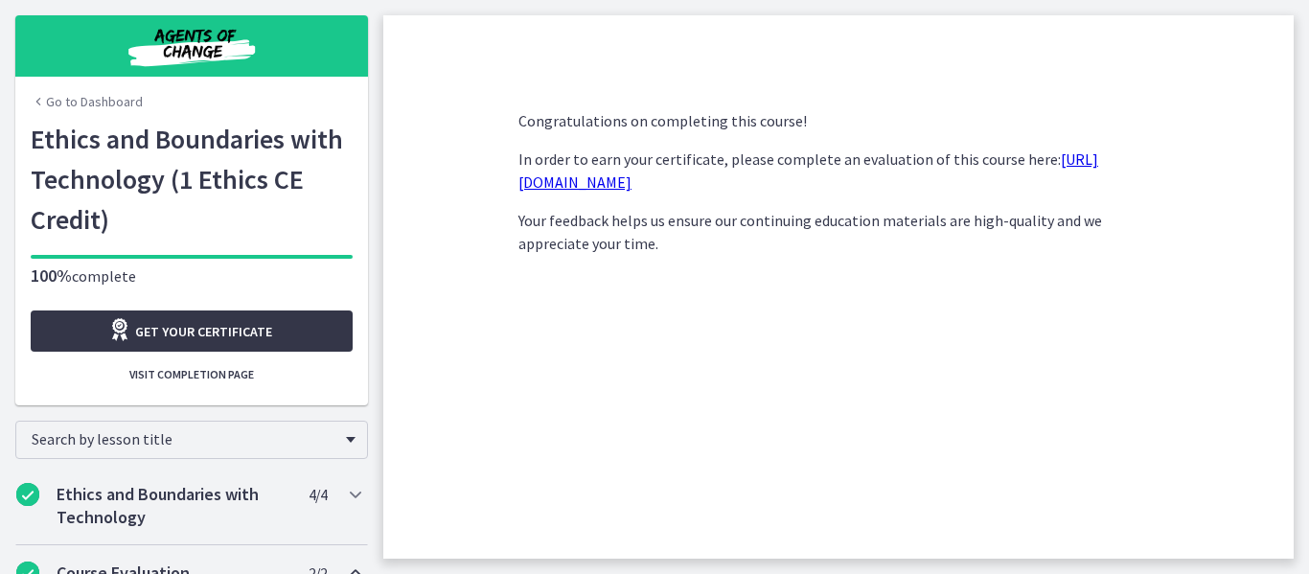
click at [194, 329] on span "Get your certificate" at bounding box center [203, 331] width 137 height 23
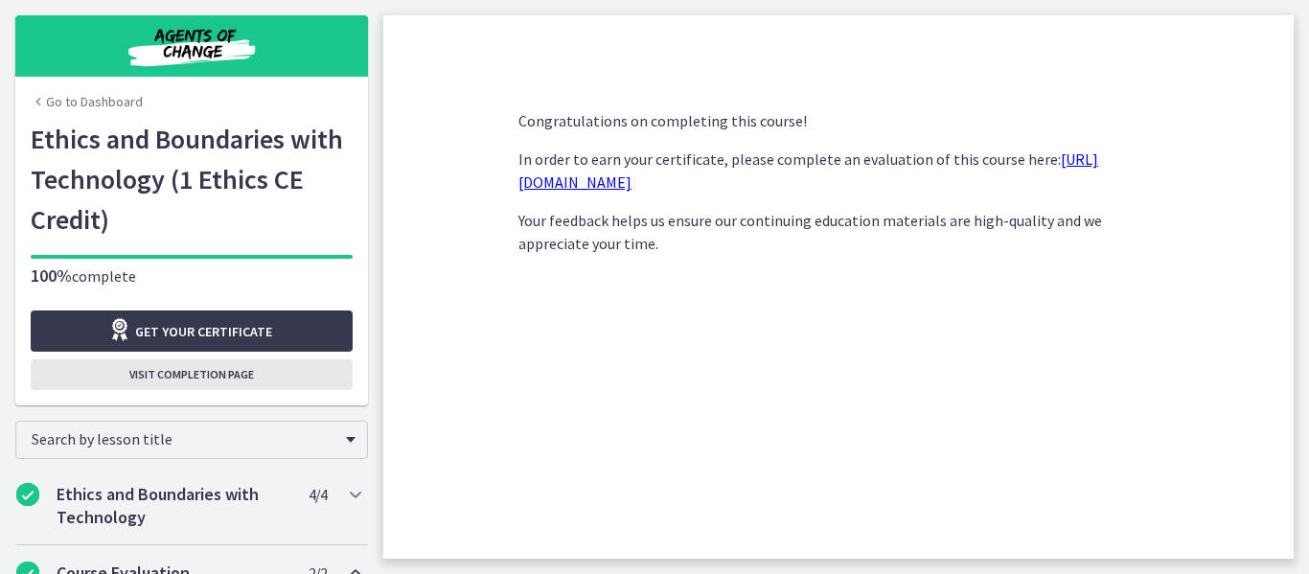
click at [185, 379] on span "Visit completion page" at bounding box center [191, 374] width 125 height 15
drag, startPoint x: 185, startPoint y: 379, endPoint x: 178, endPoint y: 370, distance: 10.9
click at [178, 370] on span "Visit completion page" at bounding box center [191, 374] width 125 height 15
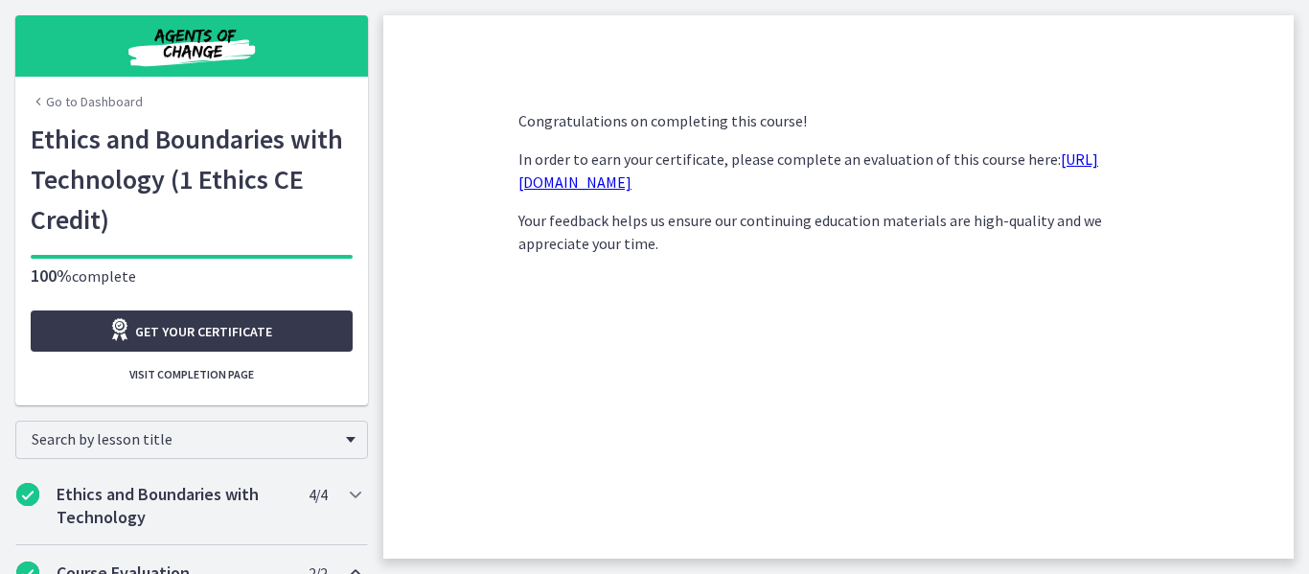
click at [80, 106] on link "Go to Dashboard" at bounding box center [87, 101] width 112 height 19
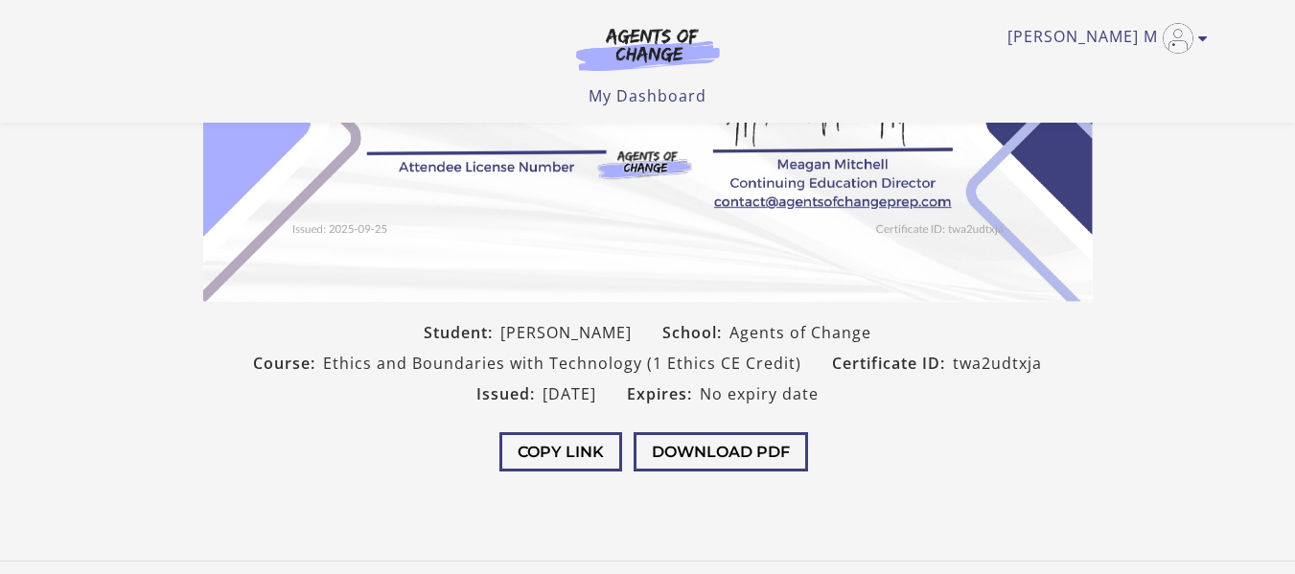
scroll to position [414, 0]
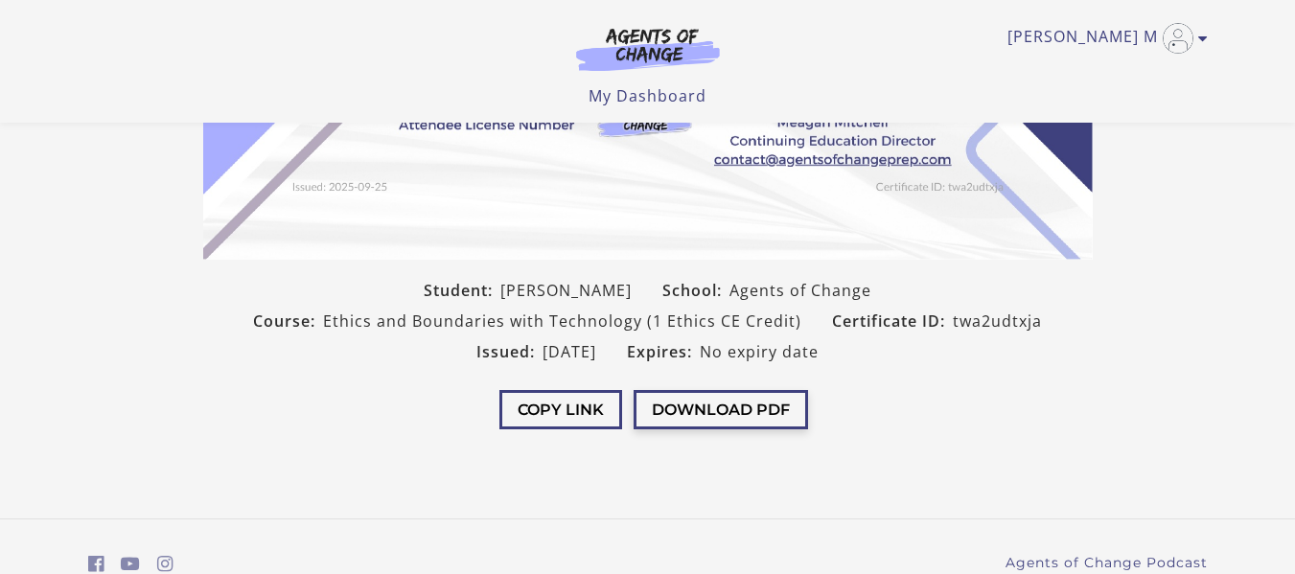
click at [760, 422] on button "Download PDF" at bounding box center [720, 409] width 174 height 39
drag, startPoint x: 325, startPoint y: 319, endPoint x: 640, endPoint y: 310, distance: 315.4
click at [640, 310] on span "Ethics and Boundaries with Technology (1 Ethics CE Credit)" at bounding box center [562, 321] width 478 height 23
copy span "Ethics and Boundaries with Technology"
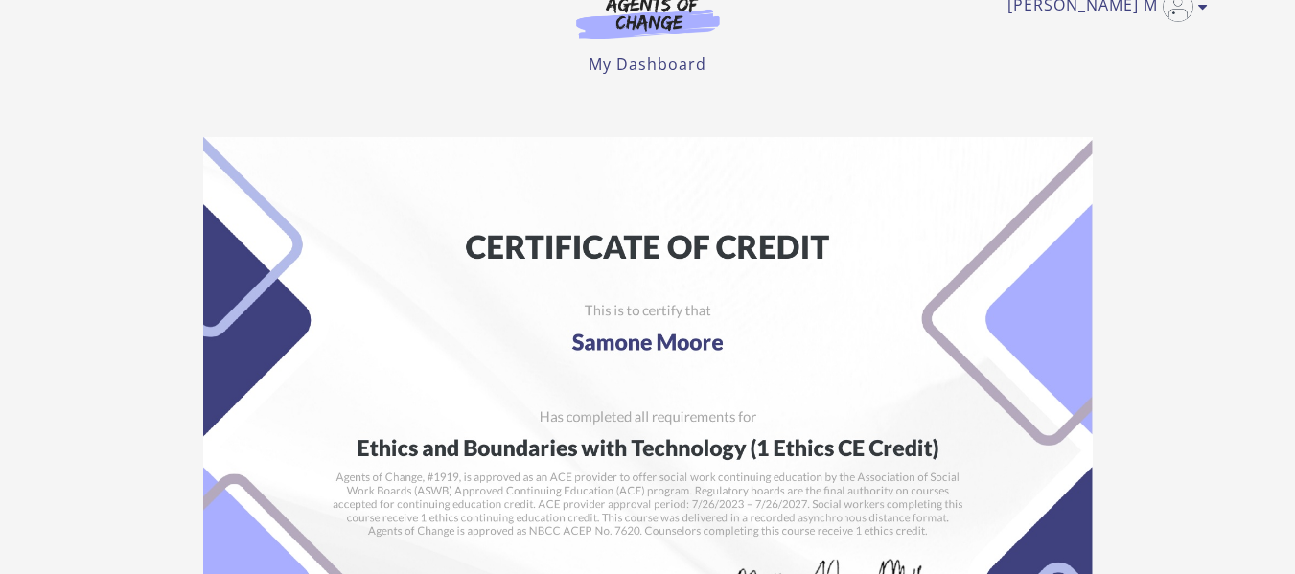
scroll to position [0, 0]
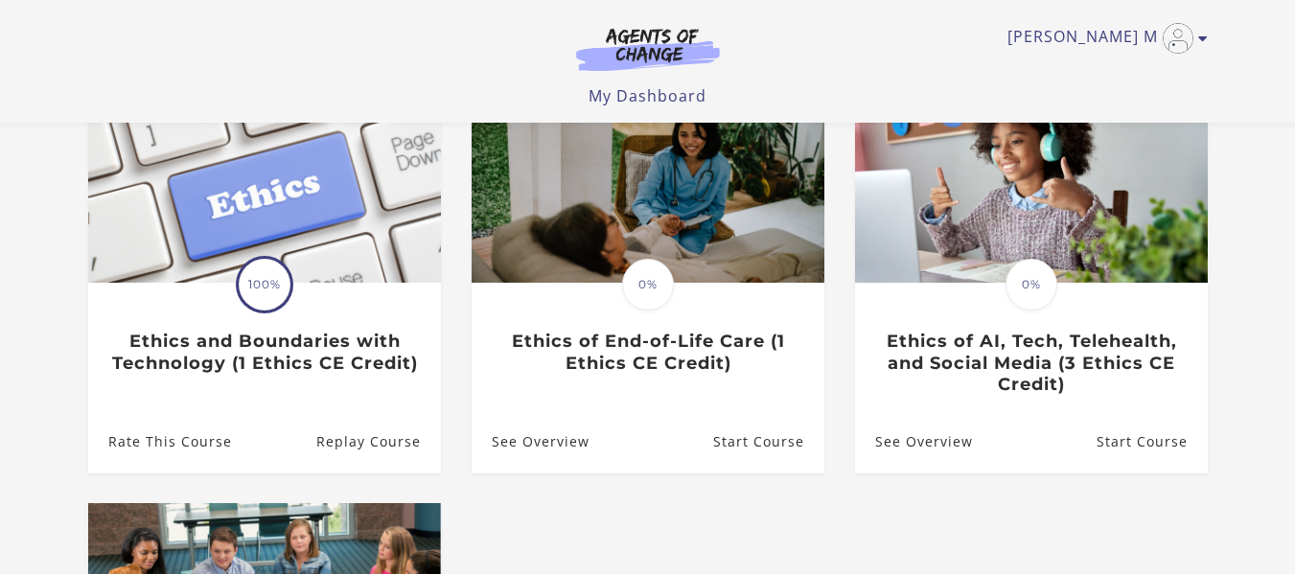
scroll to position [195, 0]
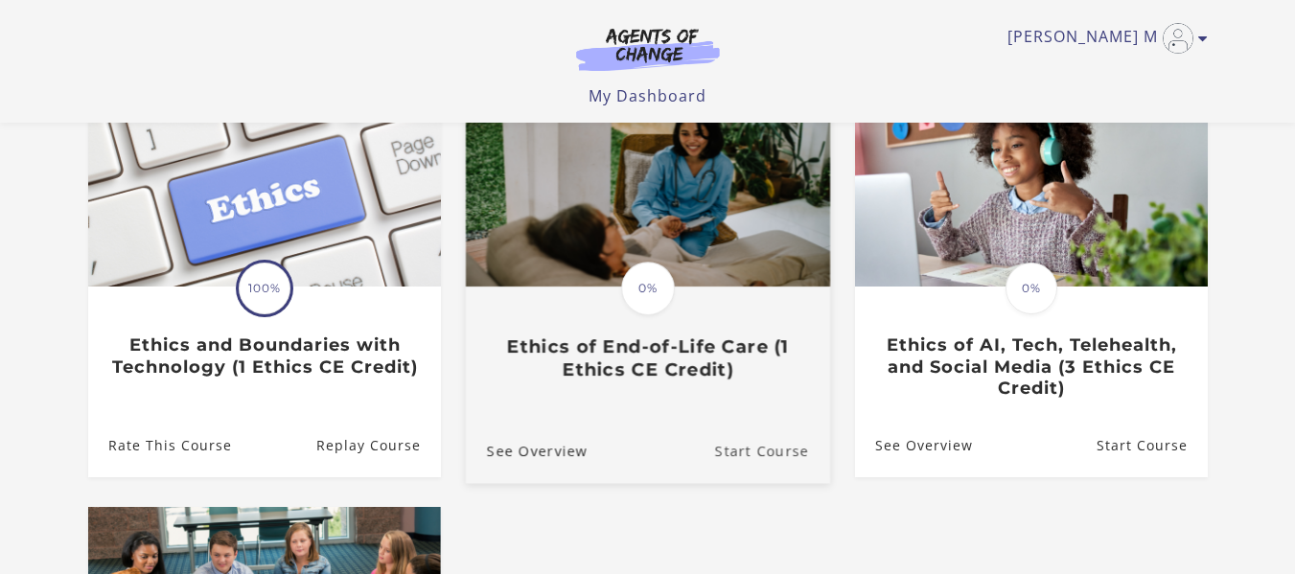
click at [769, 441] on link "Start Course" at bounding box center [771, 450] width 115 height 64
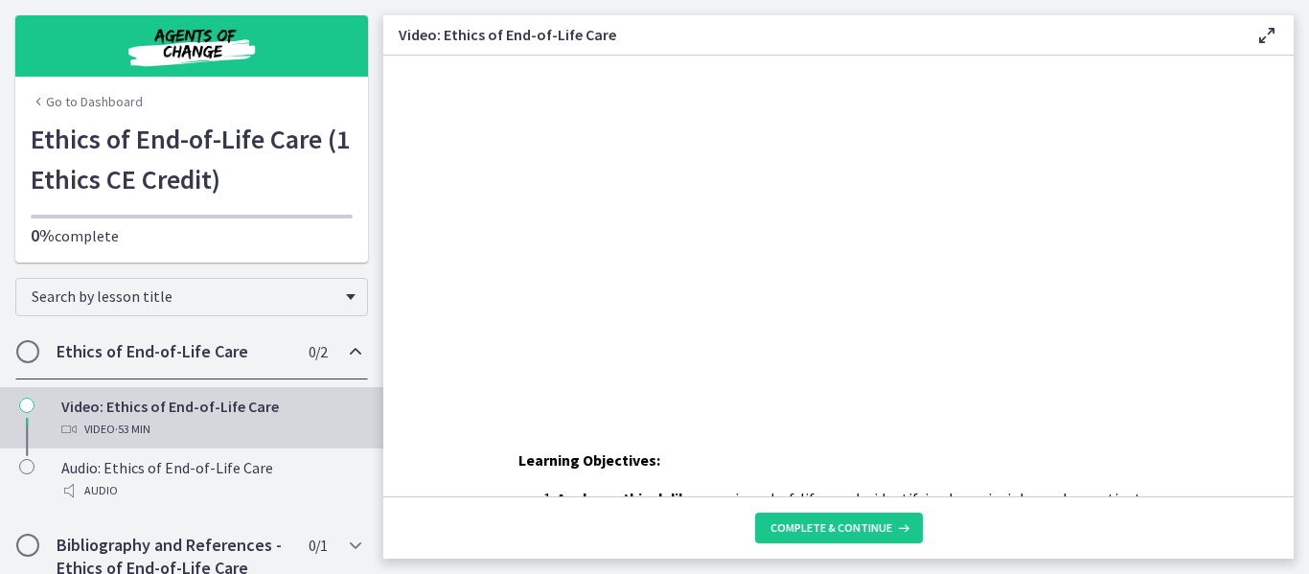
click at [916, 424] on div "Learning Objectives: Analyze ethical dilemmas in end-of-life care by identifyin…" at bounding box center [838, 276] width 910 height 441
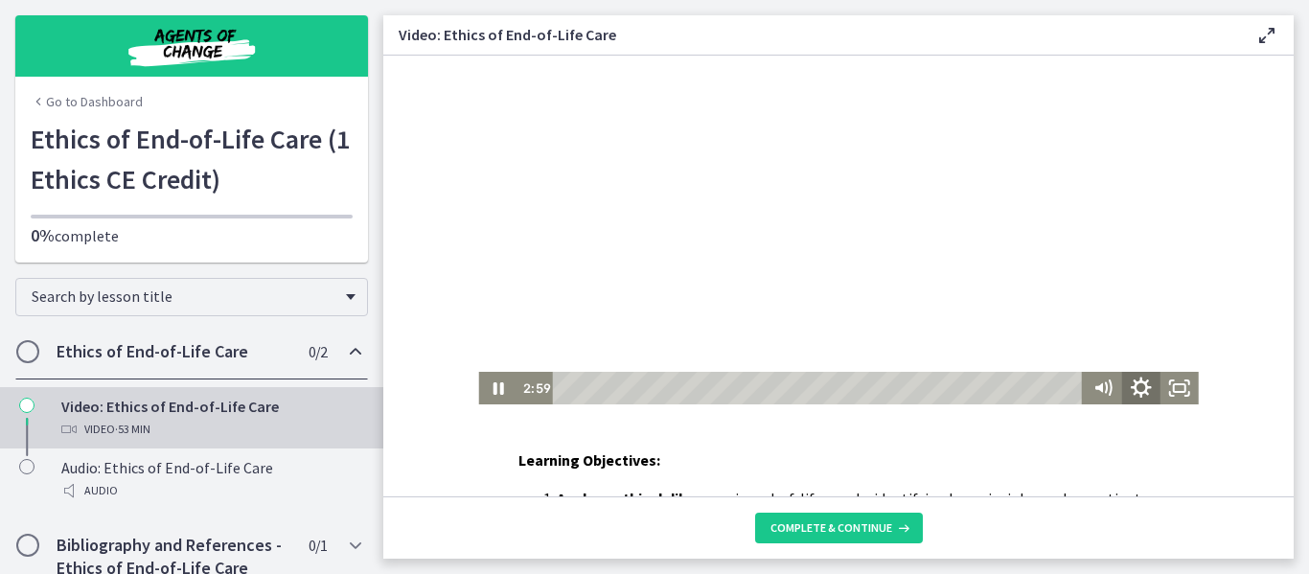
click at [1137, 386] on icon "Show settings menu" at bounding box center [1141, 388] width 46 height 39
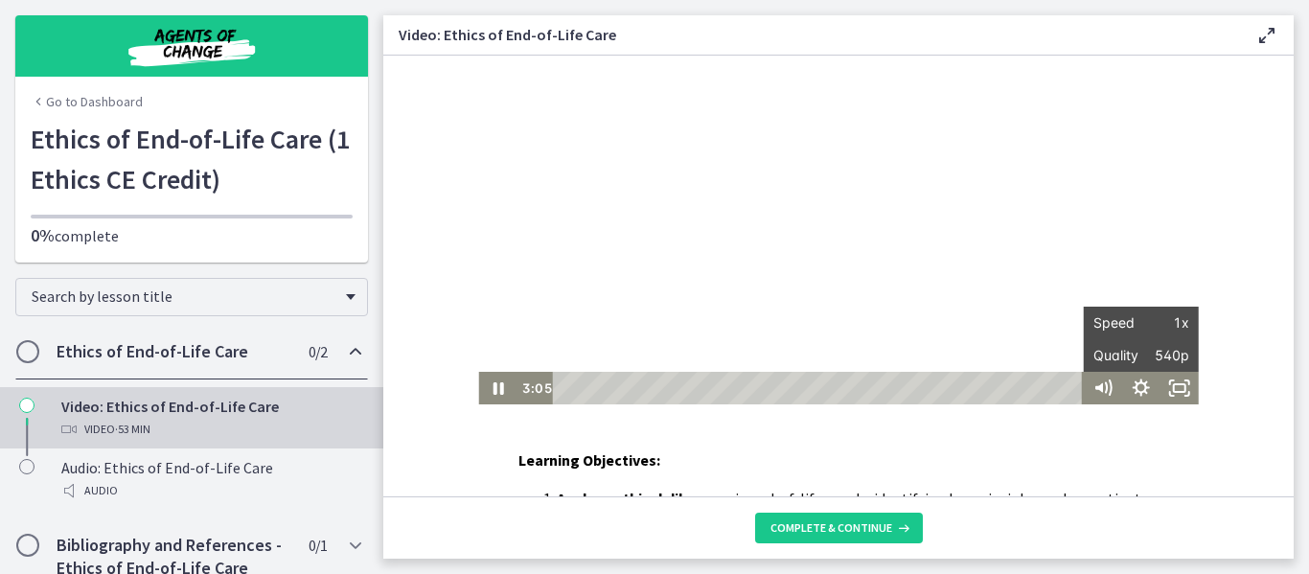
click at [1132, 199] on div at bounding box center [838, 230] width 720 height 349
click at [971, 240] on div at bounding box center [838, 230] width 720 height 349
click at [799, 460] on p "Learning Objectives:" at bounding box center [838, 459] width 640 height 23
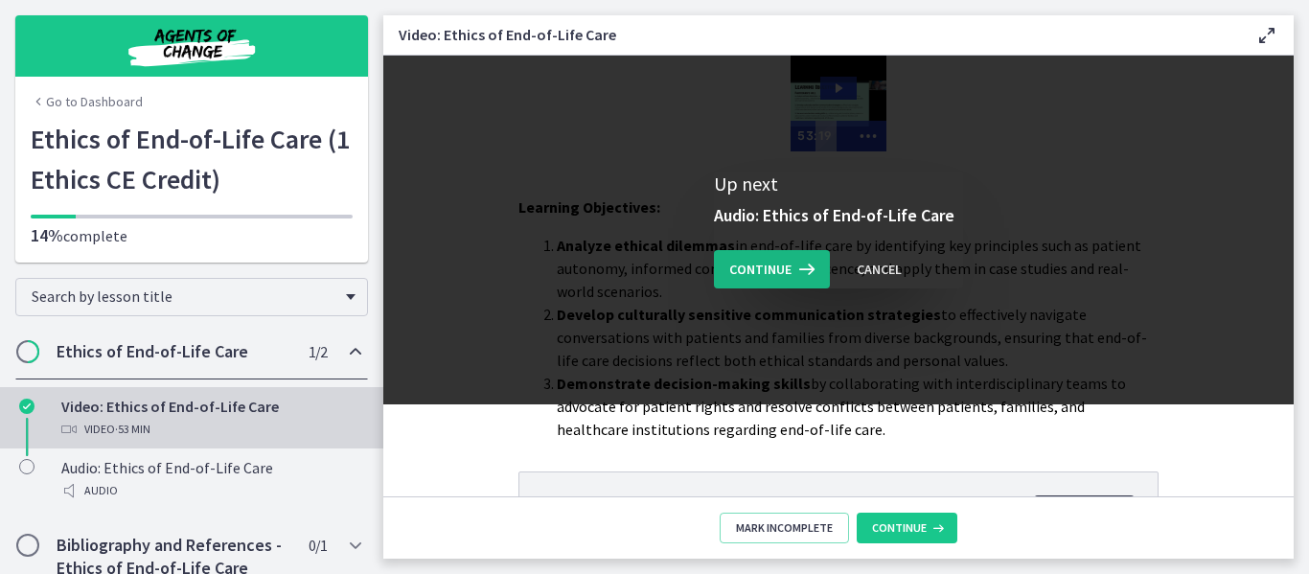
click at [736, 263] on span "Continue" at bounding box center [760, 269] width 62 height 23
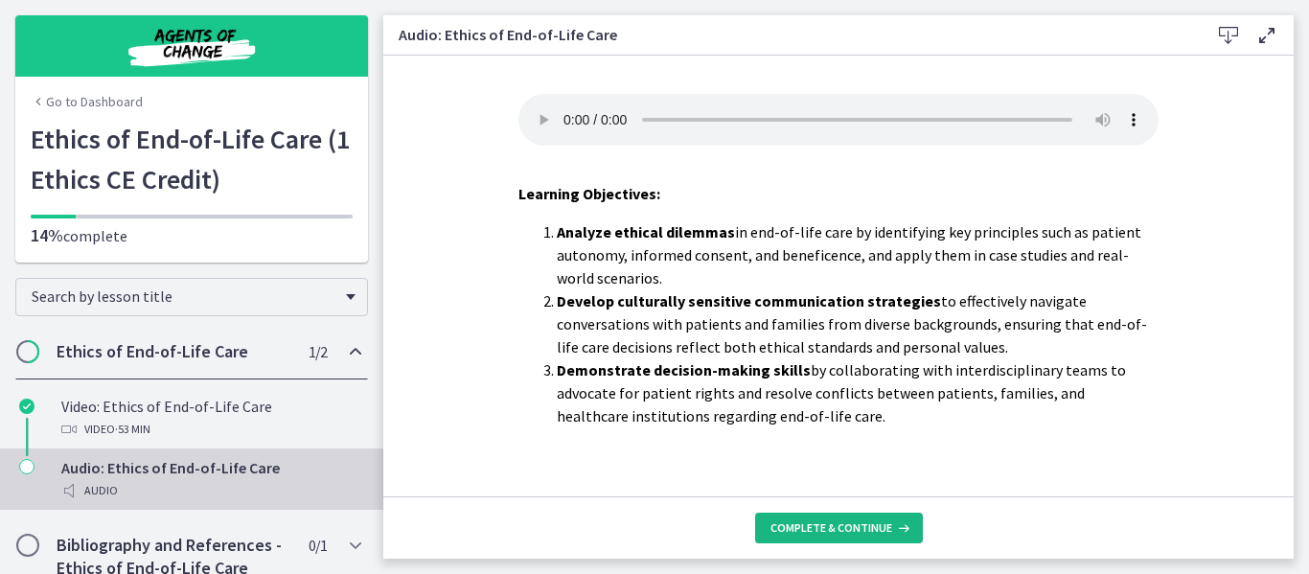
click at [892, 529] on icon at bounding box center [901, 527] width 19 height 15
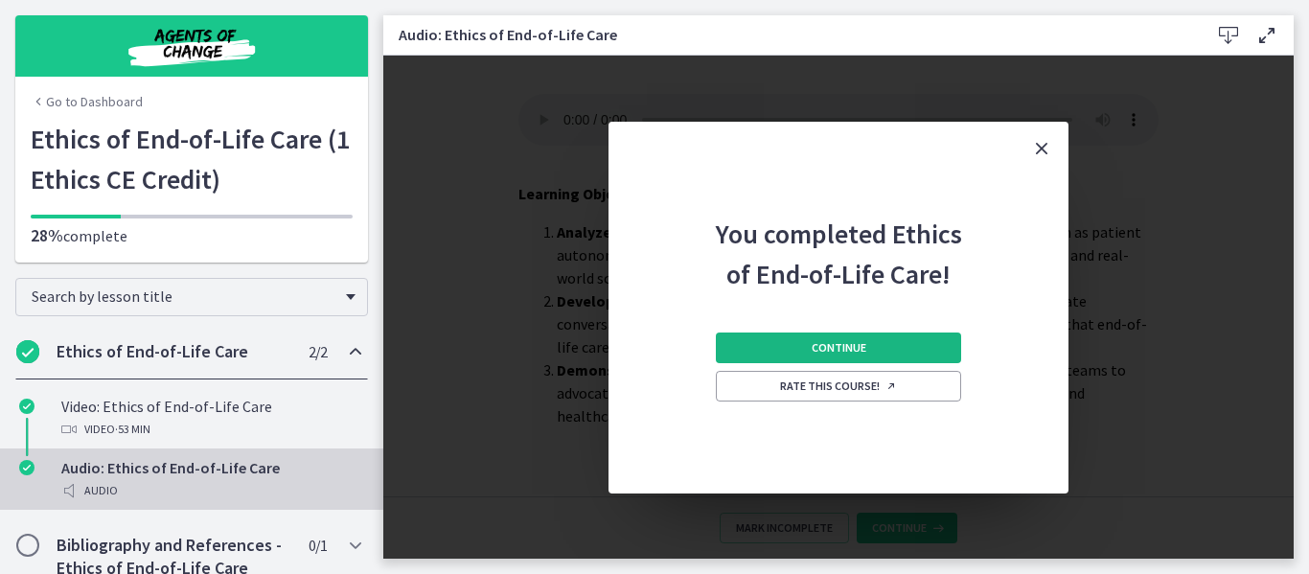
click at [844, 337] on button "Continue" at bounding box center [838, 348] width 245 height 31
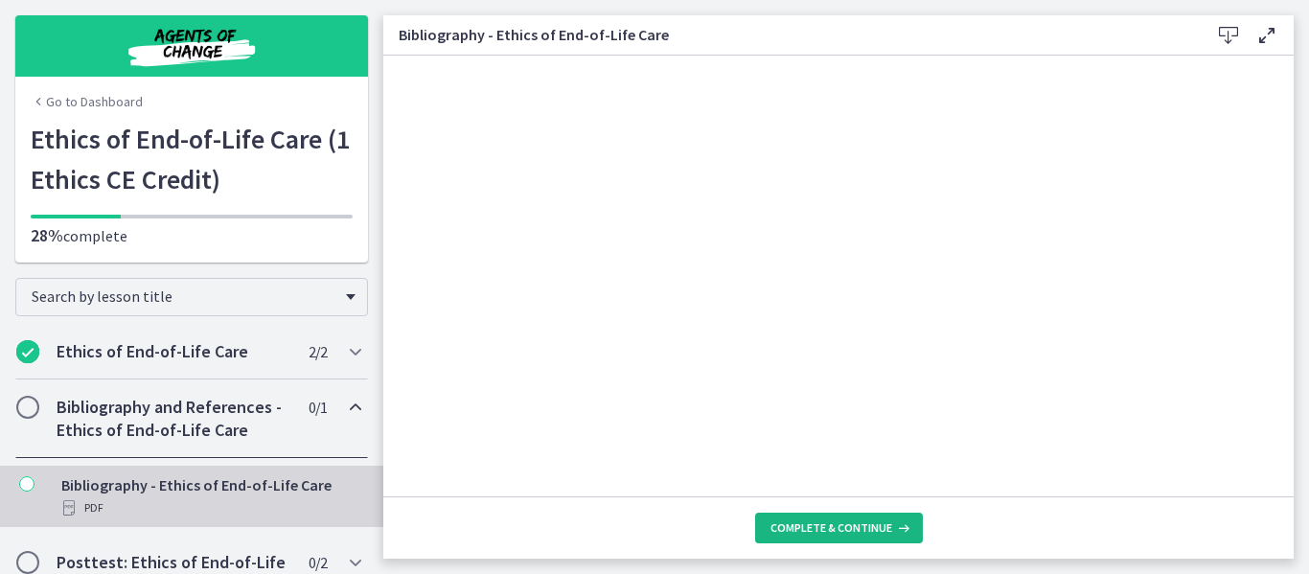
click at [896, 521] on icon at bounding box center [901, 527] width 19 height 15
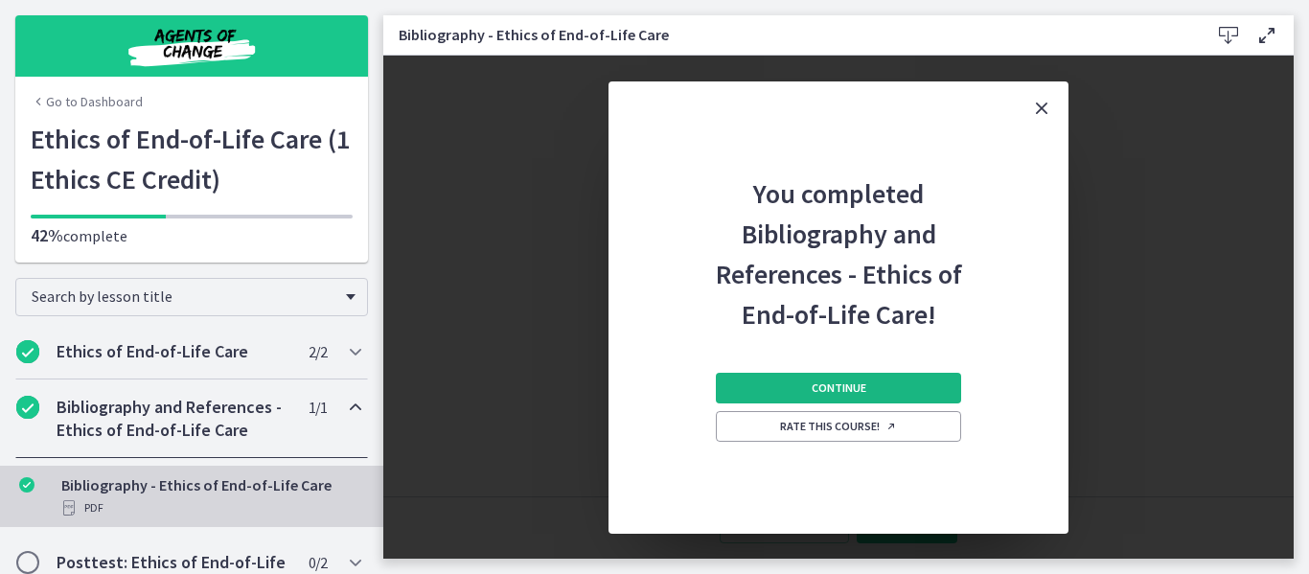
click at [850, 378] on button "Continue" at bounding box center [838, 388] width 245 height 31
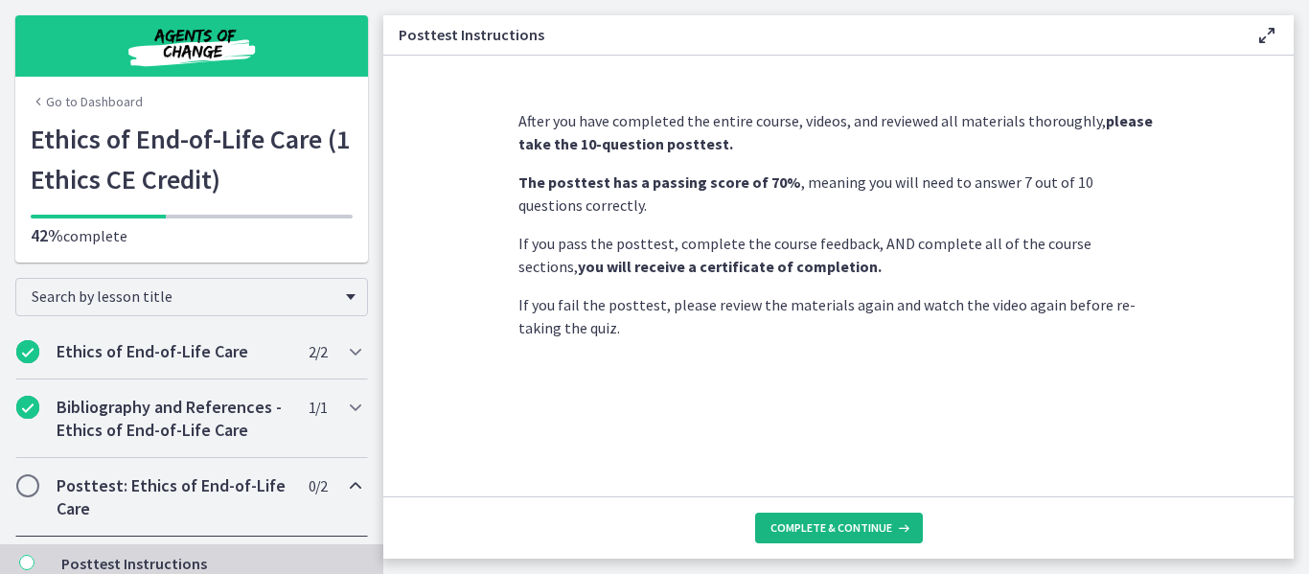
click at [877, 522] on span "Complete & continue" at bounding box center [831, 527] width 122 height 15
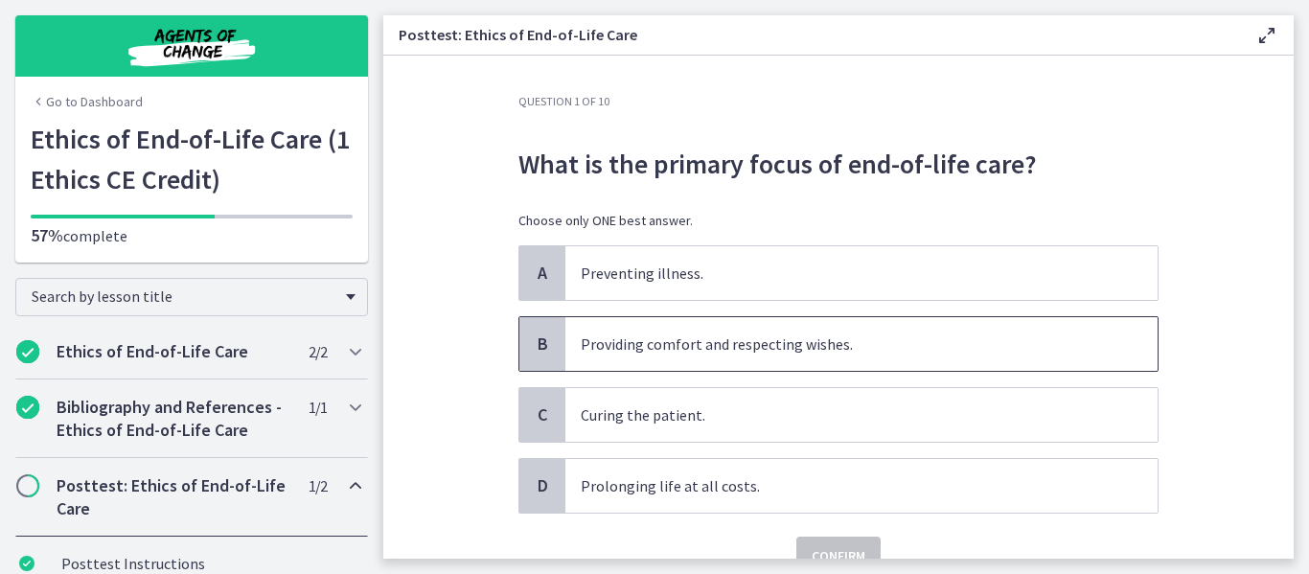
click at [999, 343] on p "Providing comfort and respecting wishes." at bounding box center [842, 344] width 523 height 23
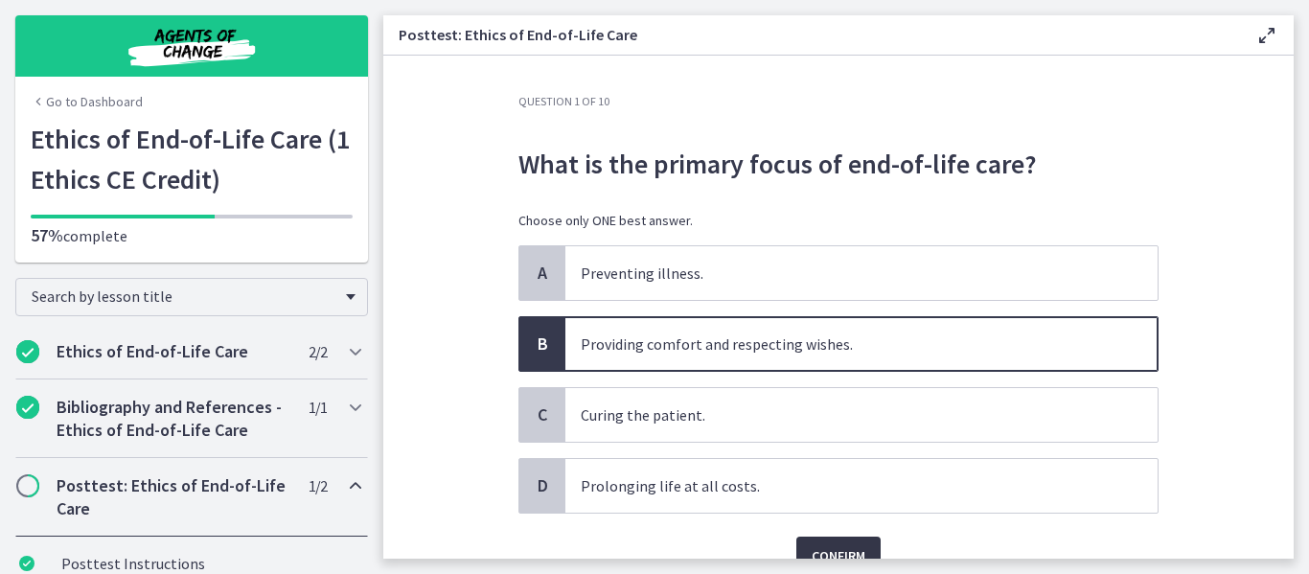
click at [861, 553] on button "Confirm" at bounding box center [838, 556] width 84 height 38
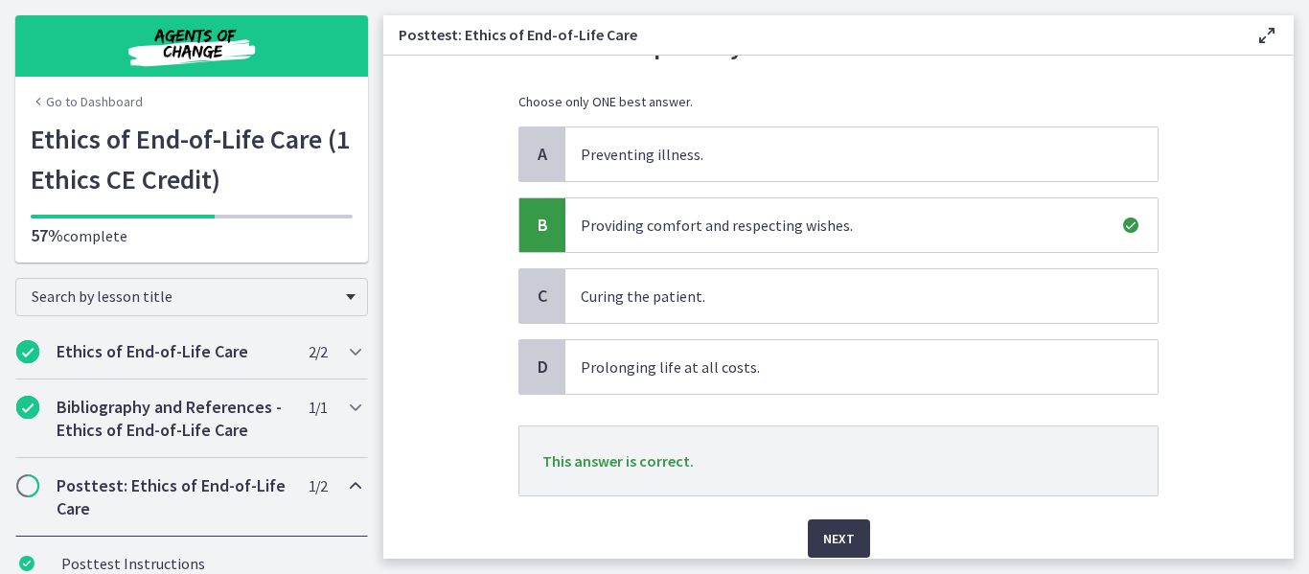
scroll to position [140, 0]
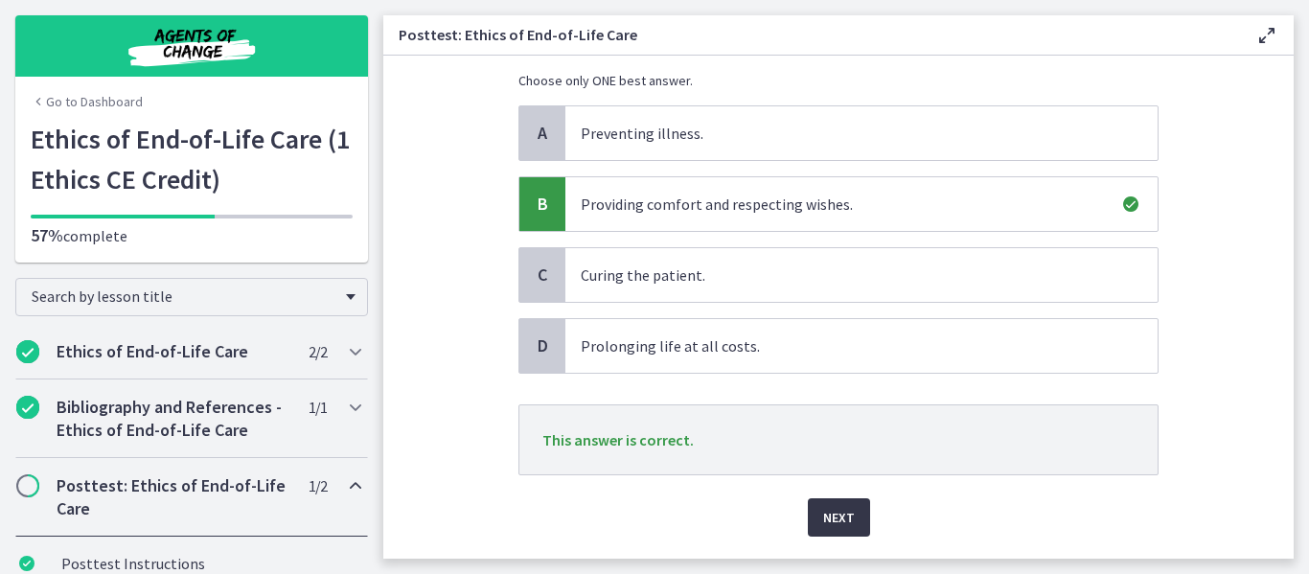
click at [824, 516] on span "Next" at bounding box center [839, 517] width 32 height 23
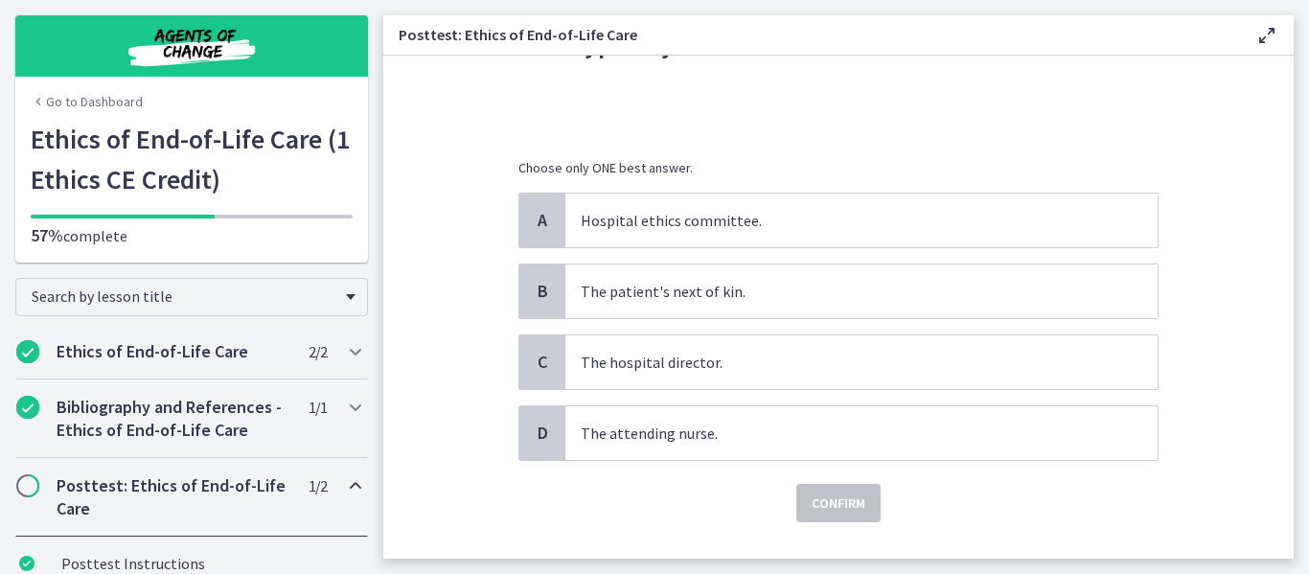
scroll to position [165, 0]
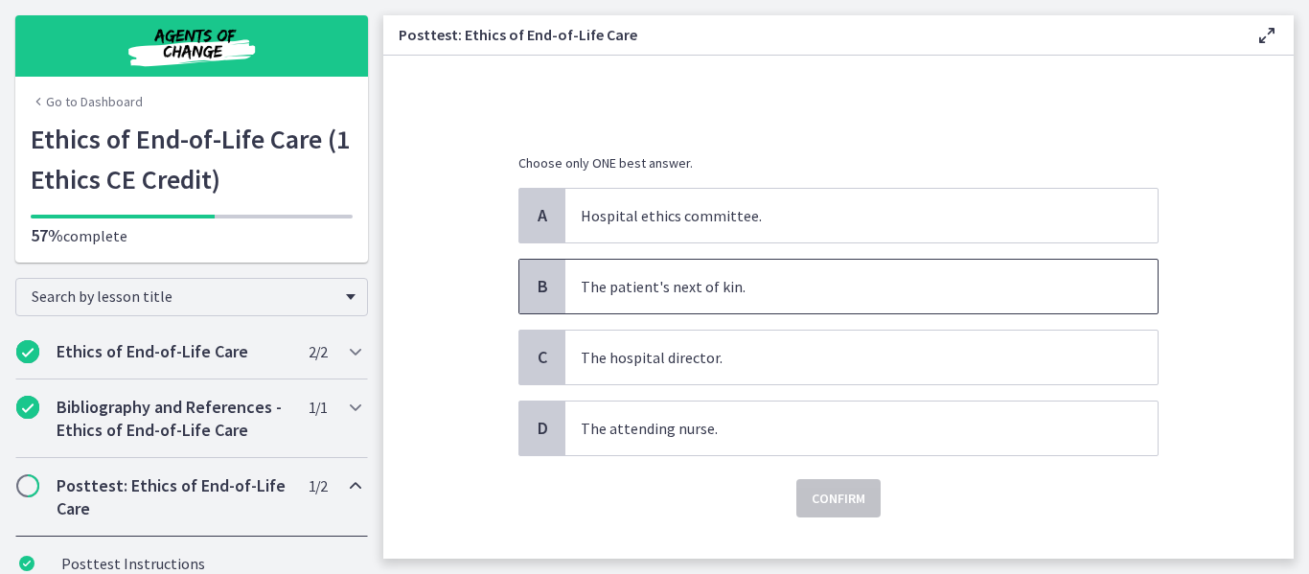
click at [690, 302] on span "The patient's next of kin." at bounding box center [861, 287] width 592 height 54
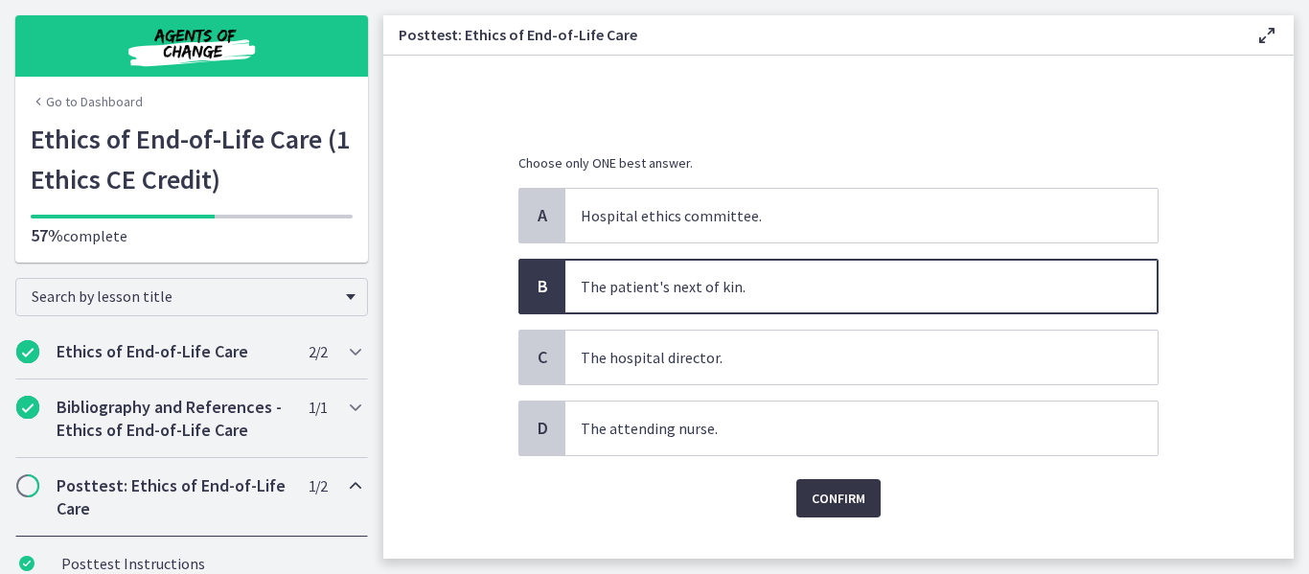
click at [848, 512] on button "Confirm" at bounding box center [838, 498] width 84 height 38
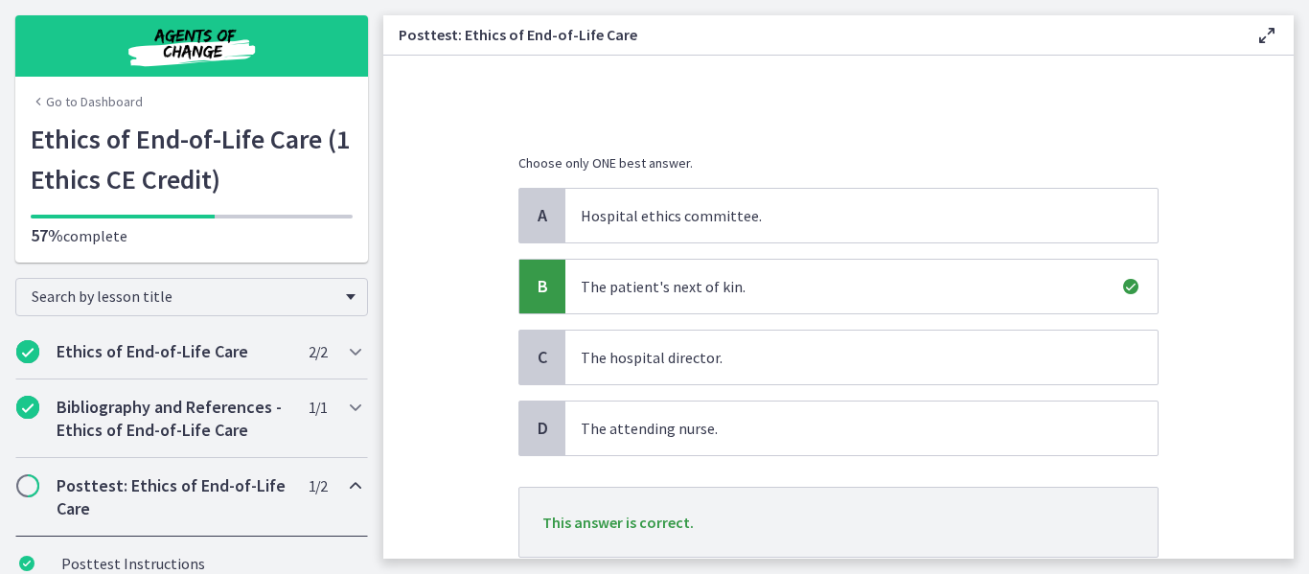
scroll to position [302, 0]
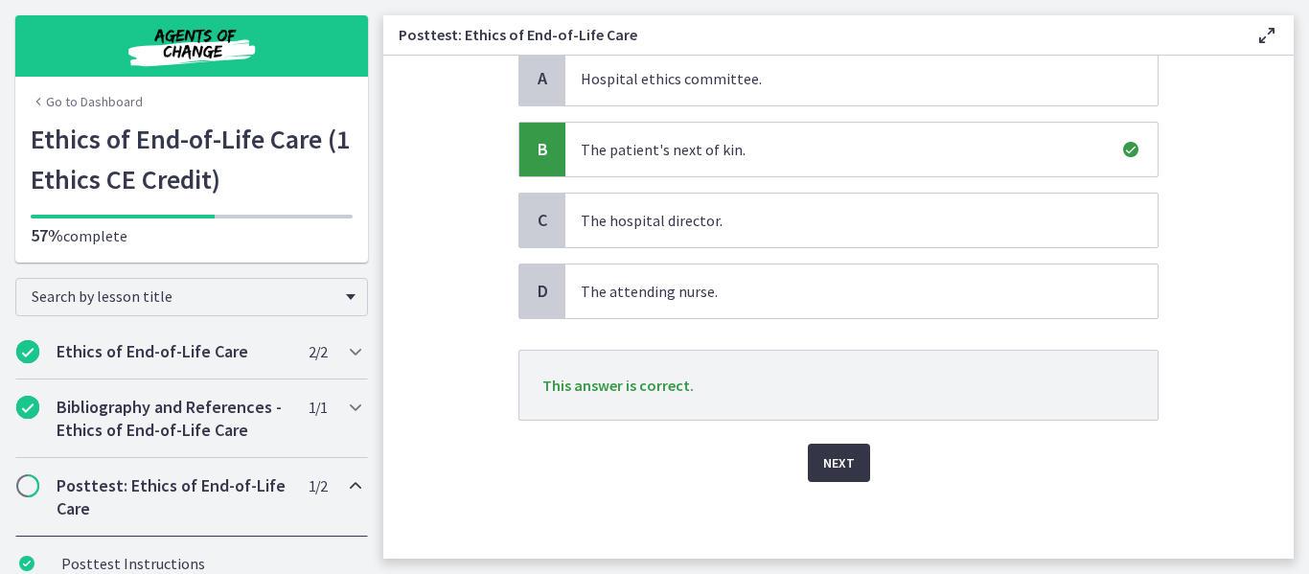
click at [848, 471] on button "Next" at bounding box center [839, 463] width 62 height 38
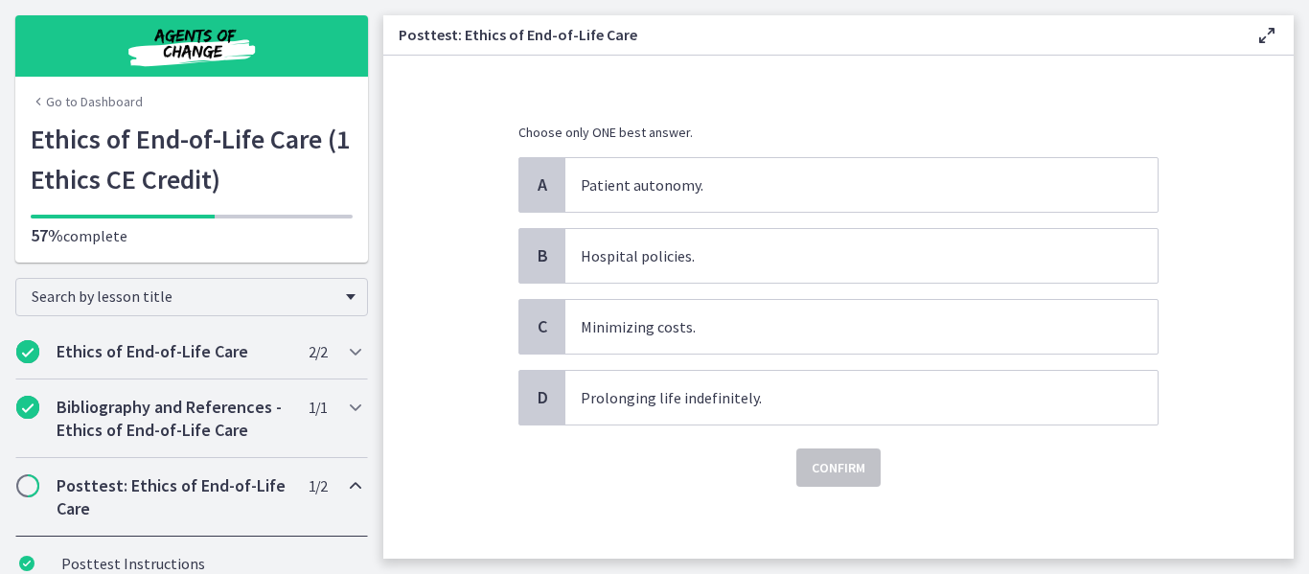
scroll to position [200, 0]
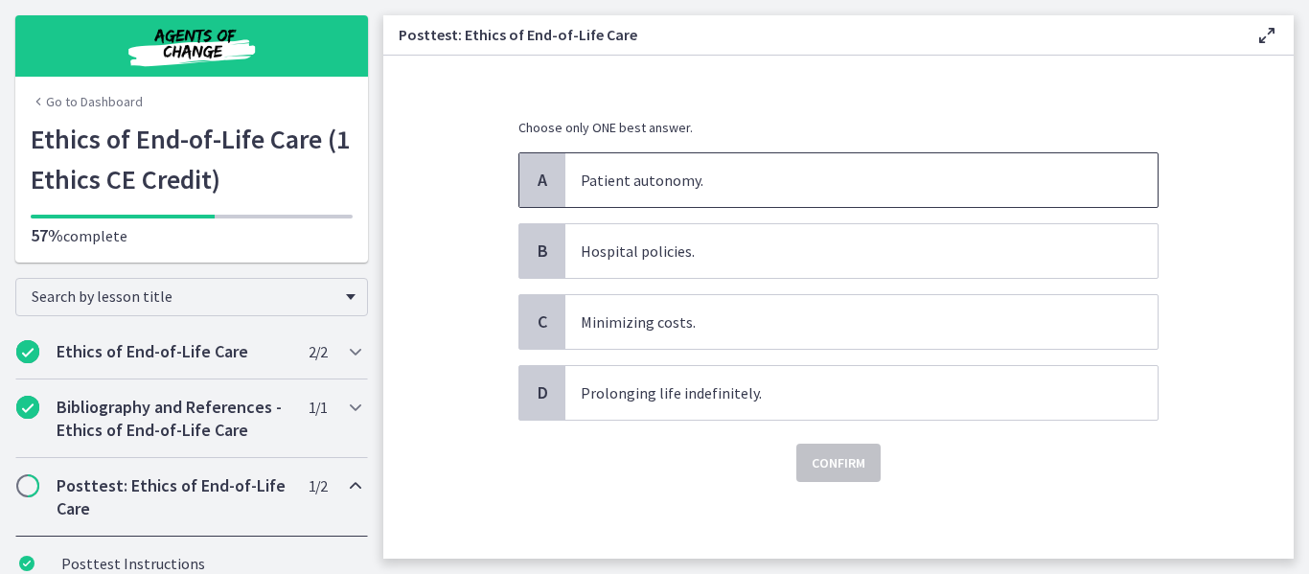
click at [949, 188] on p "Patient autonomy." at bounding box center [842, 180] width 523 height 23
click at [849, 474] on button "Confirm" at bounding box center [838, 463] width 84 height 38
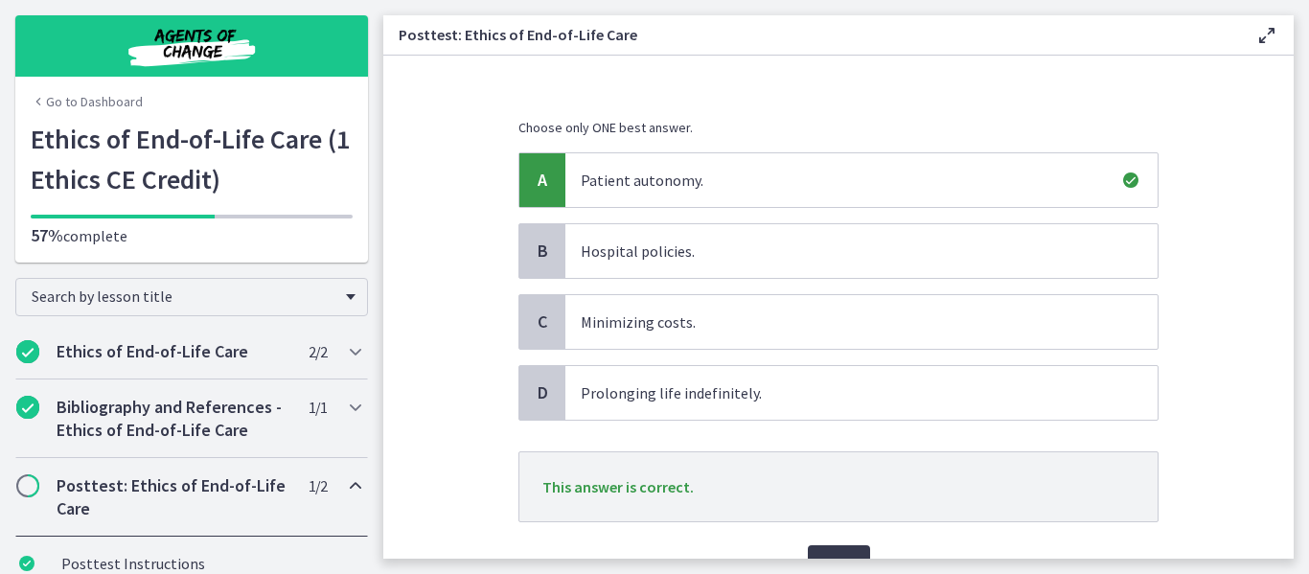
scroll to position [302, 0]
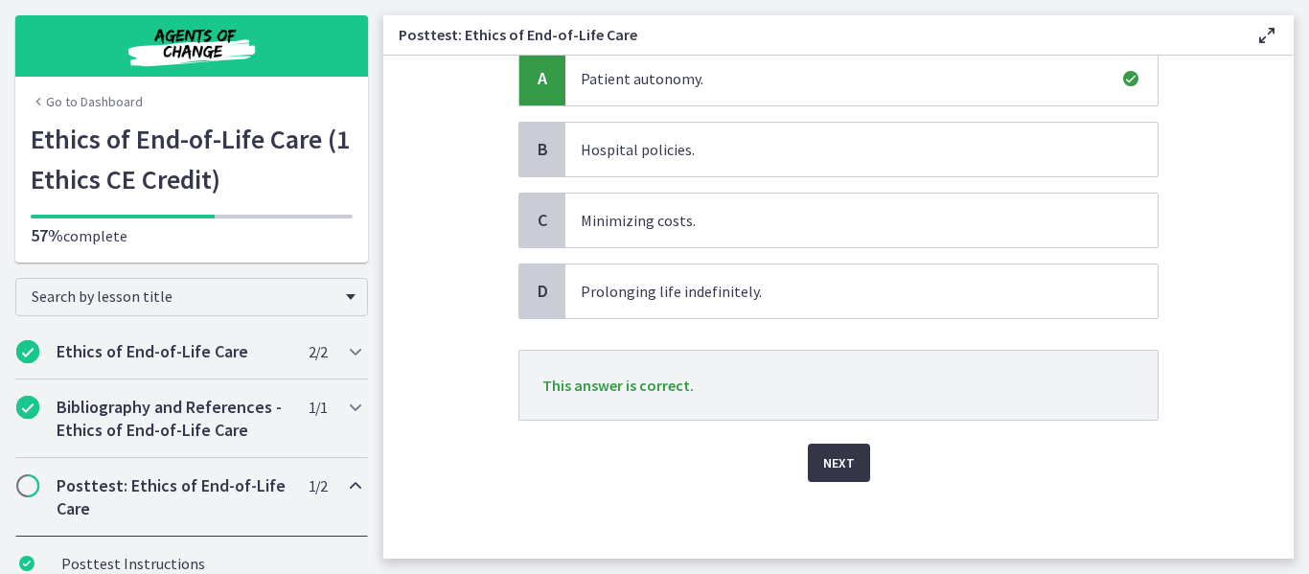
click at [850, 473] on button "Next" at bounding box center [839, 463] width 62 height 38
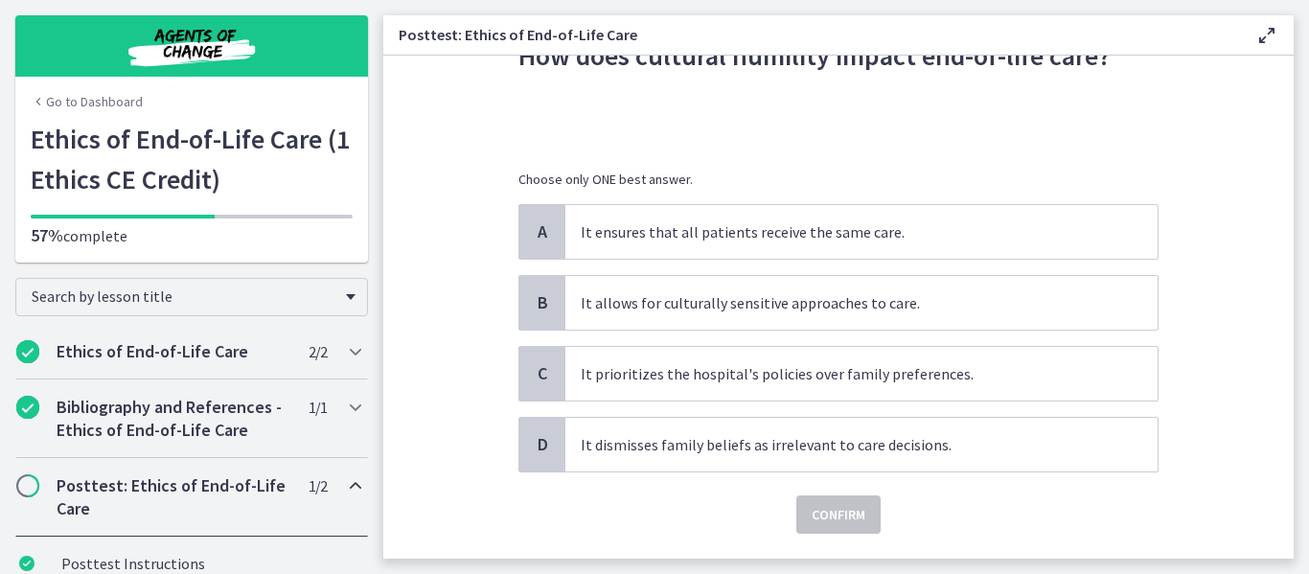
scroll to position [160, 0]
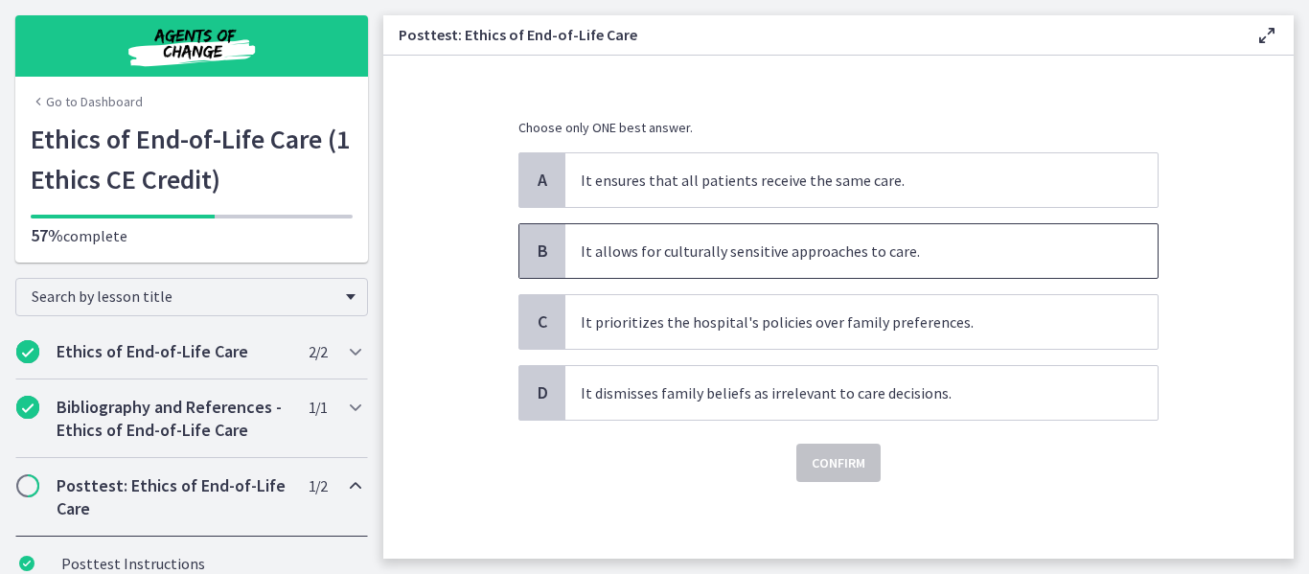
click at [926, 265] on span "It allows for culturally sensitive approaches to care." at bounding box center [861, 251] width 592 height 54
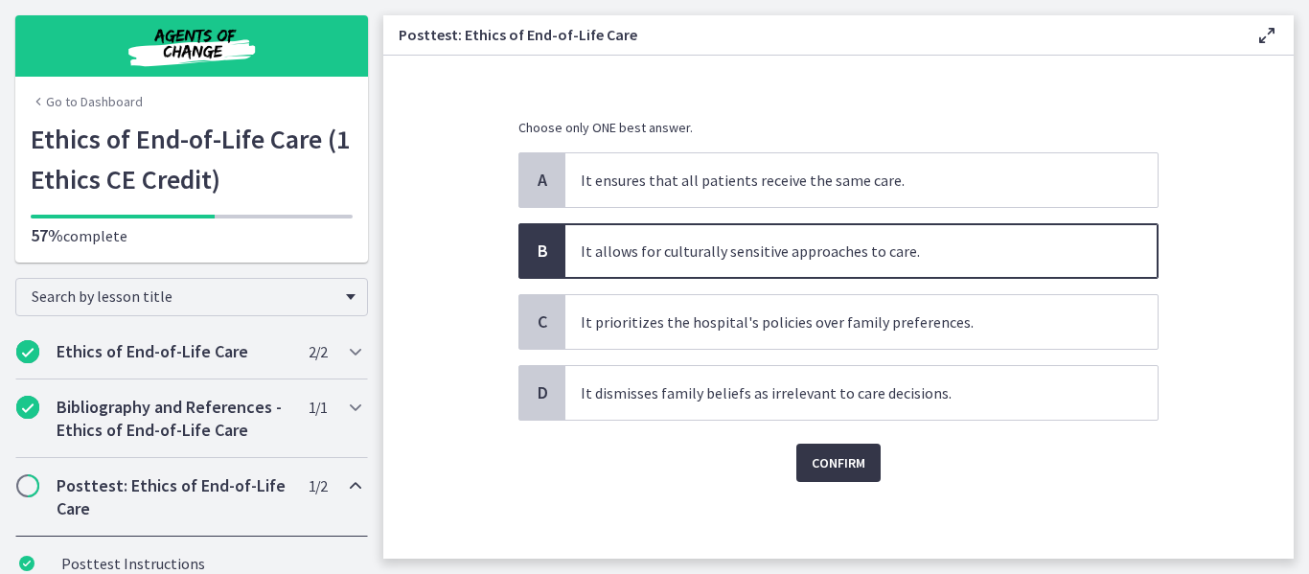
click at [850, 459] on span "Confirm" at bounding box center [839, 462] width 54 height 23
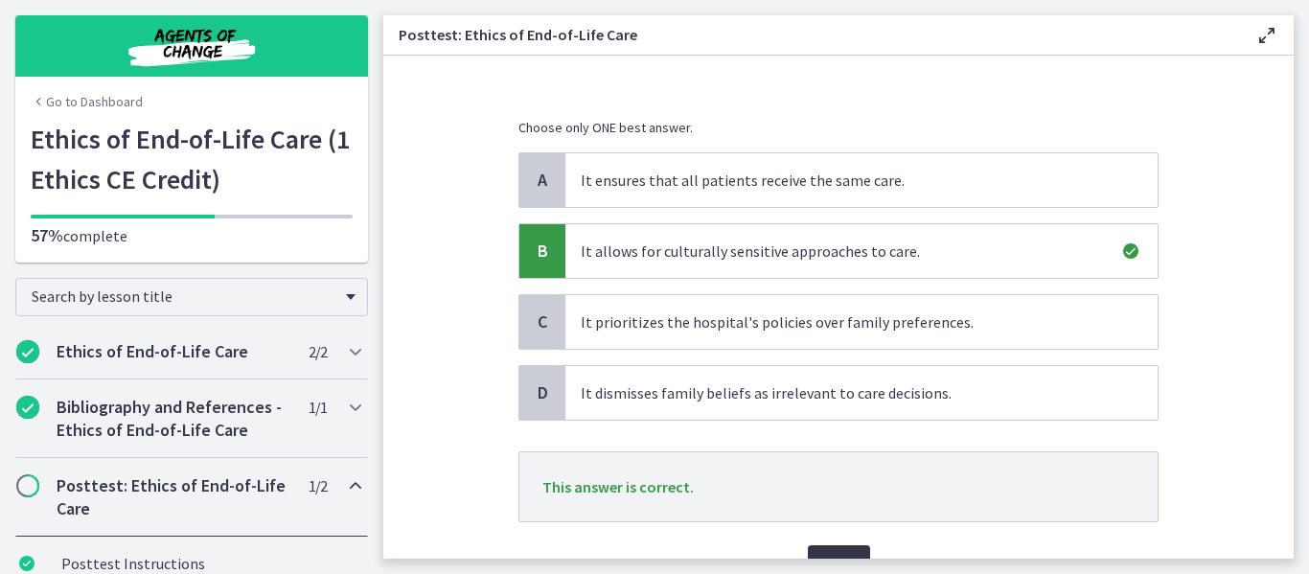
click at [830, 555] on span "Next" at bounding box center [839, 564] width 32 height 23
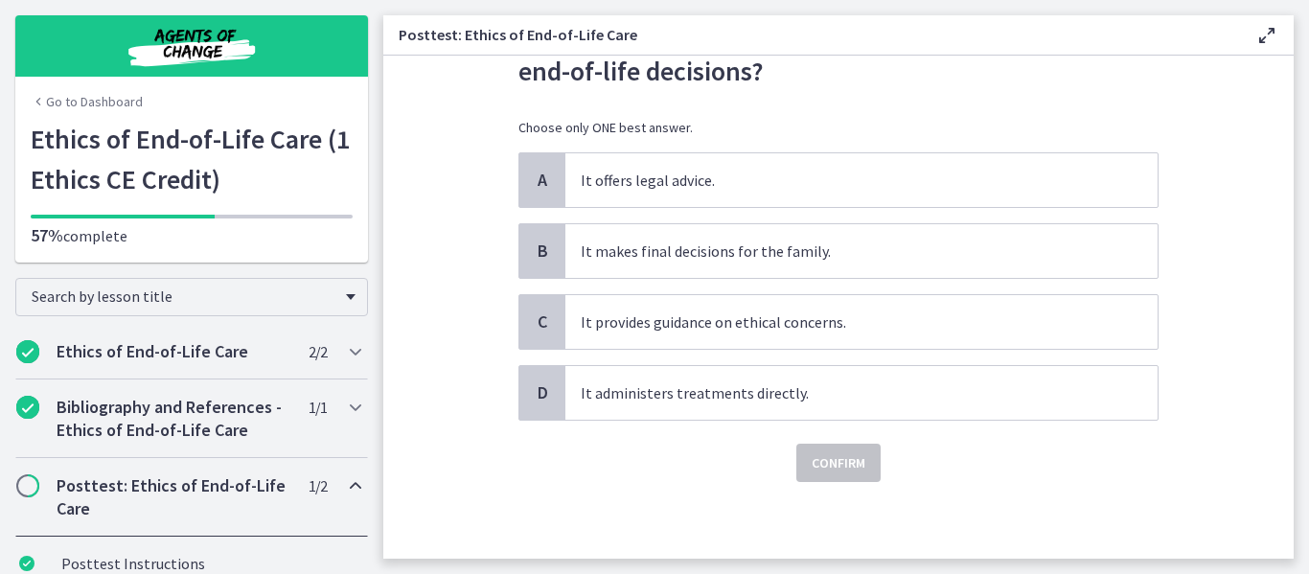
scroll to position [0, 0]
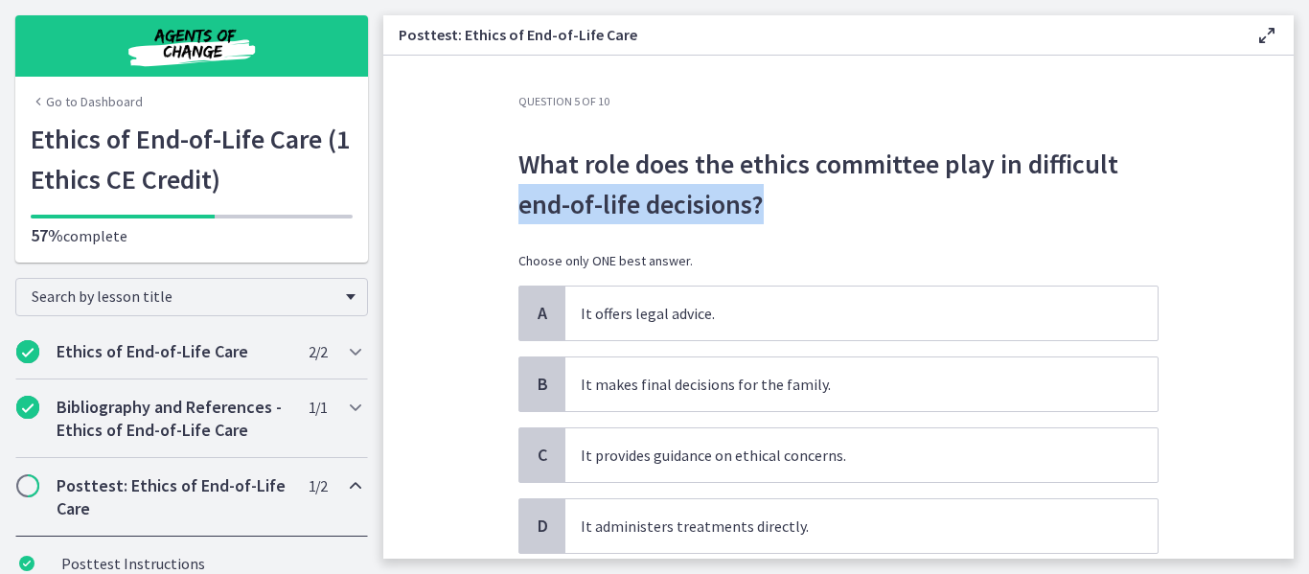
drag, startPoint x: 1278, startPoint y: 182, endPoint x: 1286, endPoint y: 215, distance: 33.5
click at [1286, 215] on section "Question 5 of 10 What role does the ethics committee play in difficult end-of-l…" at bounding box center [838, 307] width 910 height 503
click at [1021, 195] on p "What role does the ethics committee play in difficult end-of-life decisions?" at bounding box center [838, 184] width 640 height 80
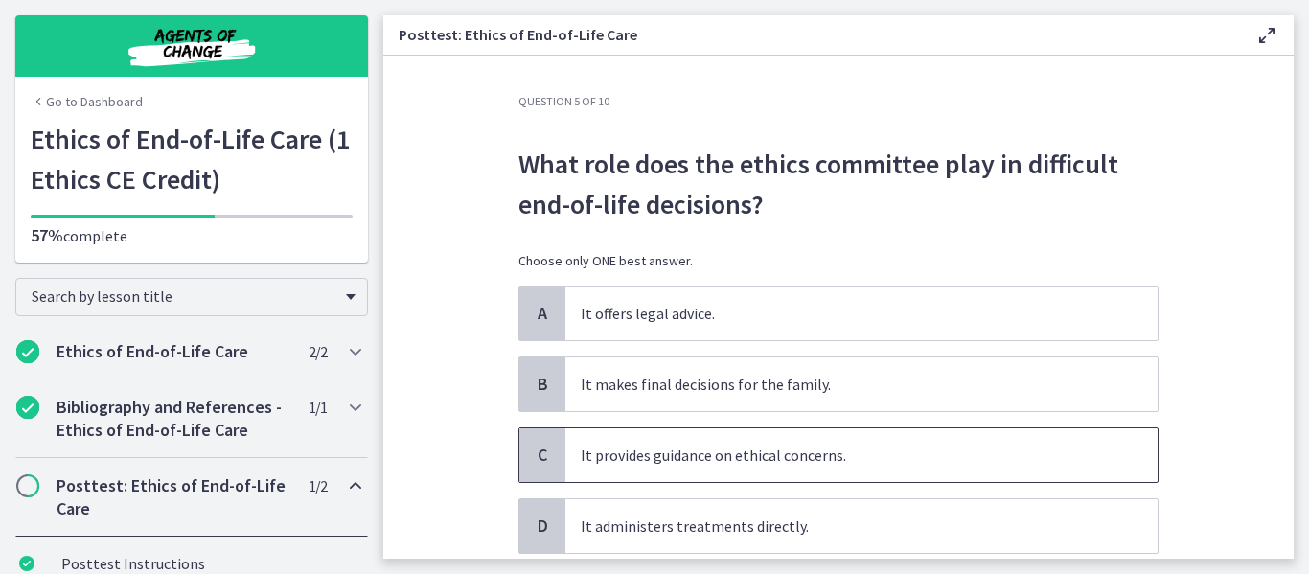
click at [974, 453] on p "It provides guidance on ethical concerns." at bounding box center [842, 455] width 523 height 23
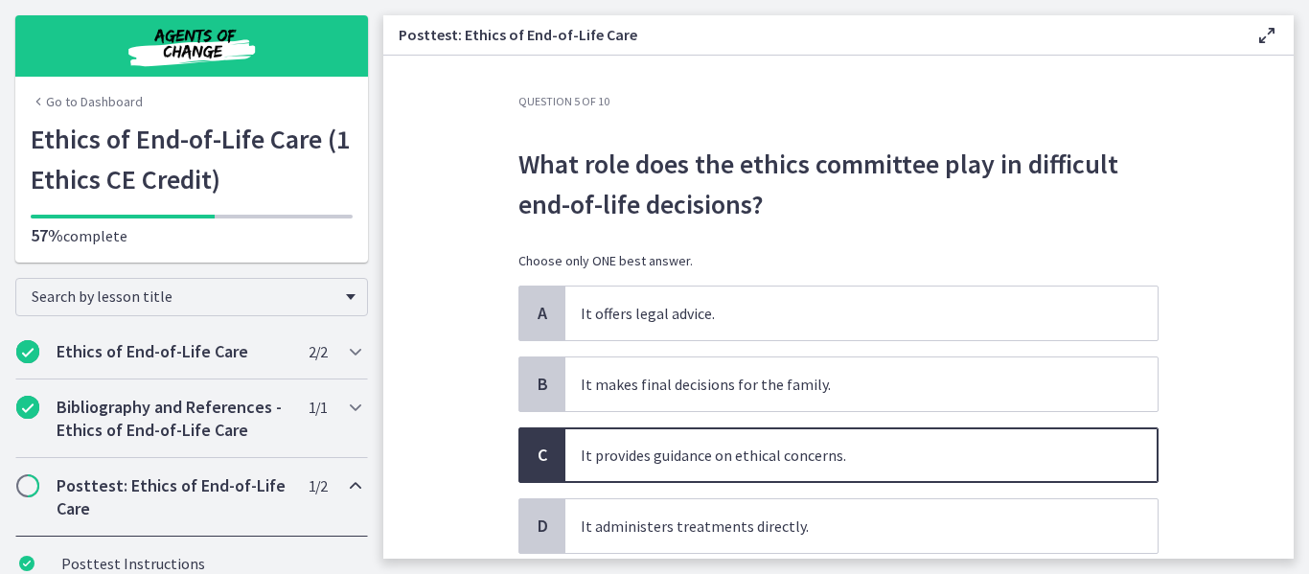
scroll to position [133, 0]
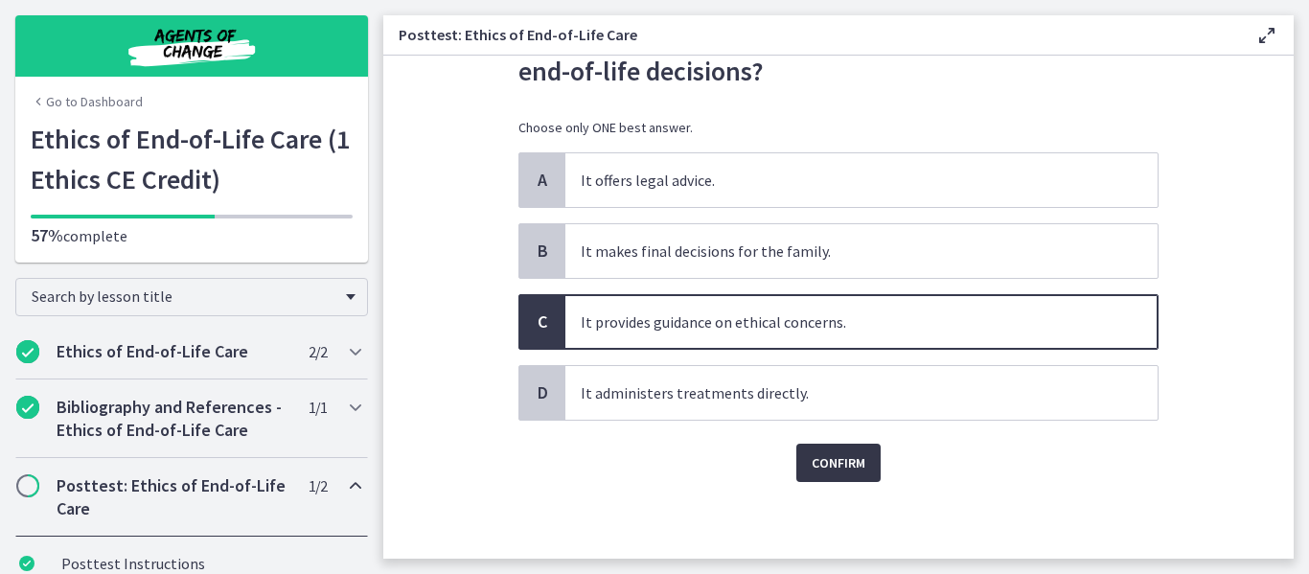
click at [850, 463] on span "Confirm" at bounding box center [839, 462] width 54 height 23
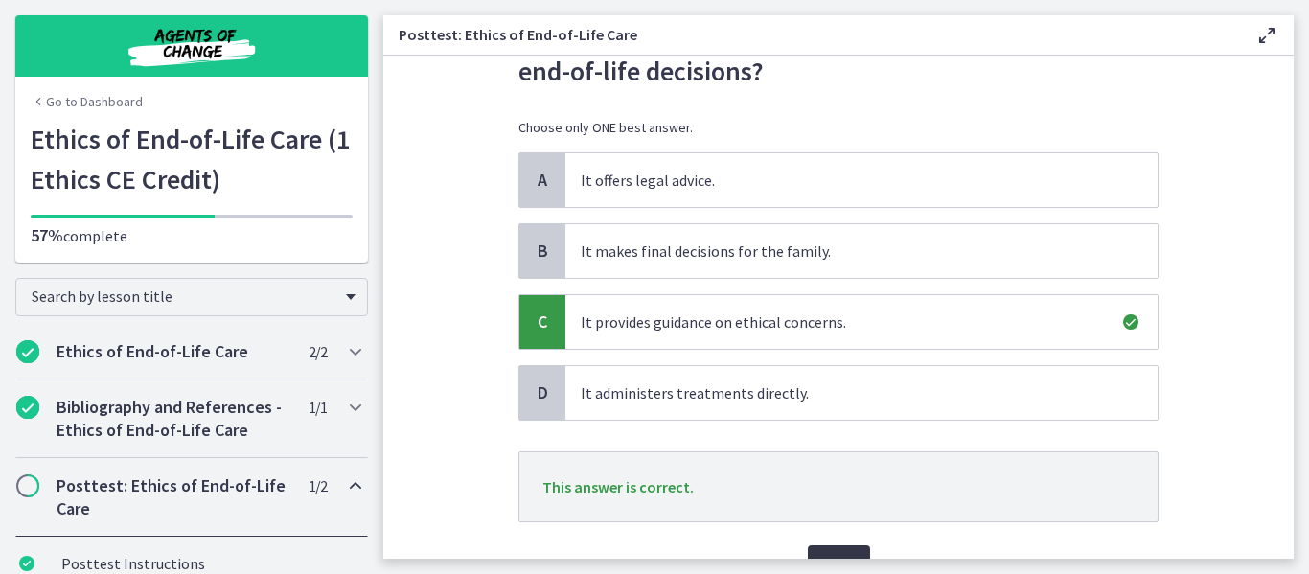
click at [845, 552] on button "Next" at bounding box center [839, 564] width 62 height 38
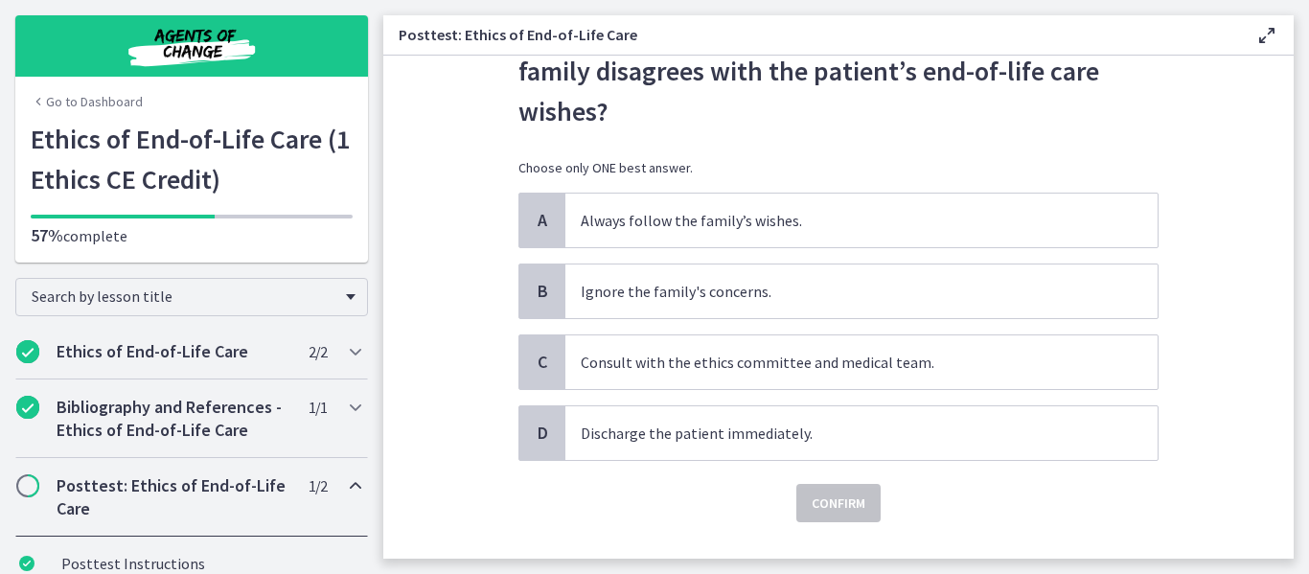
scroll to position [140, 0]
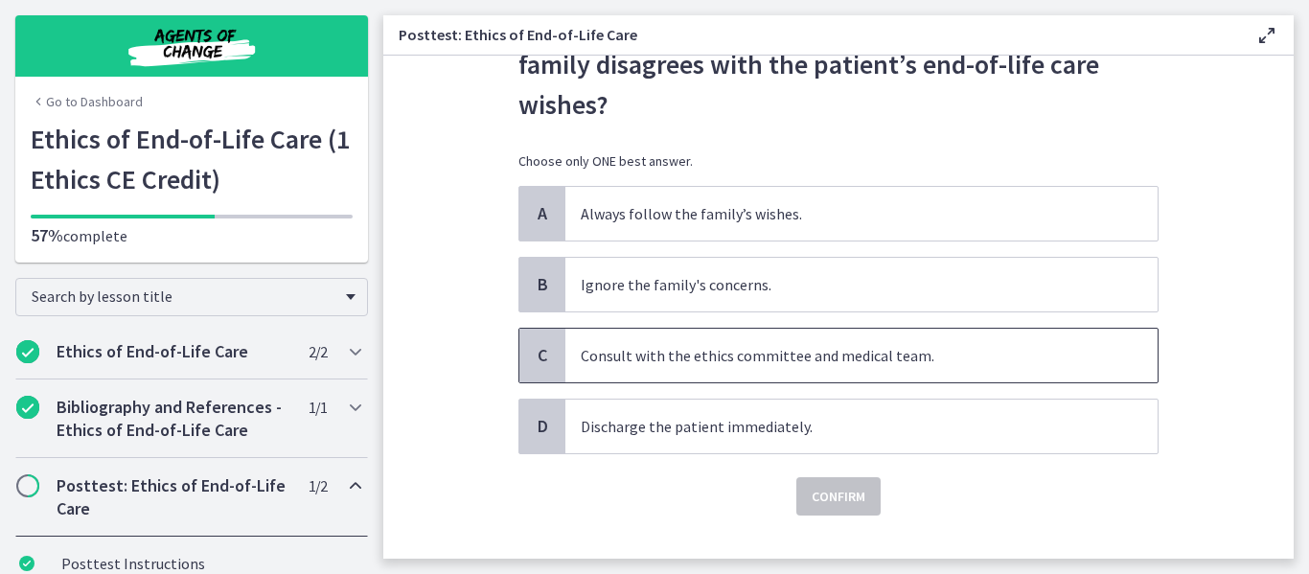
click at [872, 356] on p "Consult with the ethics committee and medical team." at bounding box center [842, 355] width 523 height 23
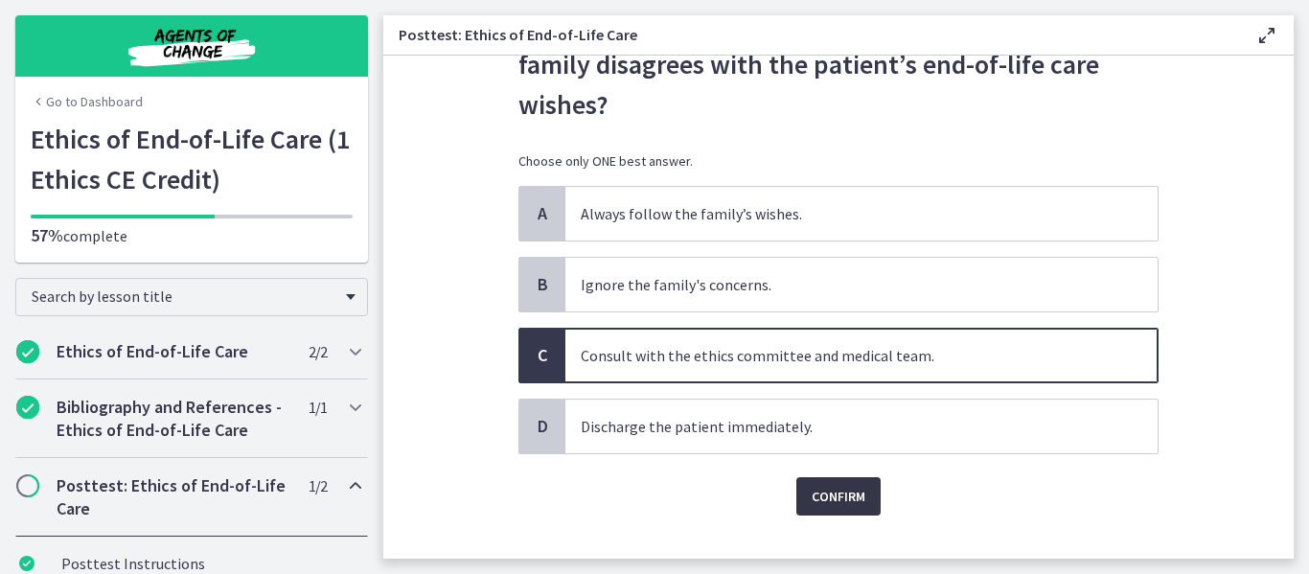
click at [836, 499] on span "Confirm" at bounding box center [839, 496] width 54 height 23
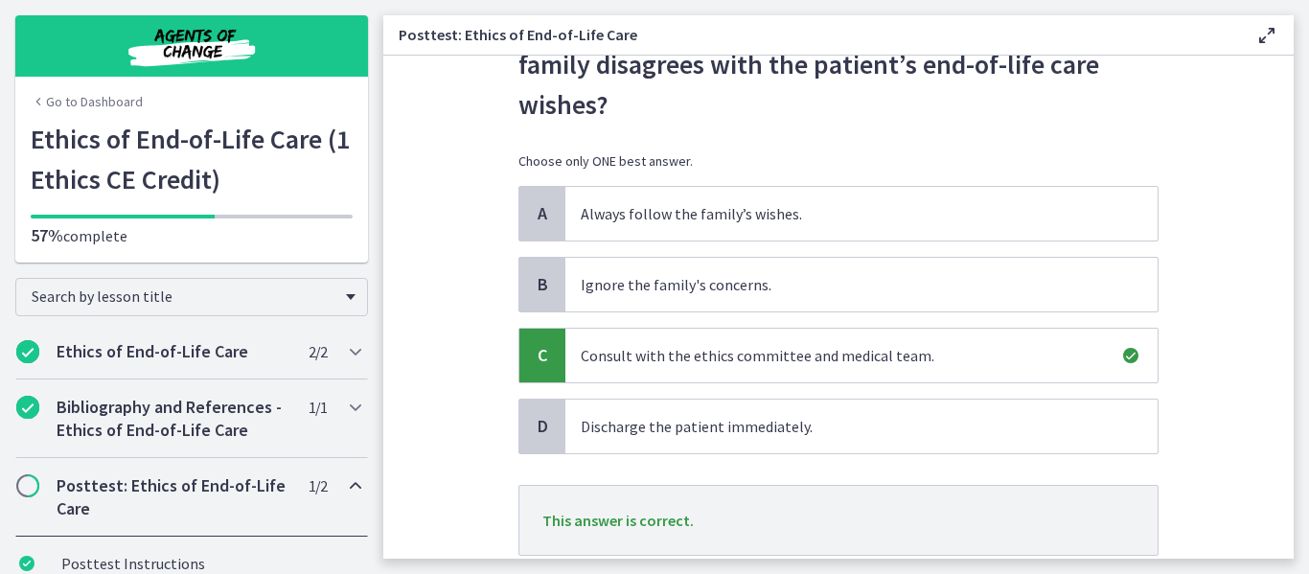
scroll to position [275, 0]
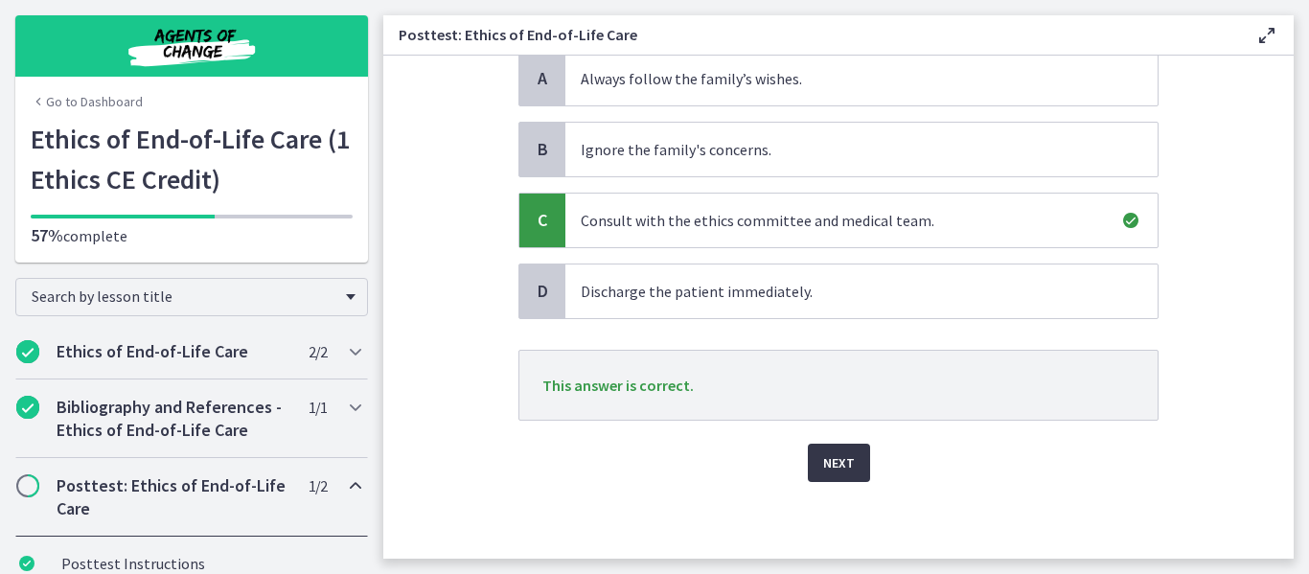
click at [840, 448] on button "Next" at bounding box center [839, 463] width 62 height 38
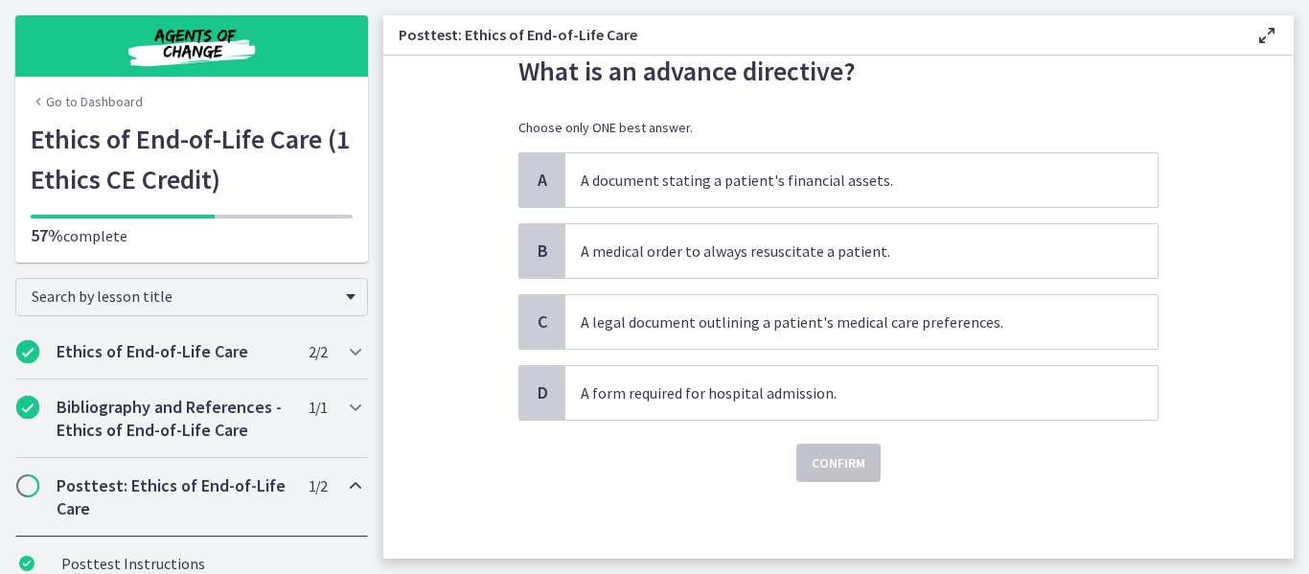
scroll to position [0, 0]
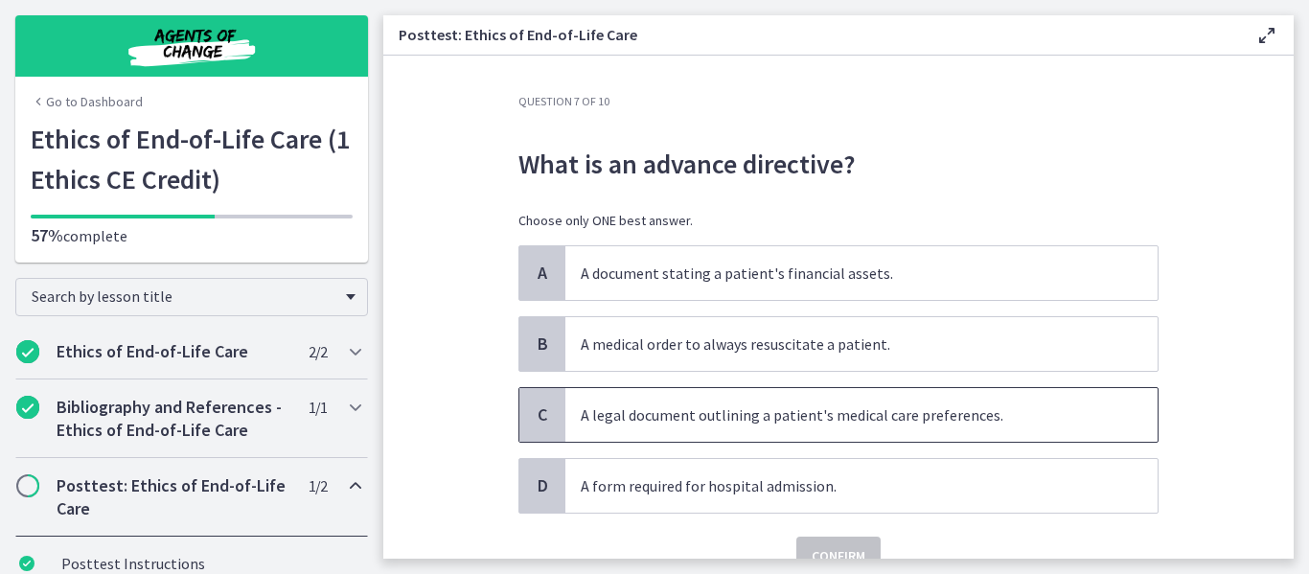
click at [881, 390] on span "A legal document outlining a patient's medical care preferences." at bounding box center [861, 415] width 592 height 54
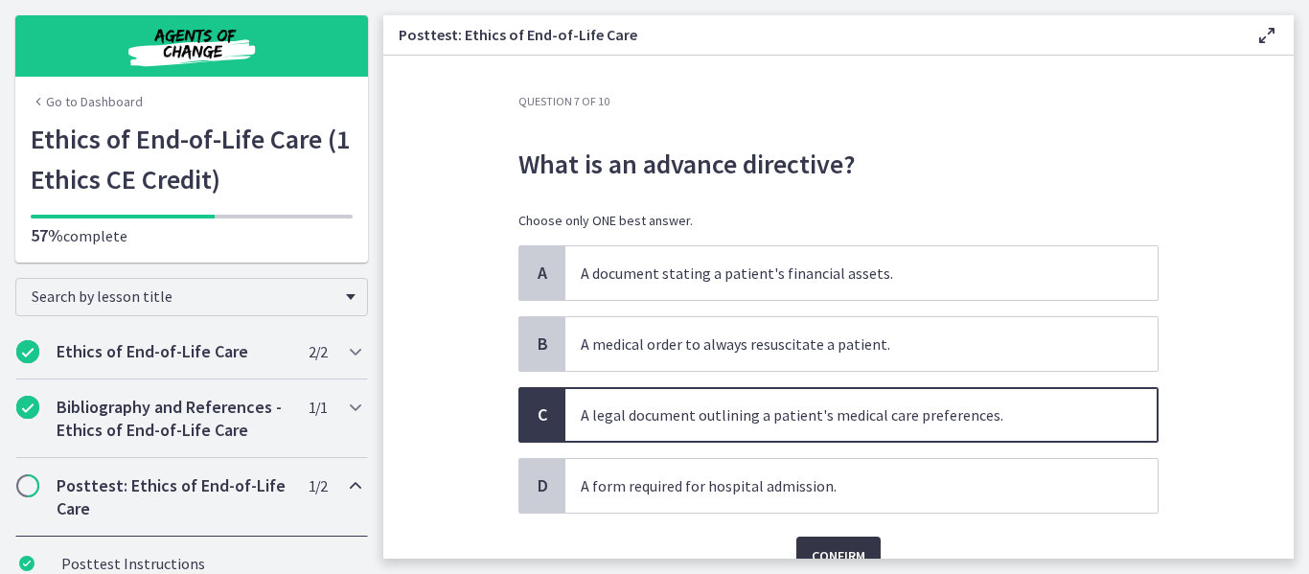
click at [854, 547] on span "Confirm" at bounding box center [839, 555] width 54 height 23
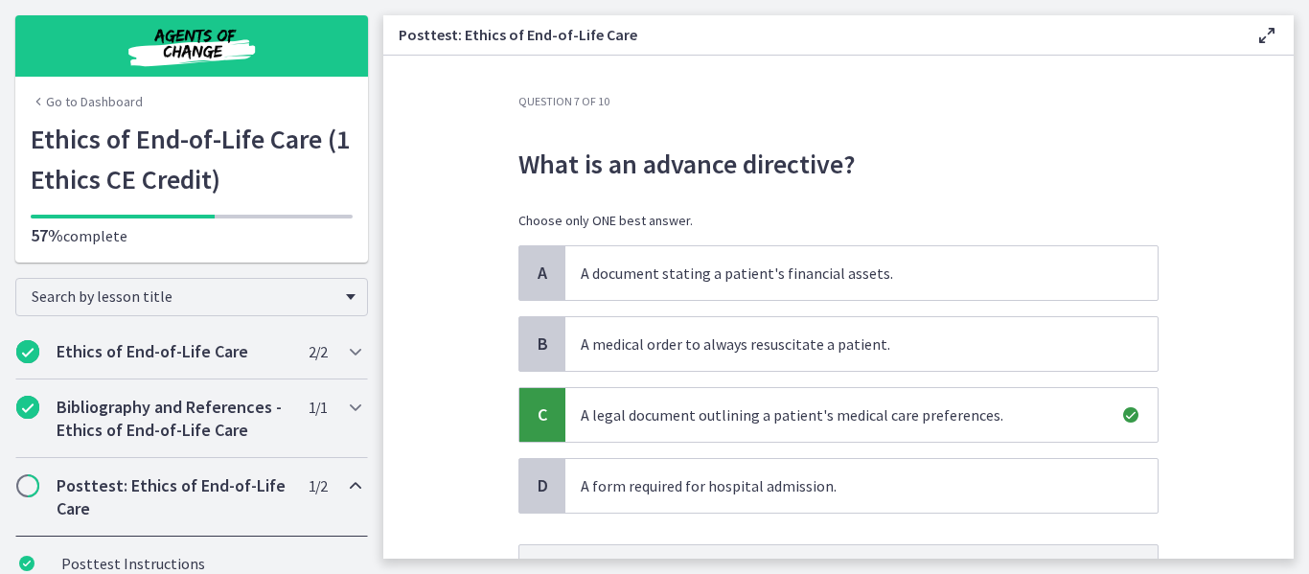
scroll to position [182, 0]
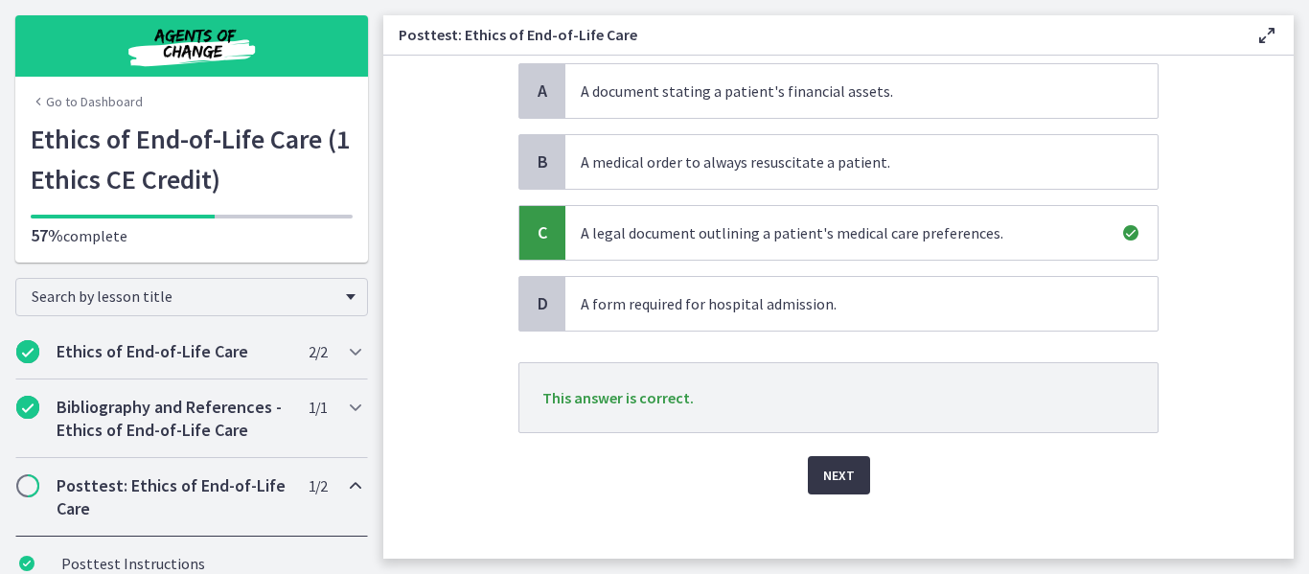
click at [845, 467] on span "Next" at bounding box center [839, 475] width 32 height 23
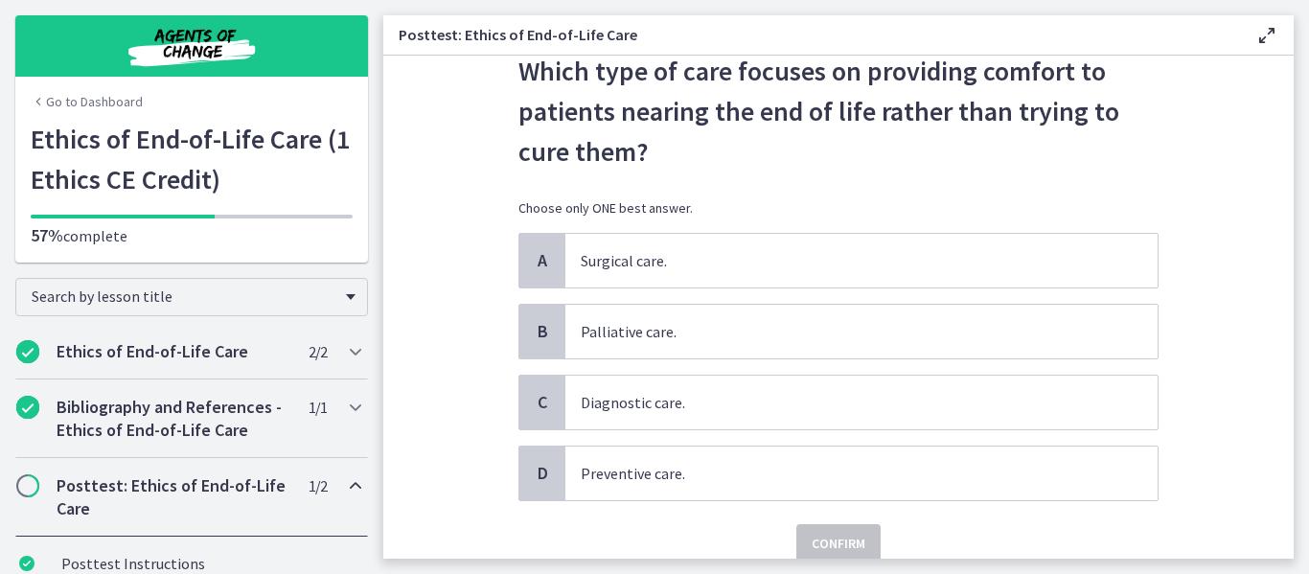
scroll to position [110, 0]
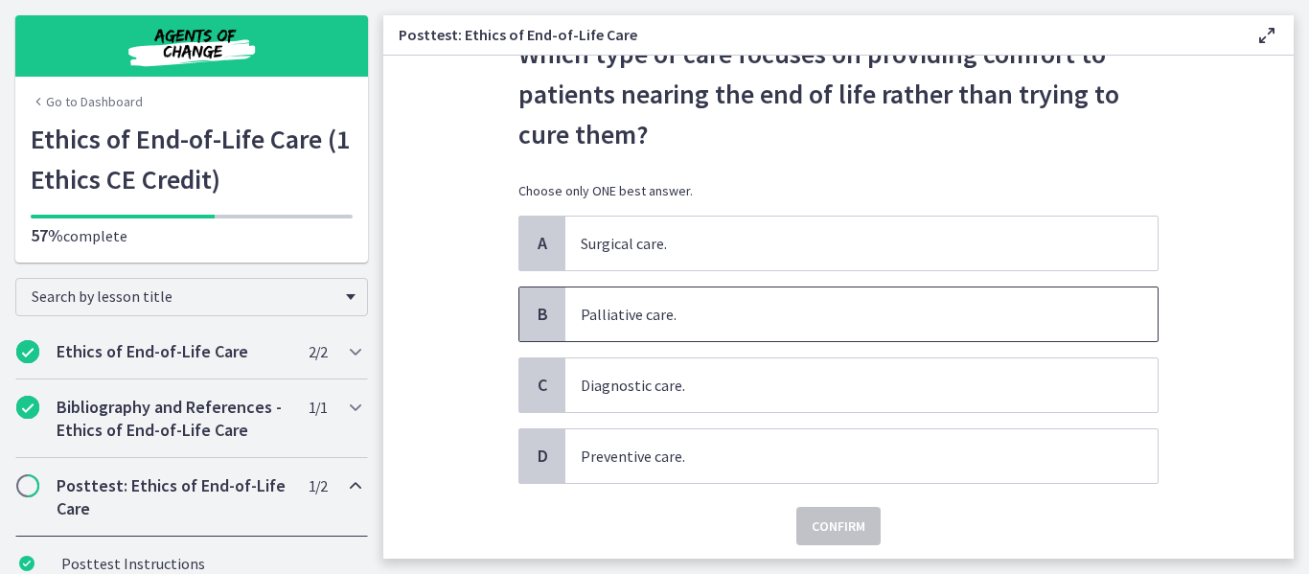
click at [763, 318] on p "Palliative care." at bounding box center [842, 314] width 523 height 23
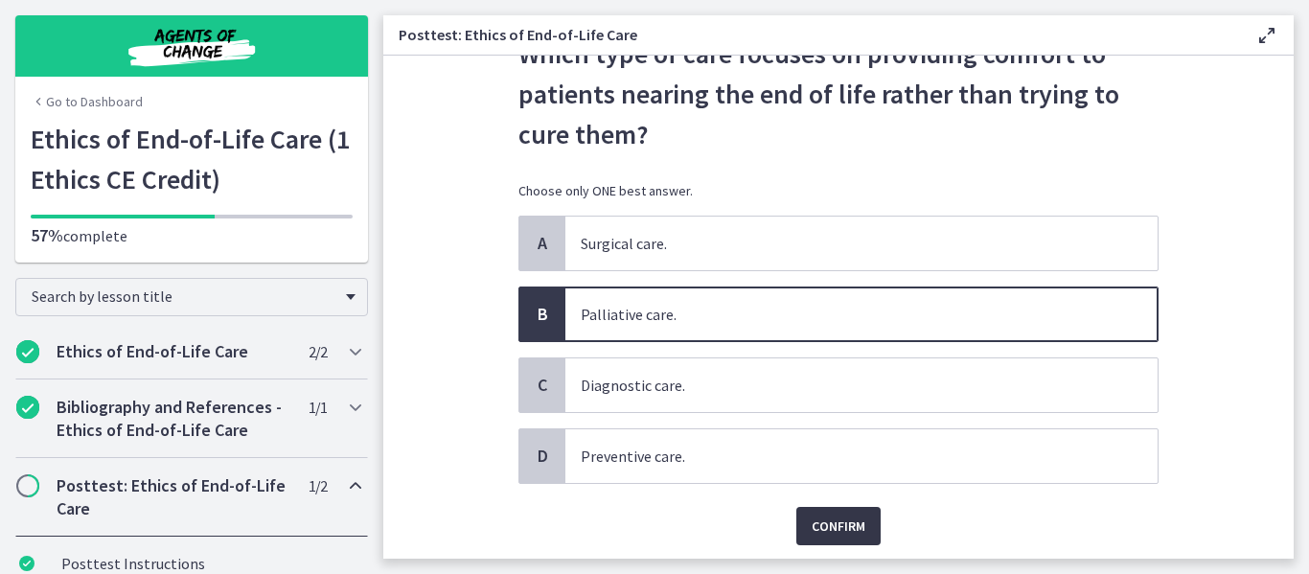
click at [837, 522] on span "Confirm" at bounding box center [839, 526] width 54 height 23
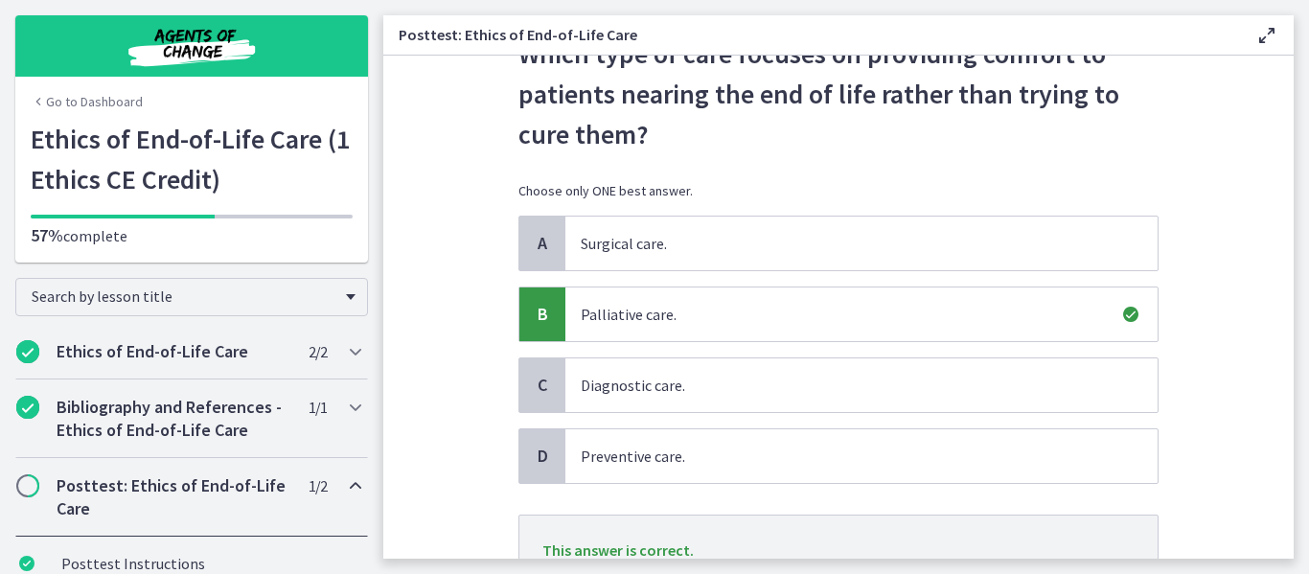
scroll to position [275, 0]
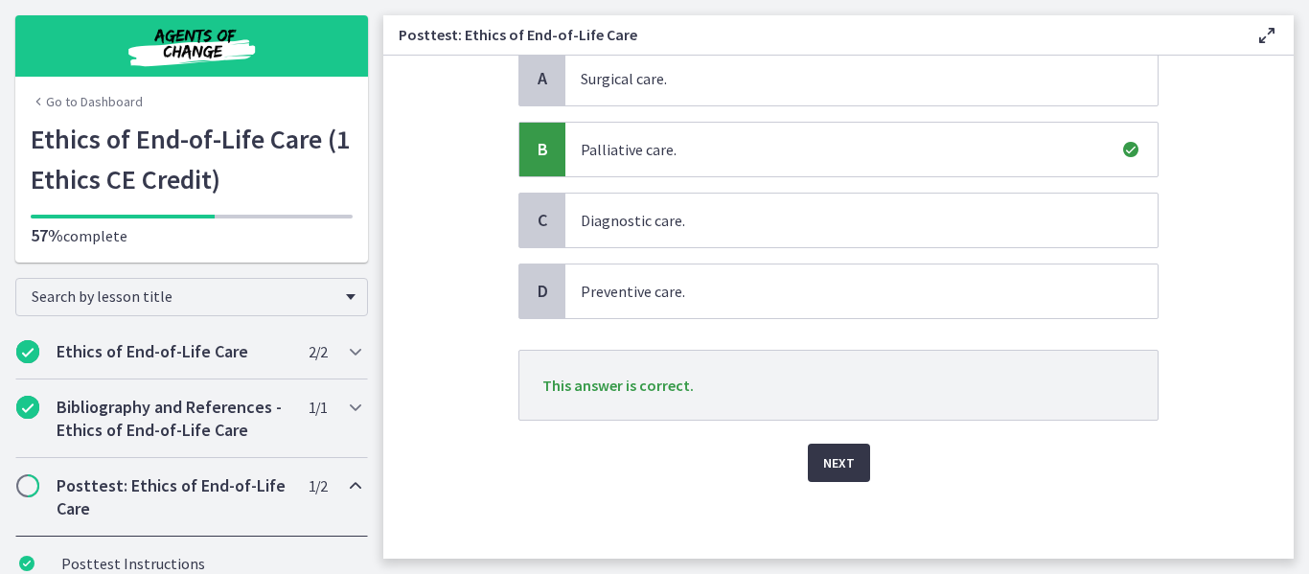
click at [836, 471] on span "Next" at bounding box center [839, 462] width 32 height 23
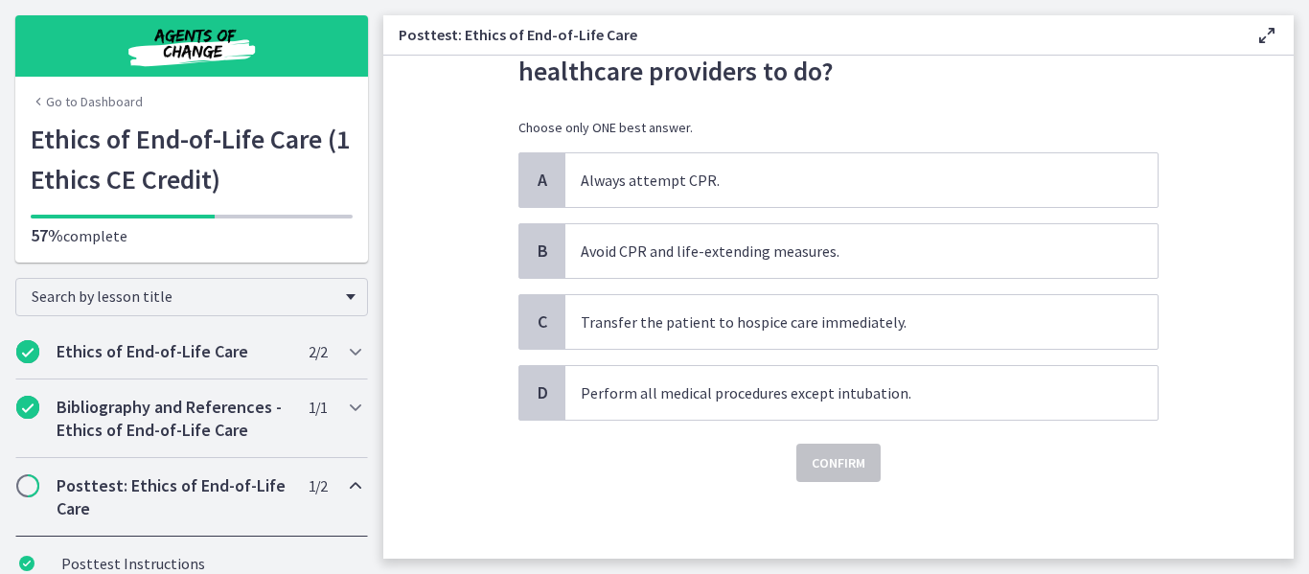
scroll to position [0, 0]
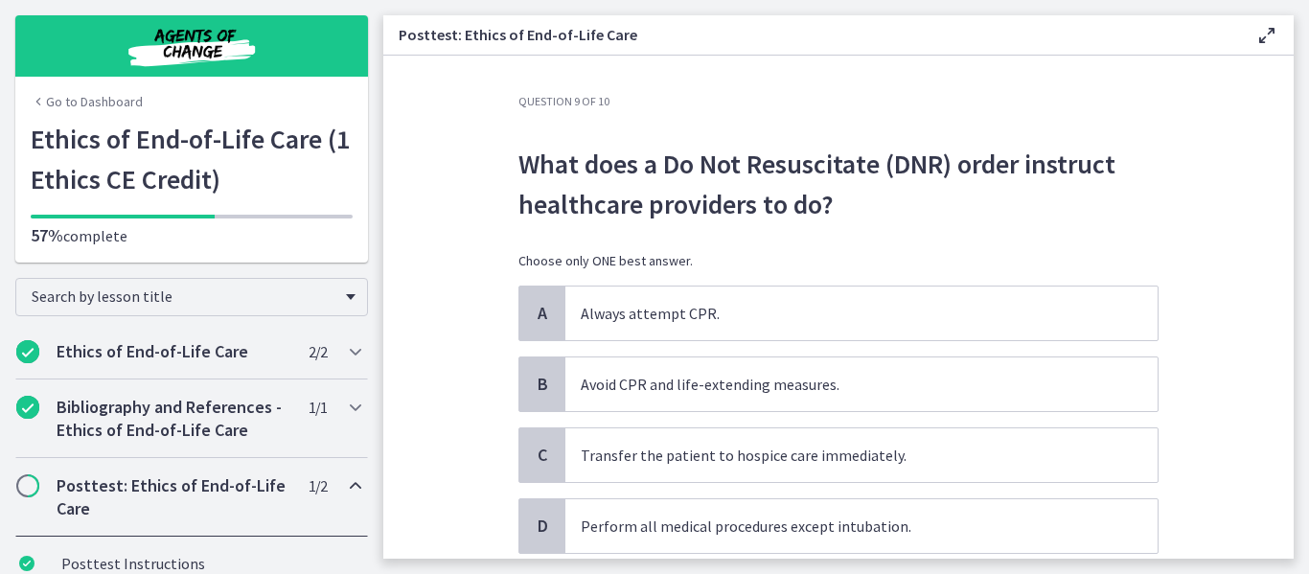
drag, startPoint x: 1298, startPoint y: 158, endPoint x: 1304, endPoint y: 192, distance: 34.0
click at [1304, 192] on main "Posttest: Ethics of End-of-Life Care Enable fullscreen Question 9 of 10 What do…" at bounding box center [846, 287] width 926 height 574
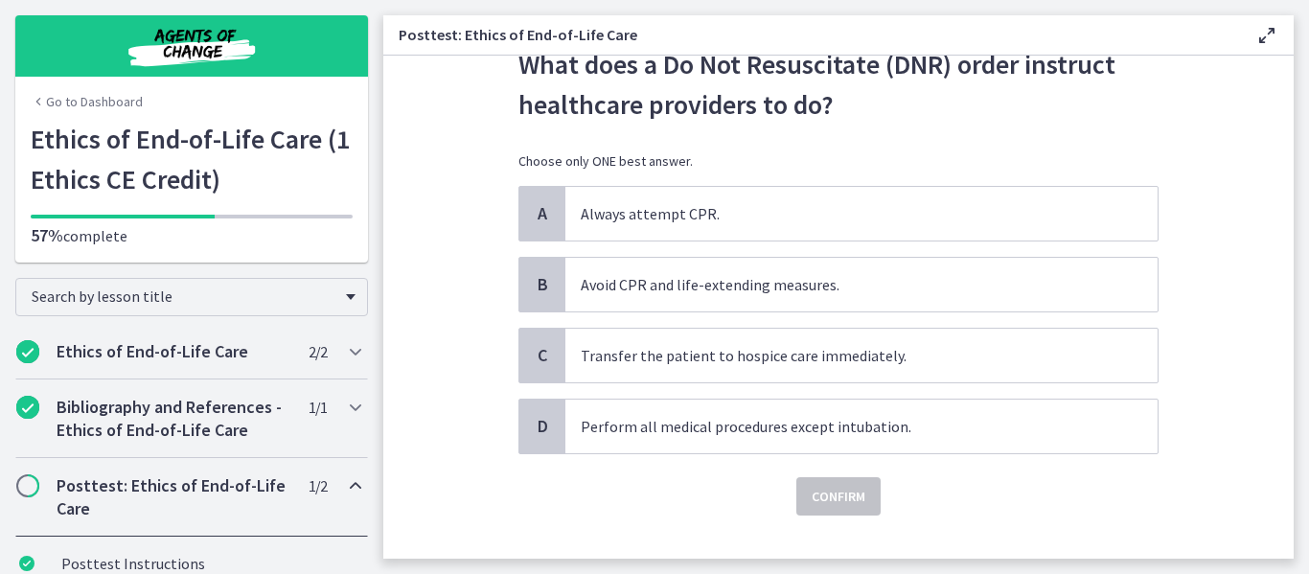
scroll to position [104, 0]
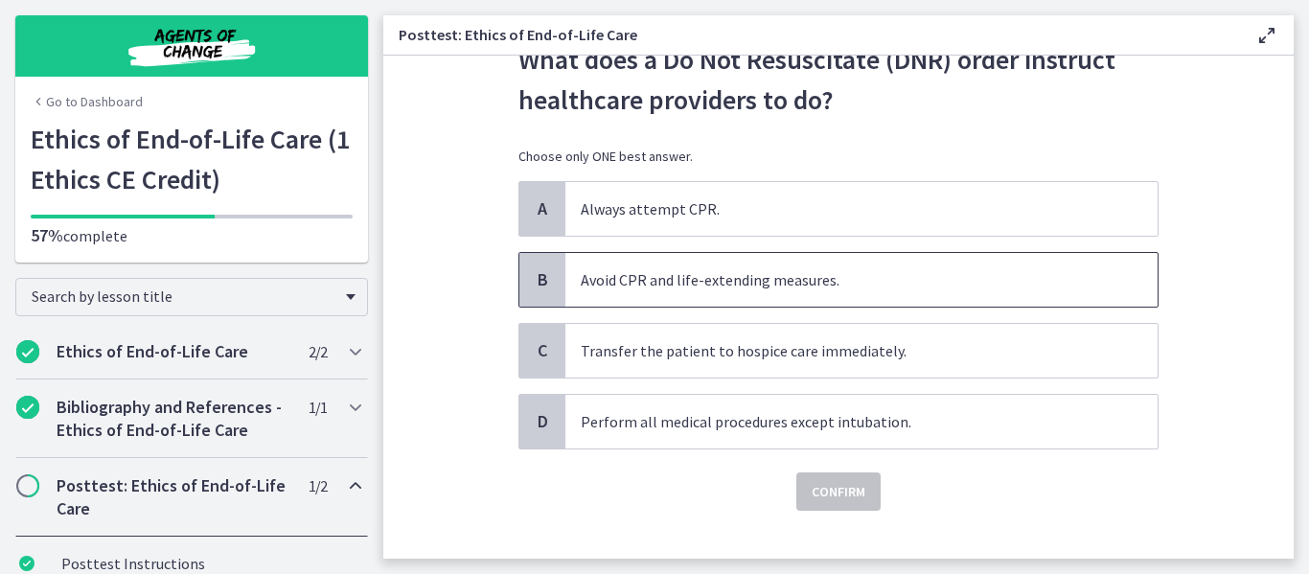
click at [953, 285] on p "Avoid CPR and life-extending measures." at bounding box center [842, 279] width 523 height 23
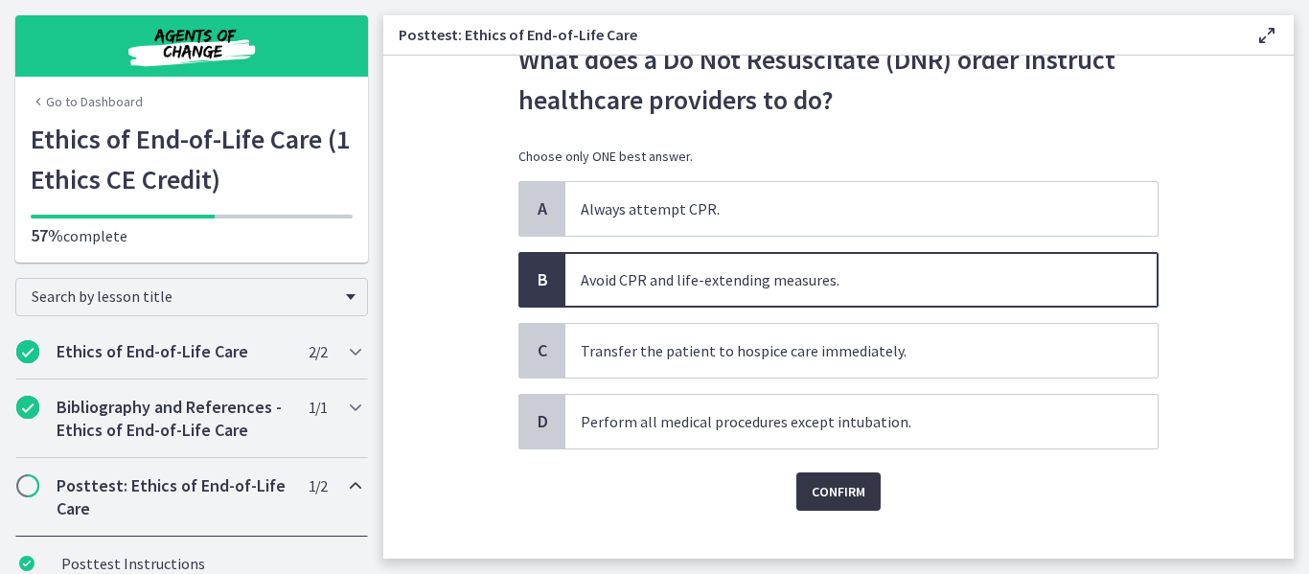
click at [859, 479] on button "Confirm" at bounding box center [838, 491] width 84 height 38
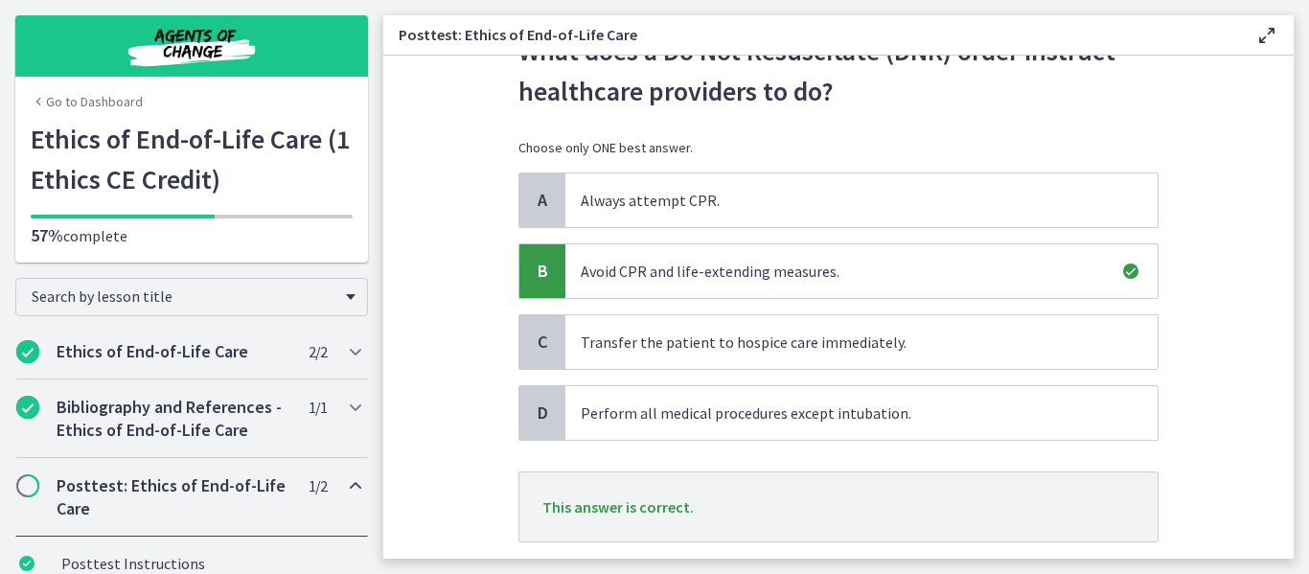
scroll to position [235, 0]
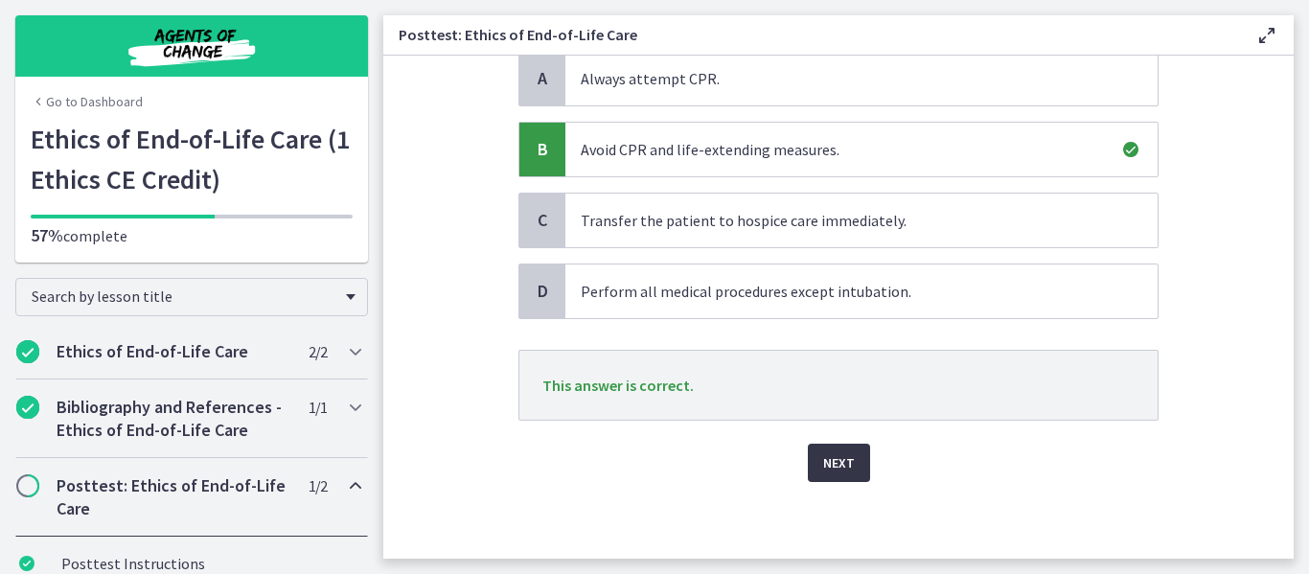
click at [830, 468] on span "Next" at bounding box center [839, 462] width 32 height 23
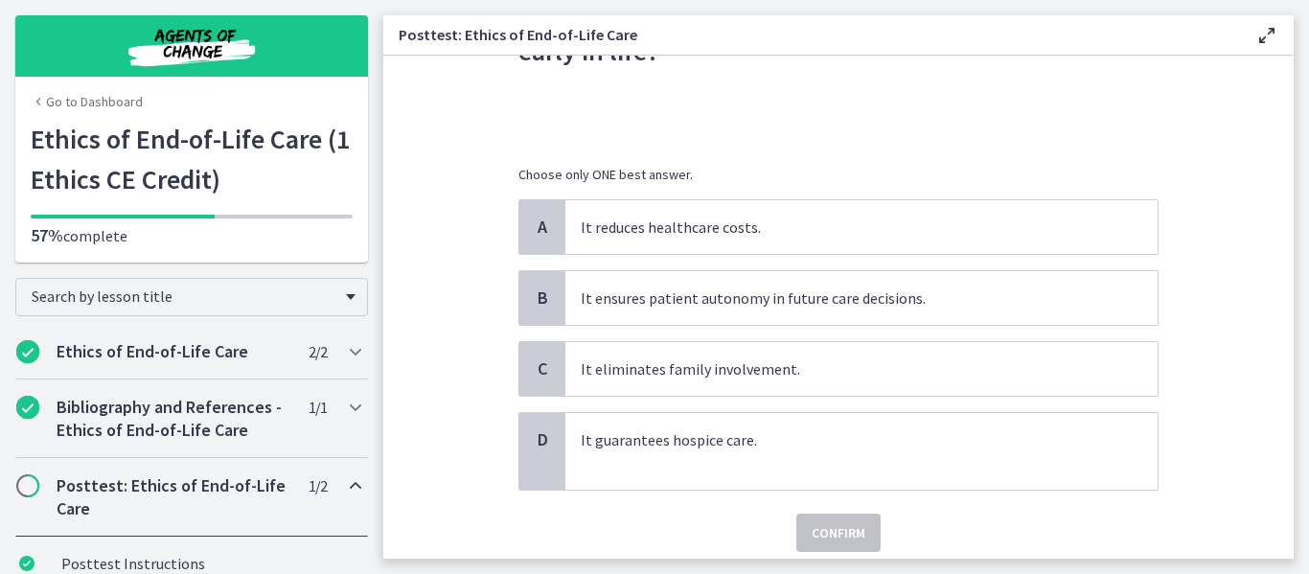
scroll to position [223, 0]
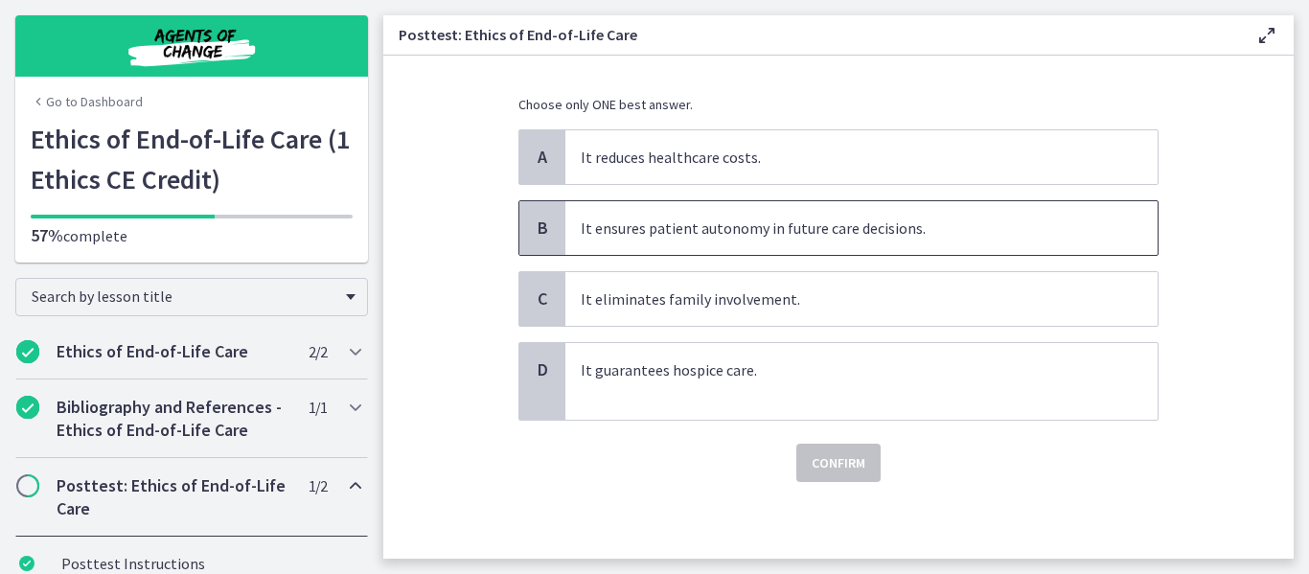
click at [925, 242] on span "It ensures patient autonomy in future care decisions." at bounding box center [861, 228] width 592 height 54
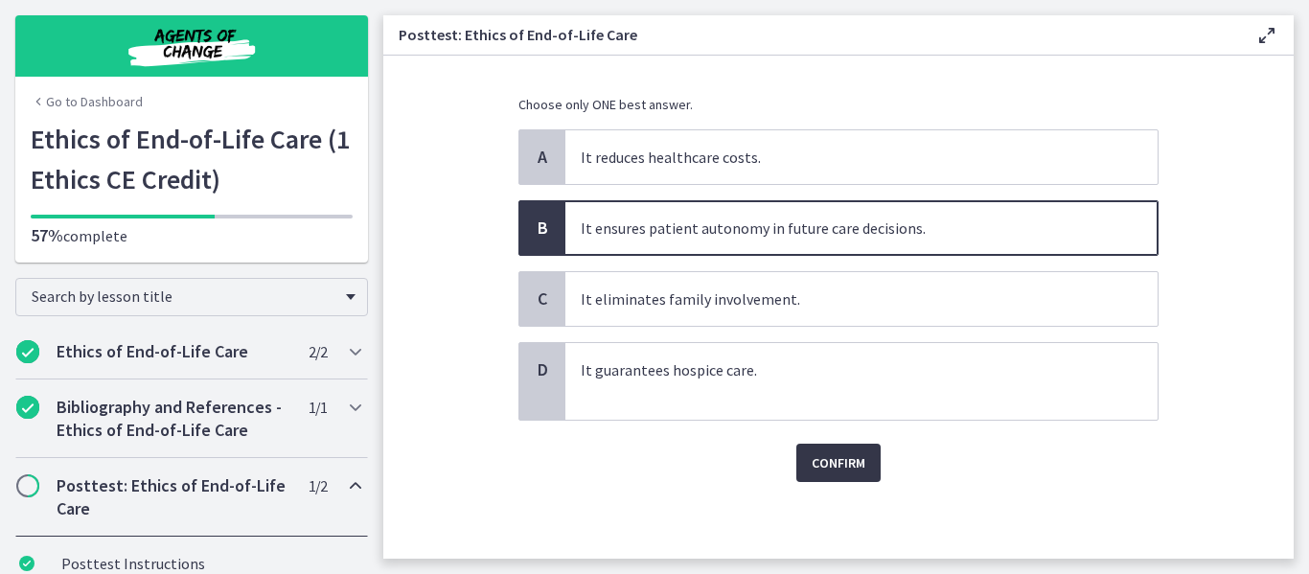
click at [851, 467] on span "Confirm" at bounding box center [839, 462] width 54 height 23
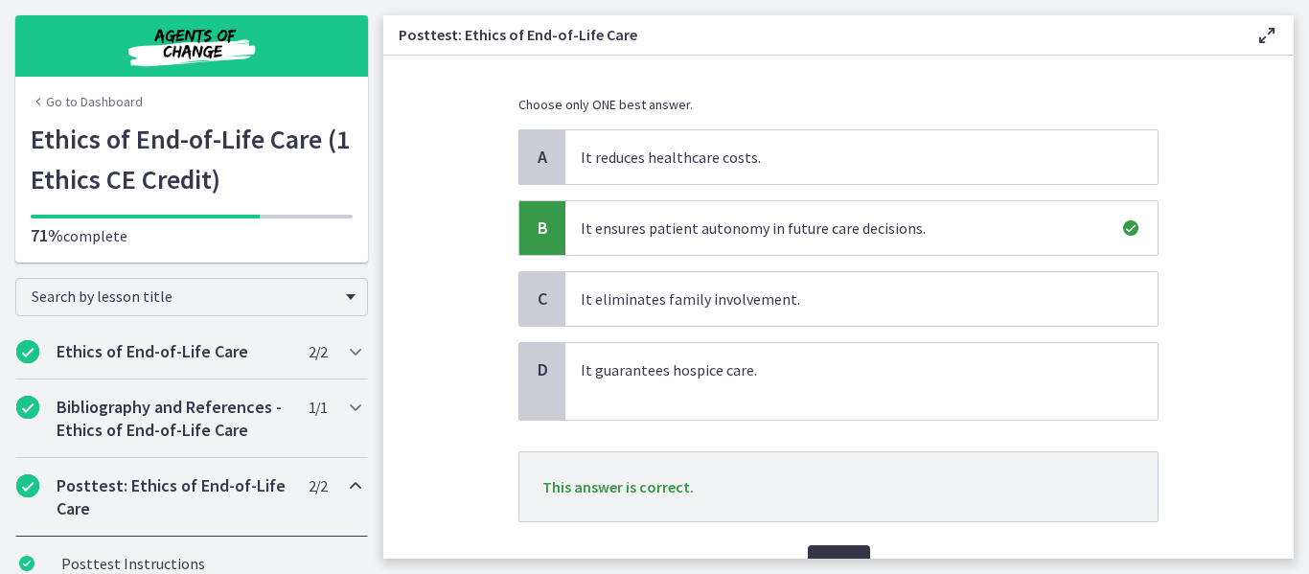
click at [843, 553] on span "Next" at bounding box center [839, 564] width 32 height 23
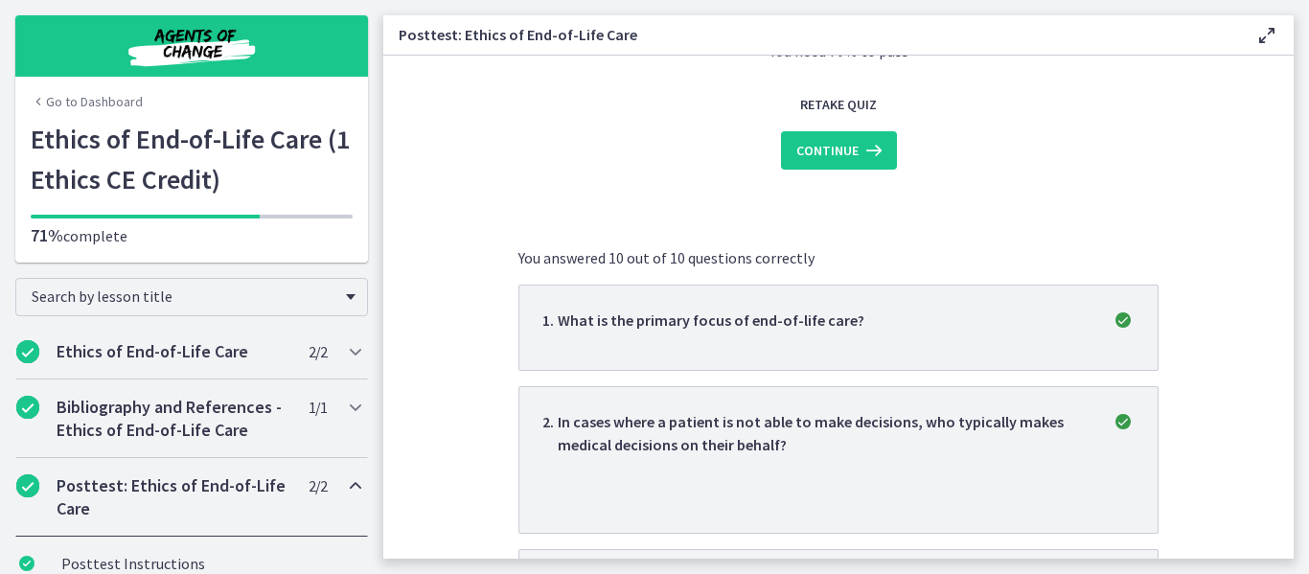
scroll to position [0, 0]
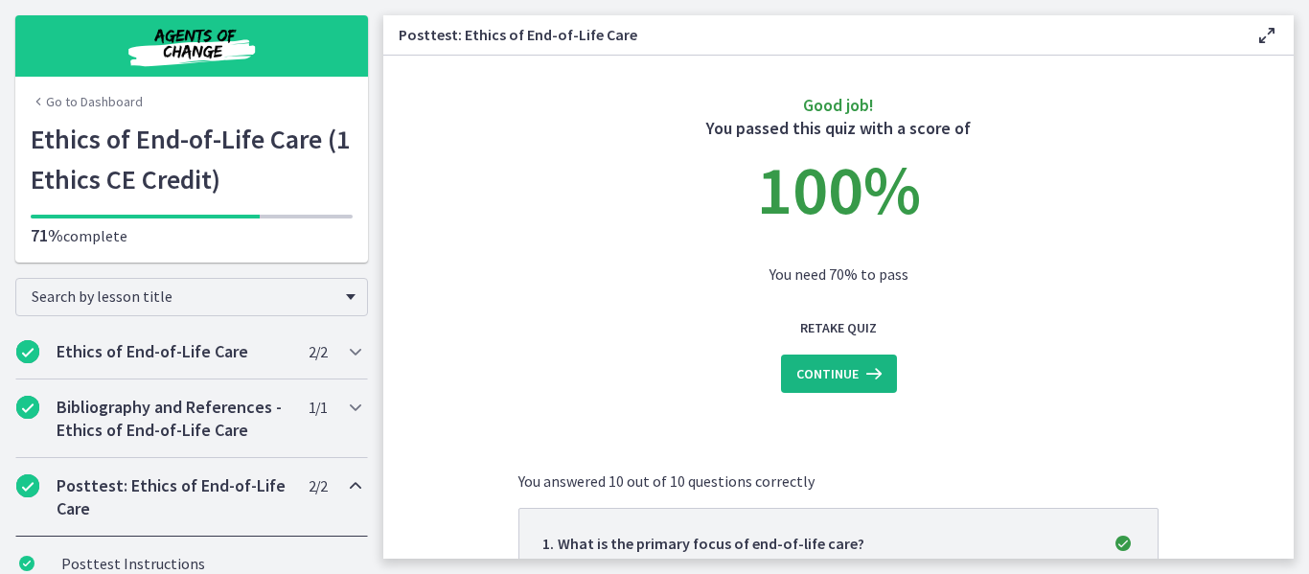
click at [834, 370] on span "Continue" at bounding box center [827, 373] width 62 height 23
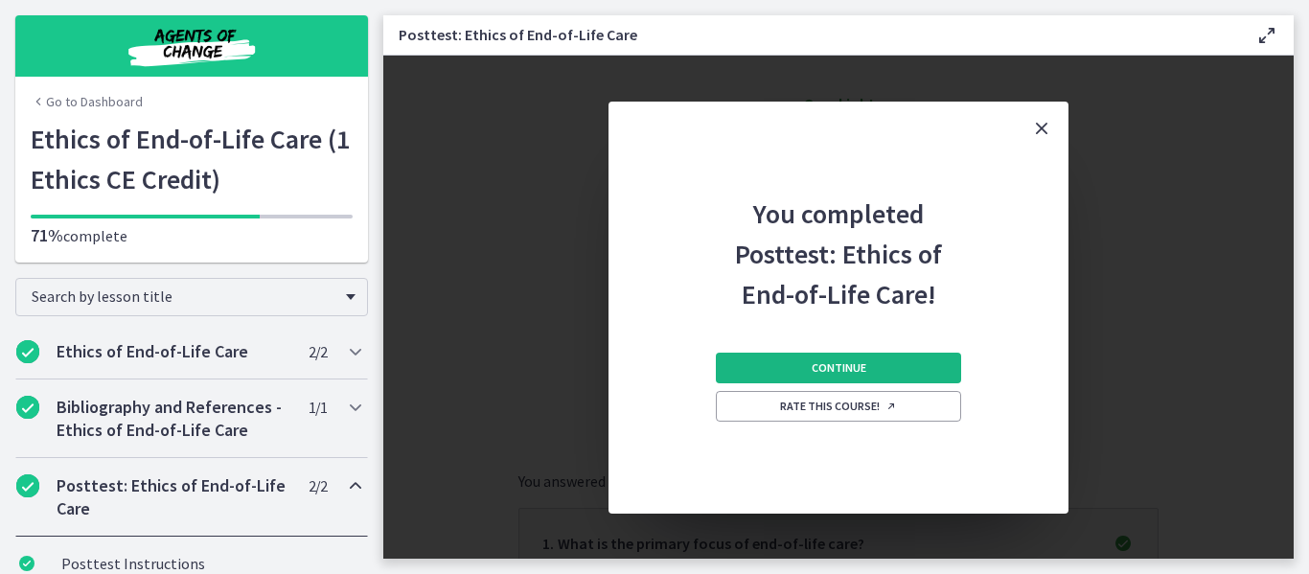
click at [834, 370] on span "Continue" at bounding box center [839, 367] width 55 height 15
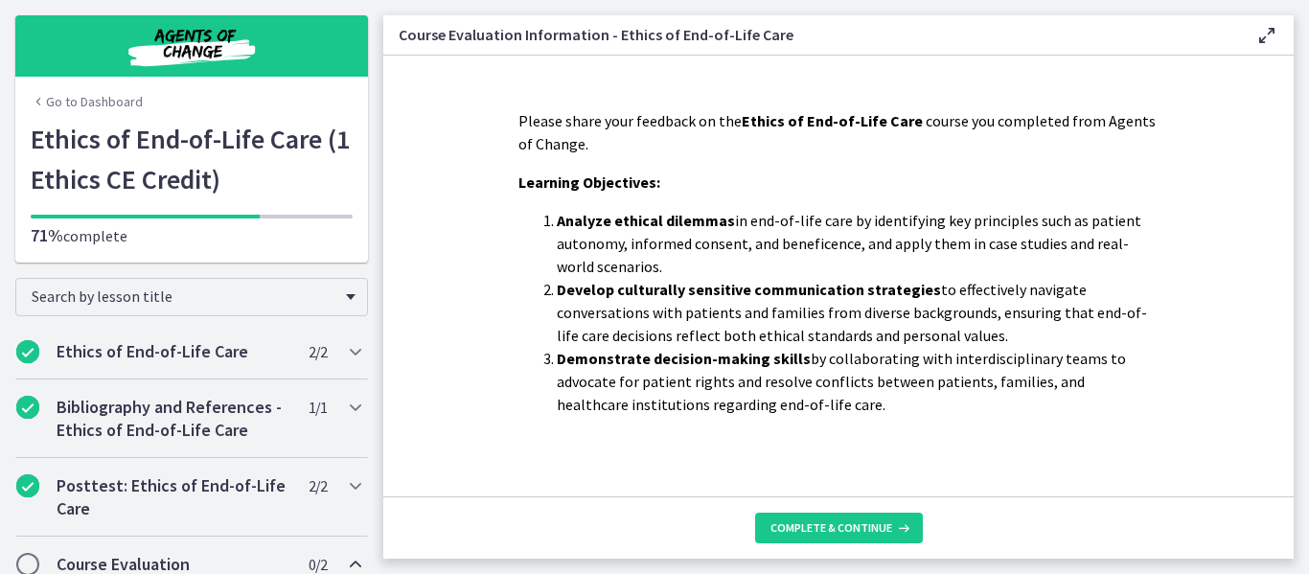
click at [838, 511] on footer "Complete & continue" at bounding box center [838, 527] width 910 height 62
click at [843, 531] on span "Complete & continue" at bounding box center [831, 527] width 122 height 15
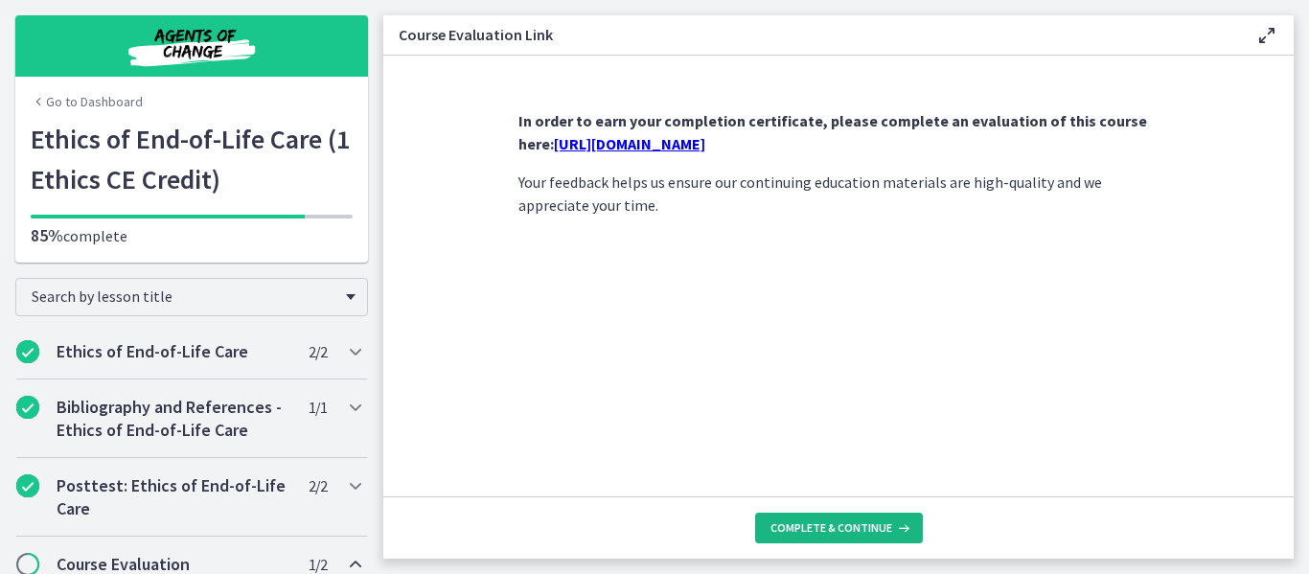
click at [843, 531] on span "Complete & continue" at bounding box center [831, 527] width 122 height 15
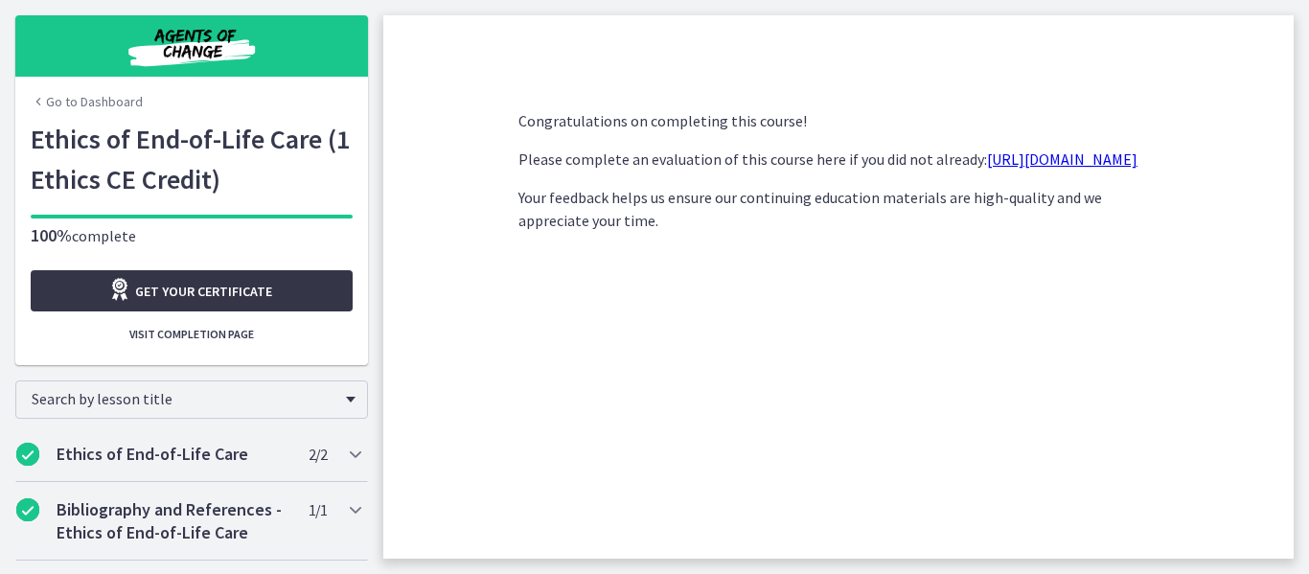
click at [202, 291] on span "Get your certificate" at bounding box center [203, 291] width 137 height 23
click at [69, 106] on link "Go to Dashboard" at bounding box center [87, 101] width 112 height 19
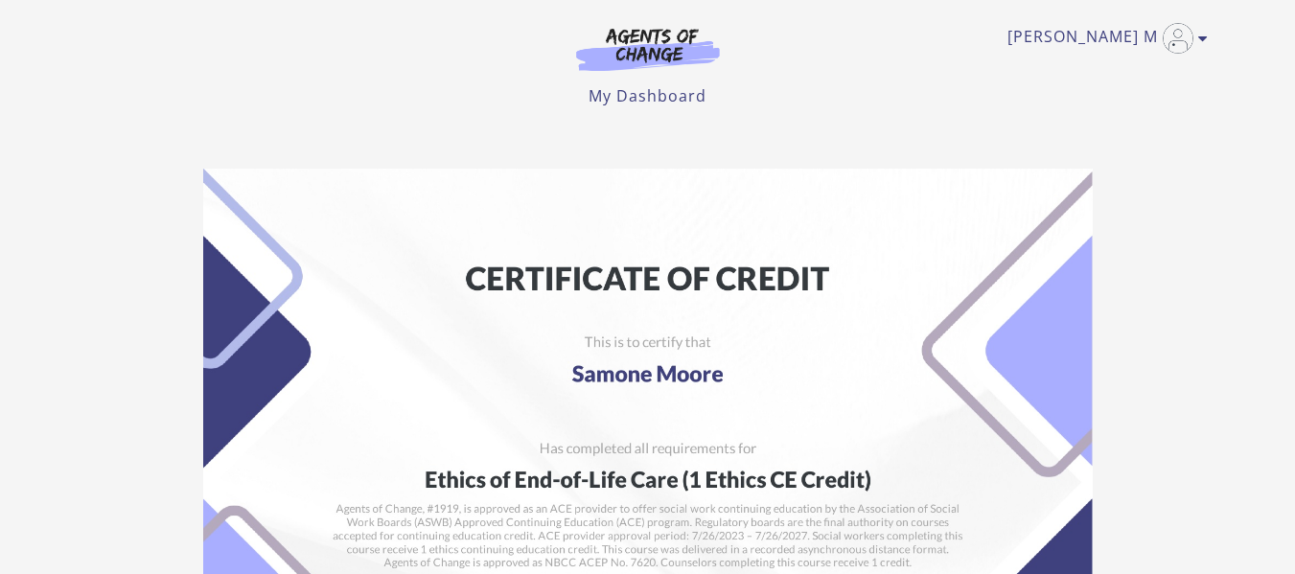
drag, startPoint x: 1090, startPoint y: 1, endPoint x: 744, endPoint y: 154, distance: 378.4
click at [744, 154] on div at bounding box center [648, 482] width 920 height 658
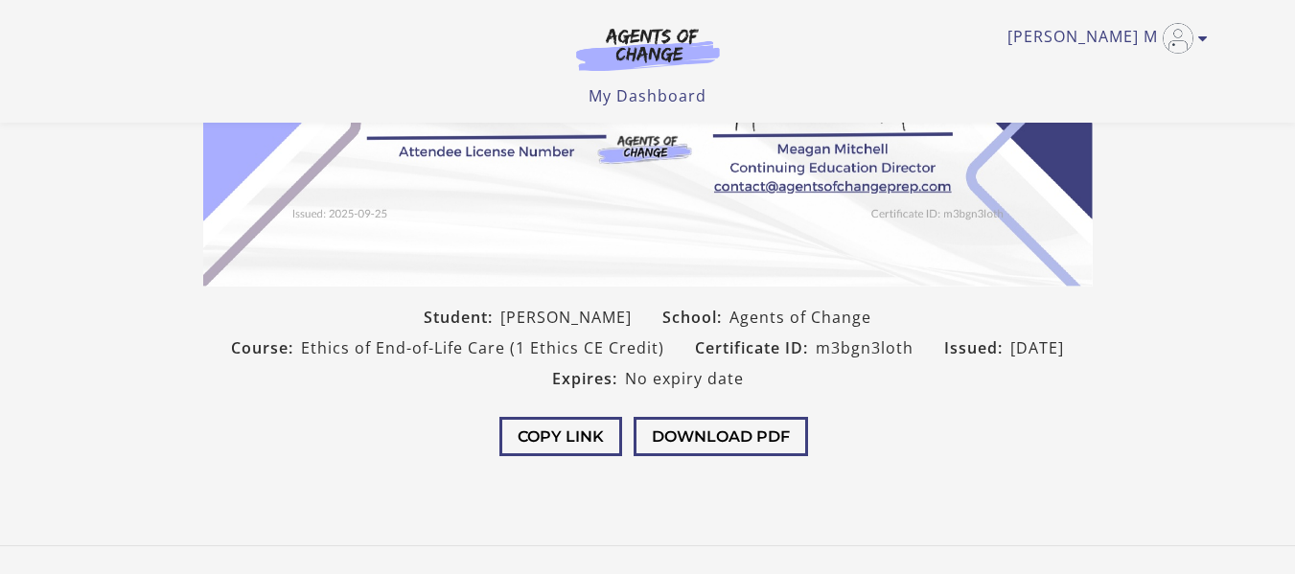
scroll to position [542, 0]
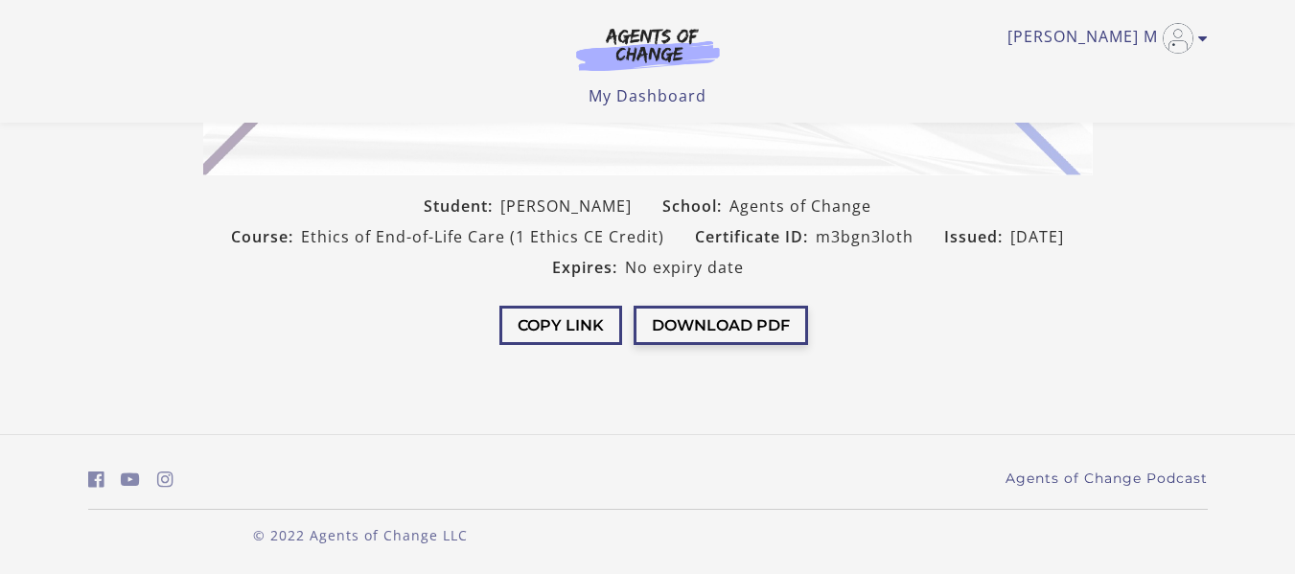
click at [773, 328] on button "Download PDF" at bounding box center [720, 325] width 174 height 39
drag, startPoint x: 283, startPoint y: 241, endPoint x: 490, endPoint y: 238, distance: 207.0
click at [490, 238] on div "Course: Ethics of End-of-Life Care (1 Ethics CE Credit)" at bounding box center [448, 236] width 464 height 31
click at [461, 230] on span "Ethics of End-of-Life Care (1 Ethics CE Credit)" at bounding box center [482, 236] width 363 height 23
drag, startPoint x: 487, startPoint y: 242, endPoint x: 285, endPoint y: 231, distance: 202.5
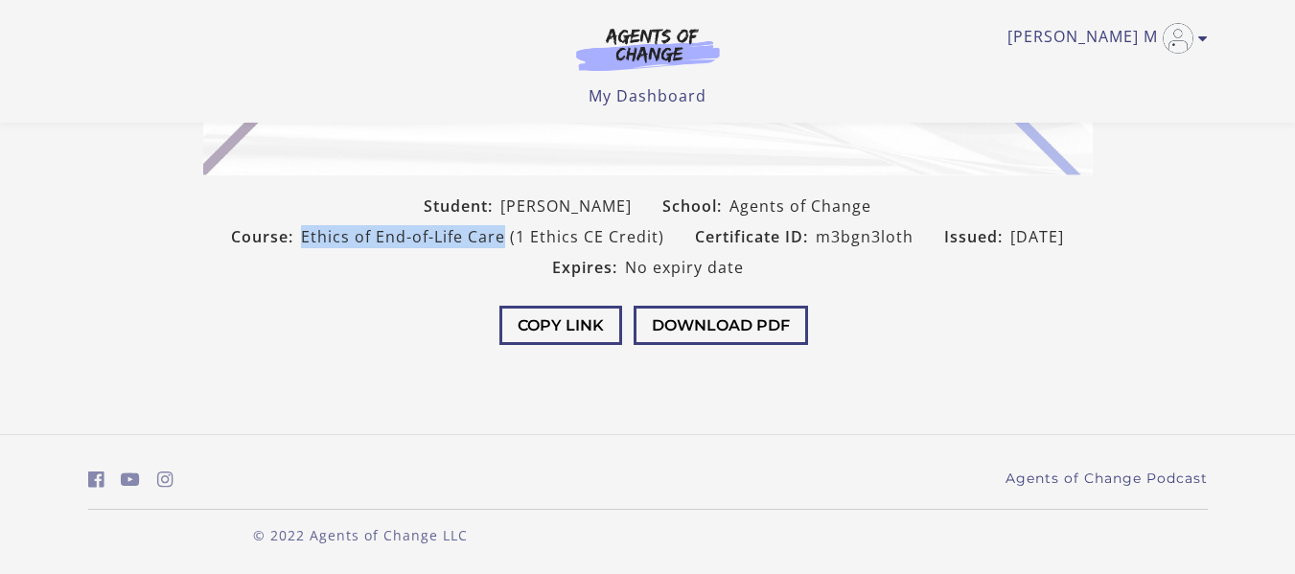
click at [301, 231] on span "Ethics of End-of-Life Care (1 Ethics CE Credit)" at bounding box center [482, 236] width 363 height 23
copy span "Ethics of End-of-Life Care"
click at [934, 329] on div "Copy Link Download PDF" at bounding box center [648, 328] width 920 height 90
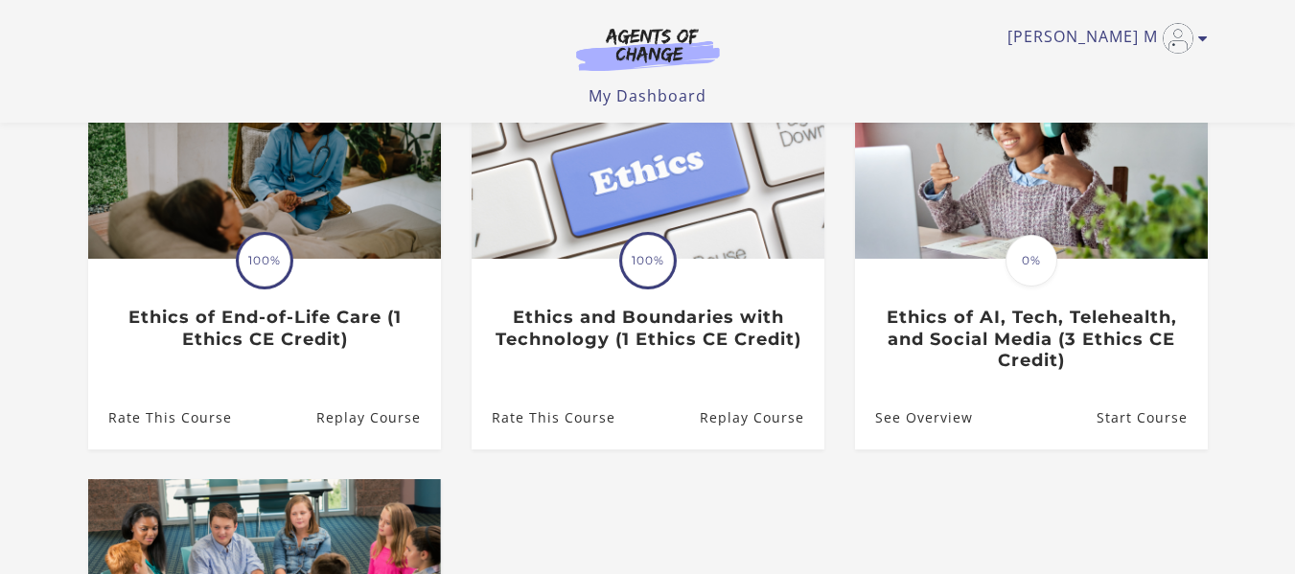
scroll to position [213, 0]
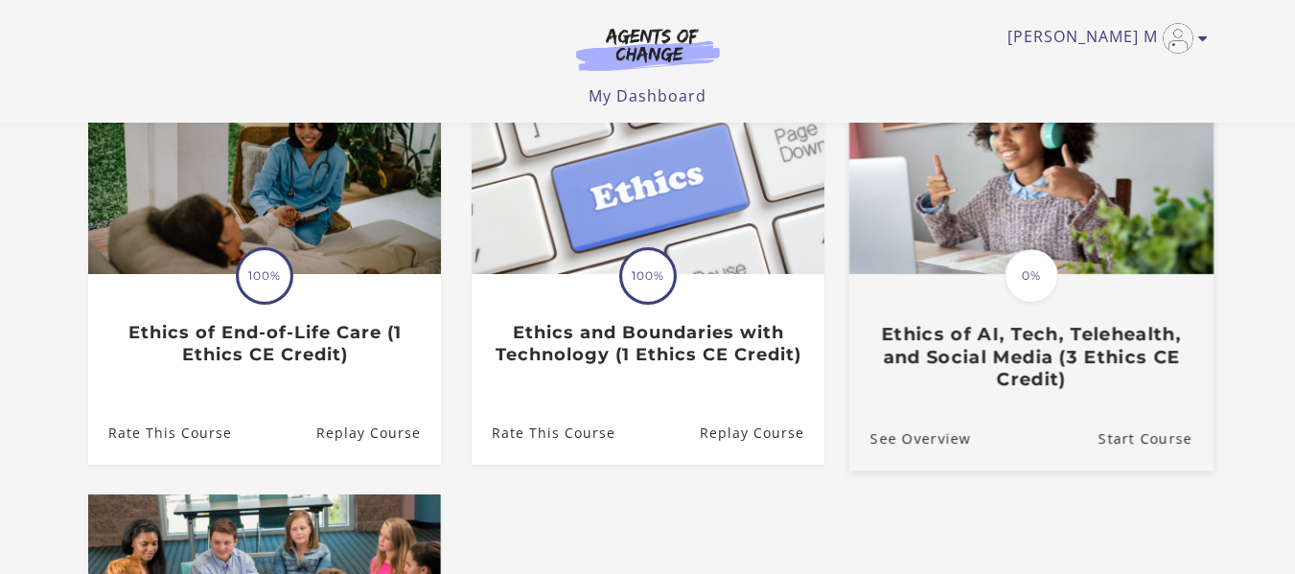
click at [1077, 281] on div "Translation missing: en.liquid.partials.dashboard_course_card.progress_descript…" at bounding box center [1030, 333] width 364 height 114
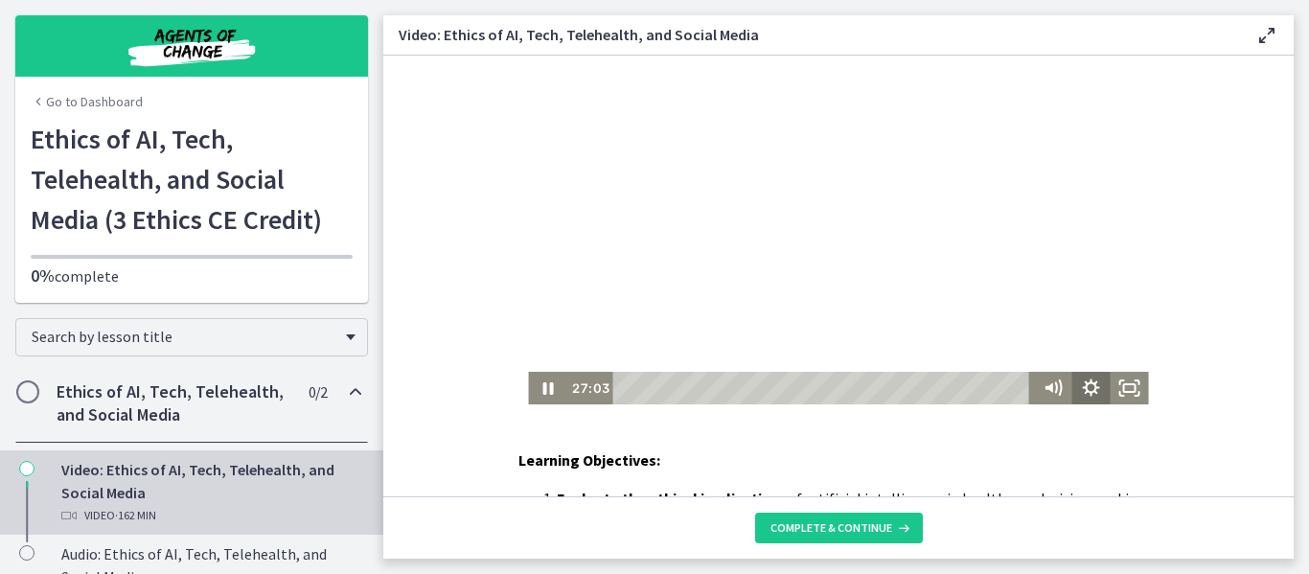
click at [1087, 380] on icon "Show settings menu" at bounding box center [1091, 388] width 38 height 33
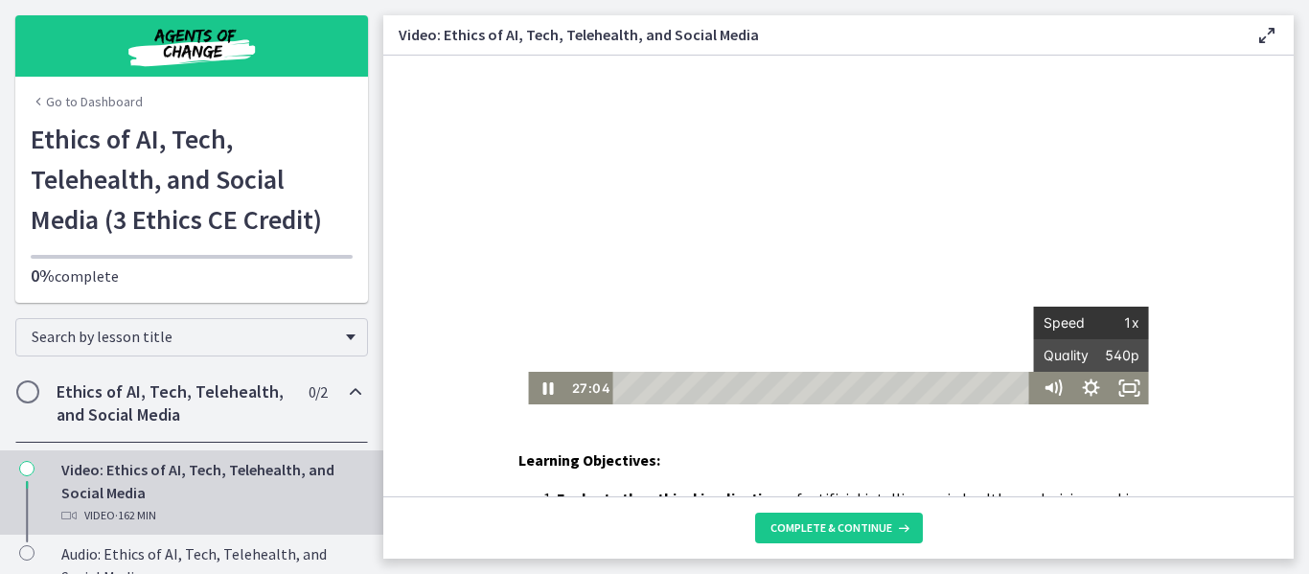
click at [1126, 325] on span "1x" at bounding box center [1115, 323] width 48 height 33
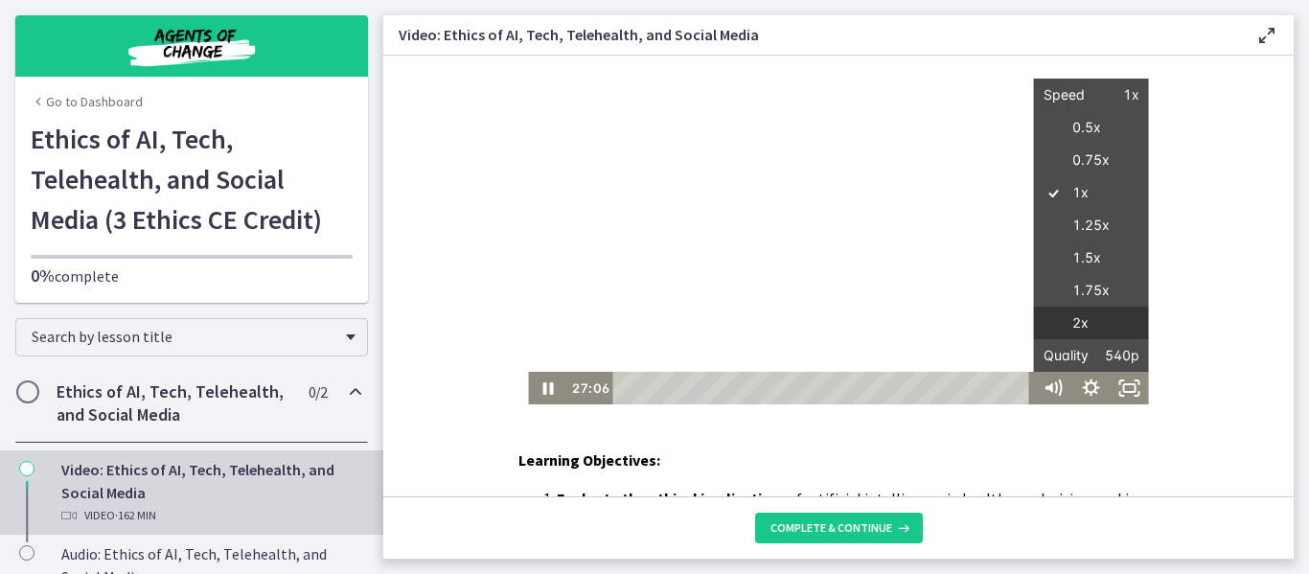
click at [1082, 317] on label "2x" at bounding box center [1091, 324] width 115 height 34
